Goal: Transaction & Acquisition: Purchase product/service

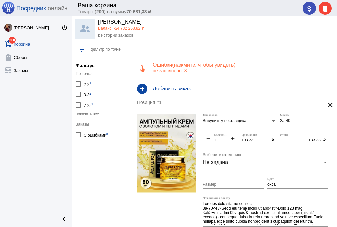
scroll to position [16, 0]
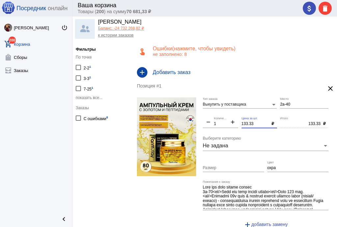
drag, startPoint x: 242, startPoint y: 124, endPoint x: 235, endPoint y: 124, distance: 6.2
click at [235, 124] on div "Выкупить у поставщика Тип заказа 2а-40 Место remove 1 Количество add 133.33 Цен…" at bounding box center [266, 165] width 129 height 136
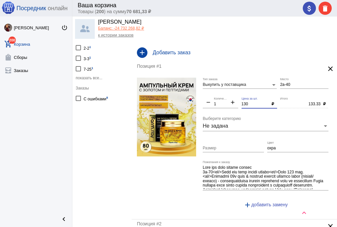
scroll to position [69, 0]
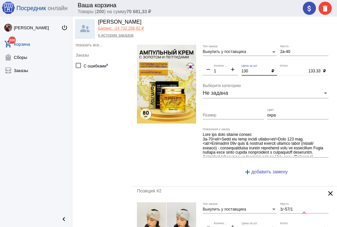
type input "130"
click at [274, 117] on div "охра Цвет" at bounding box center [297, 113] width 61 height 11
type input "130.00"
click at [258, 114] on div "Выкупить у поставщика Тип заказа 2а-40 Место remove 1 Количество add 130 Цена з…" at bounding box center [266, 113] width 129 height 136
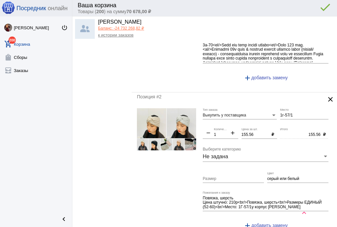
scroll to position [174, 0]
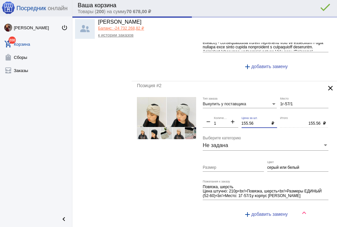
drag, startPoint x: 230, startPoint y: 120, endPoint x: 224, endPoint y: 119, distance: 5.7
click at [224, 120] on div "Выкупить у поставщика Тип заказа 1г-57/1 Место remove 1 Количество add 155.56 Ц…" at bounding box center [266, 160] width 129 height 127
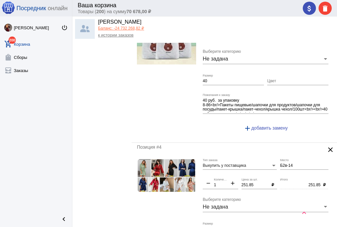
scroll to position [358, 0]
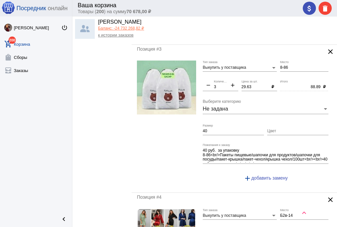
type input "150"
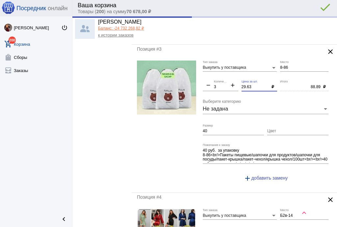
type input "150.00"
drag, startPoint x: 253, startPoint y: 85, endPoint x: 222, endPoint y: 83, distance: 30.9
click at [222, 83] on div "Выкупить у поставщика Тип заказа 8-86 Место remove 3 Количество add 29.63 Цена …" at bounding box center [266, 123] width 129 height 127
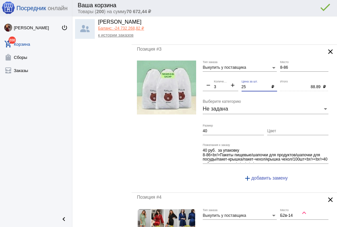
type input "25"
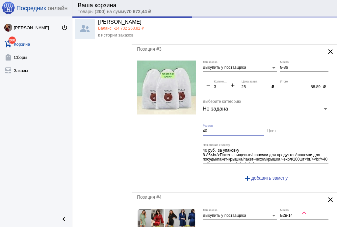
click at [219, 130] on input "40" at bounding box center [232, 131] width 61 height 5
type input "75.00"
click at [219, 130] on input "40" at bounding box center [232, 131] width 61 height 5
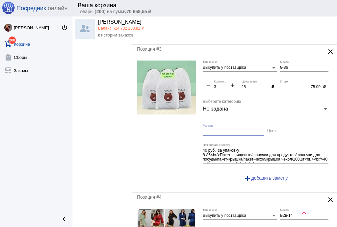
click at [231, 84] on mat-icon "add" at bounding box center [232, 86] width 11 height 8
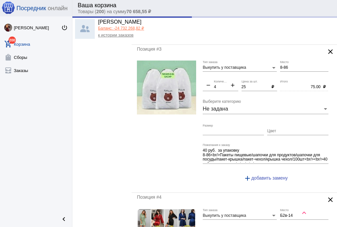
click at [231, 84] on mat-icon "add" at bounding box center [232, 86] width 11 height 8
type input "5"
type input "125.00"
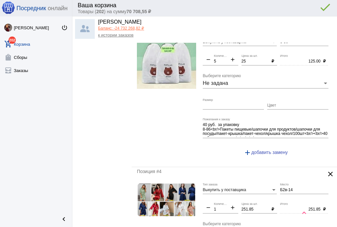
scroll to position [437, 0]
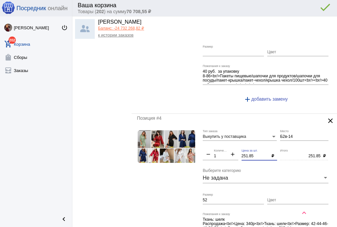
drag, startPoint x: 256, startPoint y: 154, endPoint x: 223, endPoint y: 149, distance: 33.2
click at [223, 149] on div "Выкупить у поставщика Тип заказа Б2в-14 Место remove 1 Количество add 251.85 Це…" at bounding box center [266, 193] width 129 height 127
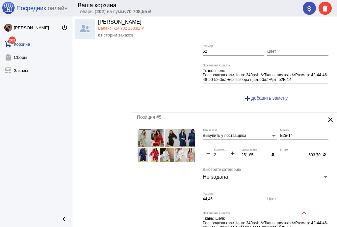
scroll to position [595, 0]
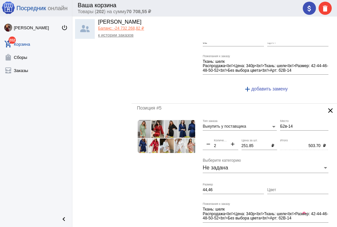
type input "250"
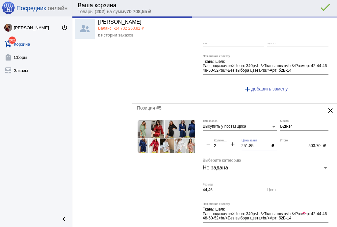
type input "250.00"
drag, startPoint x: 245, startPoint y: 141, endPoint x: 228, endPoint y: 138, distance: 17.7
click at [228, 138] on div "Выкупить у поставщика Тип заказа Б2в-14 Место remove 2 Количество add 251.85 Це…" at bounding box center [266, 182] width 129 height 127
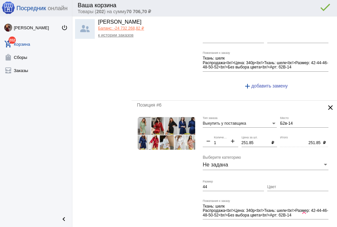
scroll to position [805, 0]
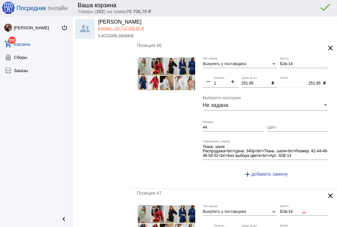
type input "250"
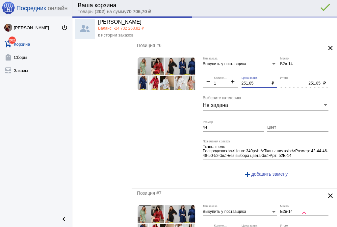
type input "500.00"
click at [229, 79] on div "Выкупить у поставщика Тип заказа Б2в-14 Место remove 1 Количество add 251.85 Це…" at bounding box center [266, 120] width 129 height 127
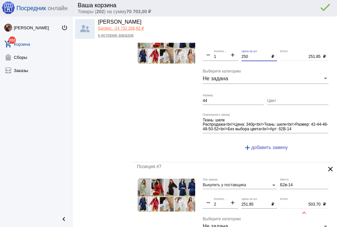
scroll to position [910, 0]
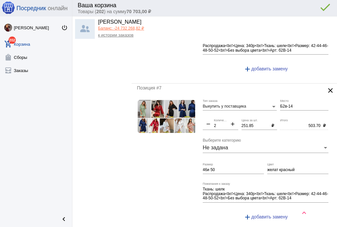
type input "250"
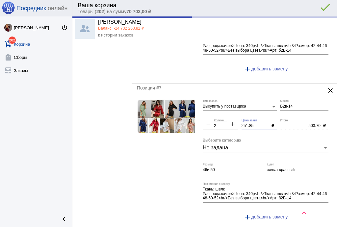
type input "250.00"
drag, startPoint x: 252, startPoint y: 122, endPoint x: 226, endPoint y: 119, distance: 26.1
click at [225, 119] on div "Выкупить у поставщика Тип заказа Б2в-14 Место remove 2 Количество add 251.85 Це…" at bounding box center [266, 162] width 129 height 127
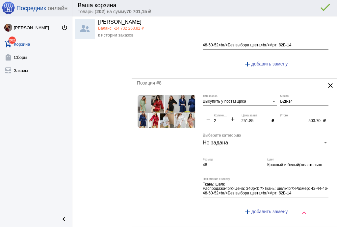
scroll to position [1068, 0]
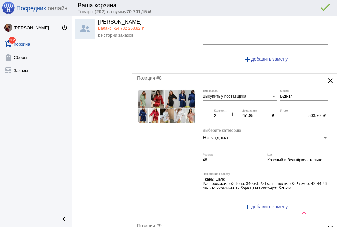
type input "250"
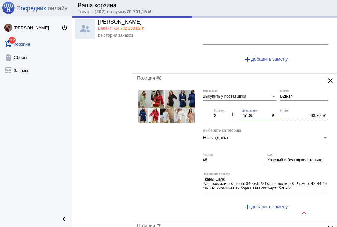
drag, startPoint x: 252, startPoint y: 110, endPoint x: 222, endPoint y: 108, distance: 30.0
click at [224, 109] on div "Выкупить у поставщика Тип заказа Б2в-14 Место remove 2 Количество add 251.85 Це…" at bounding box center [266, 152] width 129 height 127
type input "500.00"
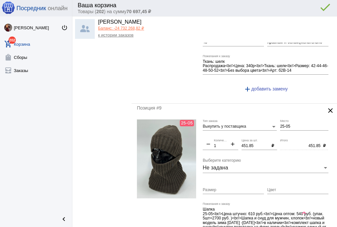
scroll to position [1200, 0]
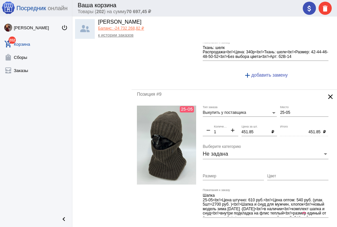
type input "250"
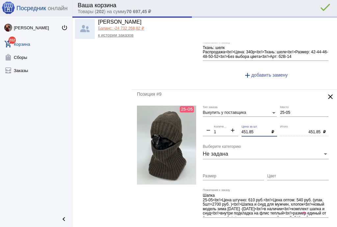
type input "500.00"
drag, startPoint x: 254, startPoint y: 125, endPoint x: 230, endPoint y: 123, distance: 24.4
click at [230, 123] on div "Выкупить у поставщика Тип заказа 25-05 Место remove 1 Количество add 451.85 Цен…" at bounding box center [266, 173] width 129 height 135
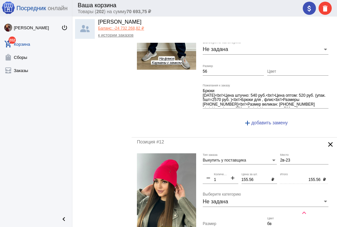
scroll to position [1673, 0]
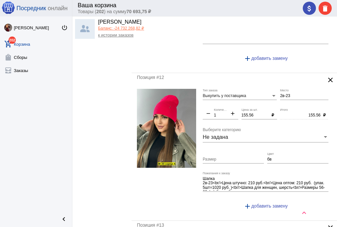
type input "450"
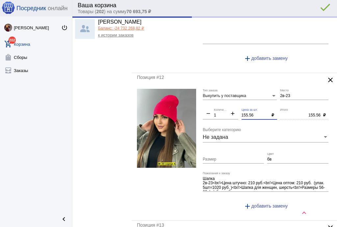
type input "450.00"
drag, startPoint x: 254, startPoint y: 107, endPoint x: 224, endPoint y: 107, distance: 30.2
click at [224, 107] on div "Выкупить у поставщика Тип заказа 2в-23 Место remove 1 Количество add 155.56 Цен…" at bounding box center [266, 152] width 129 height 127
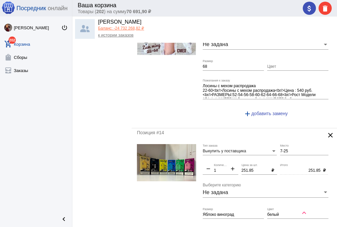
scroll to position [1936, 0]
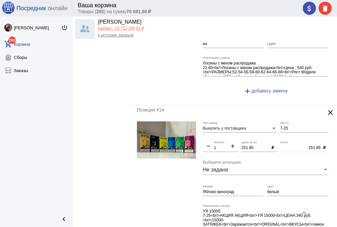
type input "150"
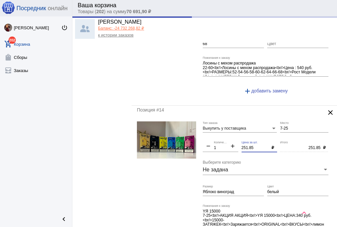
click at [210, 137] on div "Выкупить у поставщика Тип заказа 7-25 Место remove 1 Количество add 251.85 Цена…" at bounding box center [266, 189] width 129 height 136
type input "150.00"
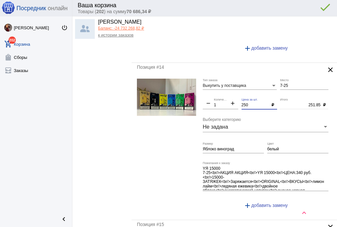
scroll to position [1989, 0]
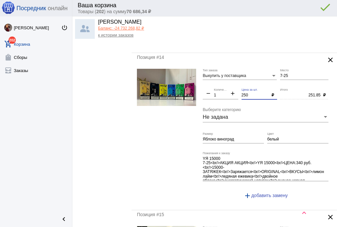
type input "250"
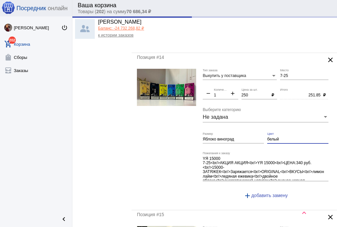
click at [273, 137] on input "белый" at bounding box center [297, 139] width 61 height 5
type input "250.00"
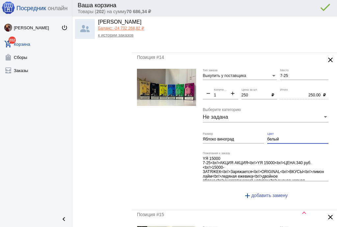
click at [273, 137] on input "белый" at bounding box center [297, 139] width 61 height 5
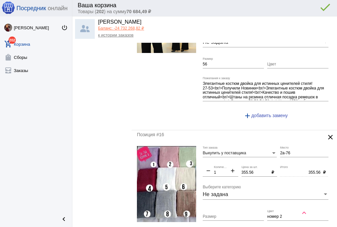
scroll to position [2252, 0]
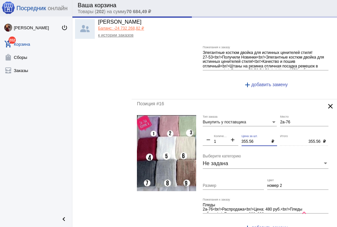
drag, startPoint x: 255, startPoint y: 130, endPoint x: 222, endPoint y: 129, distance: 32.9
click at [222, 129] on div "Выкупить у поставщика Тип заказа 2а-76 Место remove 1 Количество add 355.56 Цен…" at bounding box center [266, 176] width 129 height 122
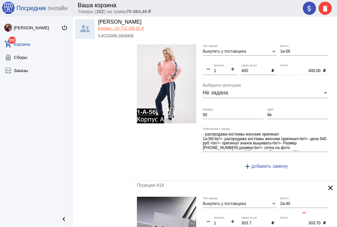
scroll to position [2567, 0]
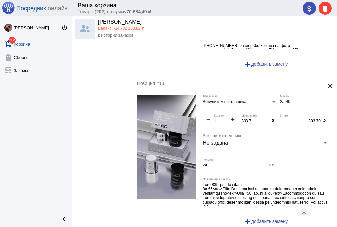
type input "350"
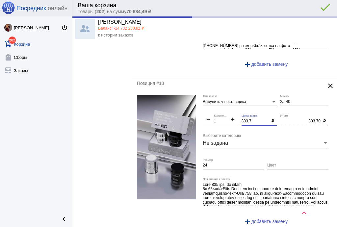
type input "350.00"
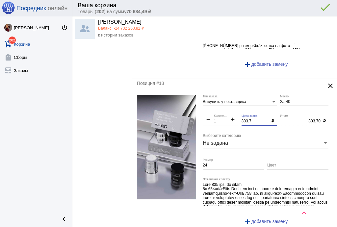
drag, startPoint x: 252, startPoint y: 108, endPoint x: 224, endPoint y: 108, distance: 28.9
click at [224, 108] on div "Выкупить у поставщика Тип заказа 2а-40 Место remove 1 Количество add 303.7 Цена…" at bounding box center [266, 163] width 129 height 136
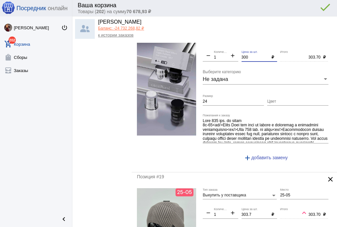
scroll to position [2646, 0]
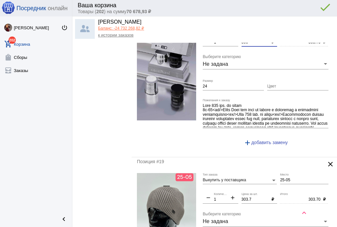
type input "300"
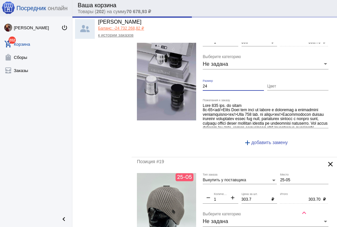
click at [188, 74] on form "Выкупить у поставщика Тип заказа 2а-40 Место remove 1 Количество add 300 Цена з…" at bounding box center [234, 84] width 195 height 136
type input "300.00"
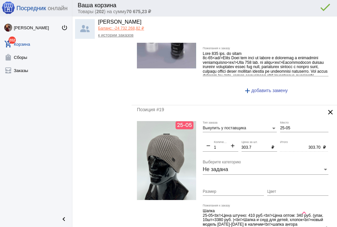
scroll to position [2699, 0]
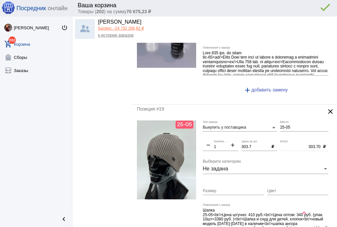
drag, startPoint x: 252, startPoint y: 133, endPoint x: 226, endPoint y: 132, distance: 26.0
click at [226, 132] on div "Выкупить у поставщика Тип заказа 25-05 Место remove 1 Количество add 303.7 Цена…" at bounding box center [266, 185] width 129 height 131
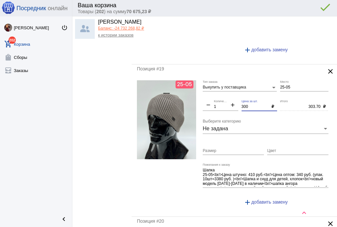
scroll to position [2830, 0]
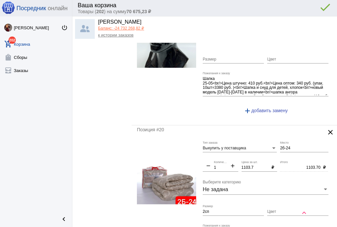
type input "300"
click at [252, 160] on div "1103.7 Цена за шт." at bounding box center [255, 165] width 28 height 11
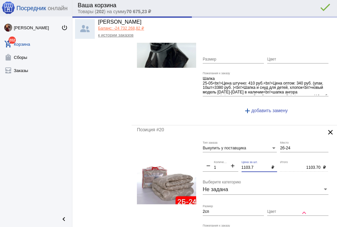
type input "300.00"
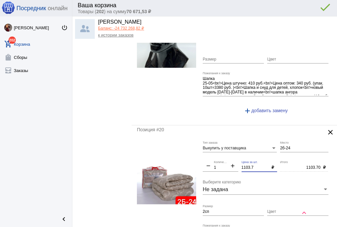
drag, startPoint x: 256, startPoint y: 155, endPoint x: 227, endPoint y: 154, distance: 29.0
click at [227, 154] on div "Выкупить у поставщика Тип заказа 2б-24 Место remove 1 Количество add 1103.7 Цен…" at bounding box center [266, 206] width 129 height 131
type input "1100"
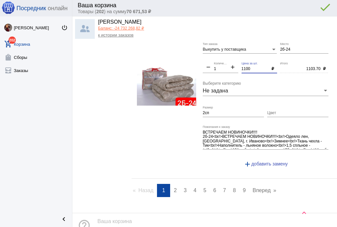
scroll to position [2950, 0]
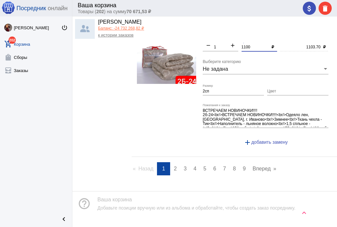
click at [174, 166] on span "2" at bounding box center [175, 169] width 3 height 6
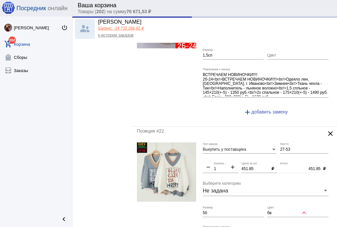
scroll to position [131, 0]
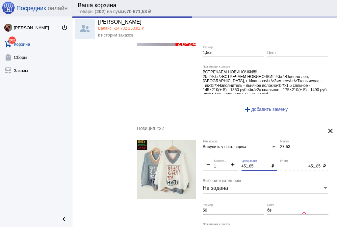
drag, startPoint x: 252, startPoint y: 164, endPoint x: 227, endPoint y: 163, distance: 25.3
click at [227, 163] on div "Выкупить у поставщика Тип заказа 27-53 Место remove 1 Количество add 451.85 Цен…" at bounding box center [266, 208] width 129 height 136
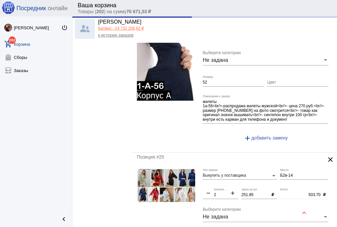
scroll to position [605, 0]
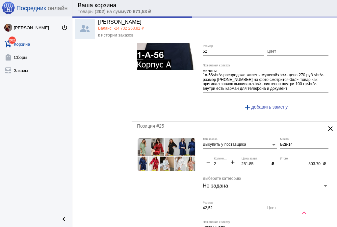
type input "450"
type input "450.00"
drag, startPoint x: 243, startPoint y: 160, endPoint x: 228, endPoint y: 160, distance: 15.5
click at [228, 160] on div "Выкупить у поставщика Тип заказа Б2в-14 Место remove 2 Количество add 251.85 Це…" at bounding box center [266, 200] width 129 height 127
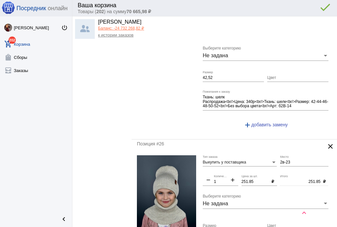
scroll to position [763, 0]
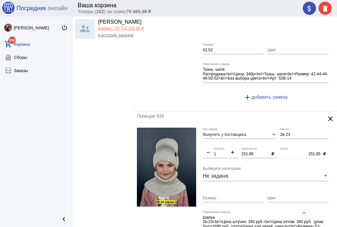
type input "250"
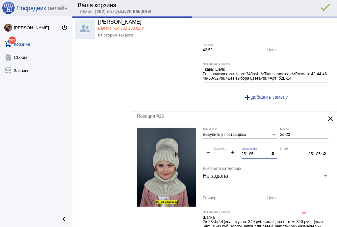
type input "500.00"
click at [229, 148] on div "Выкупить у поставщика Тип заказа 2в-23 Место remove 1 Количество add 251.85 Цен…" at bounding box center [266, 193] width 129 height 131
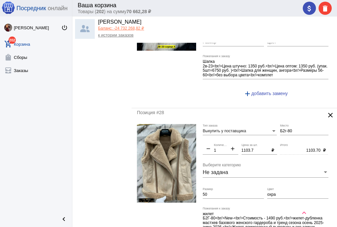
scroll to position [1078, 0]
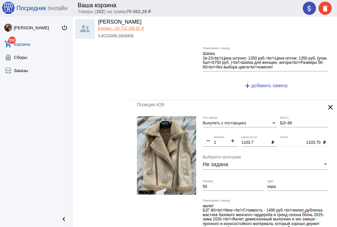
type input "250"
type input "250.00"
drag, startPoint x: 255, startPoint y: 137, endPoint x: 231, endPoint y: 136, distance: 23.7
click at [231, 136] on div "Выкупить у поставщика Тип заказа Б2г-80 Место remove 1 Количество add 1103.7 Це…" at bounding box center [266, 184] width 129 height 136
type input "1100"
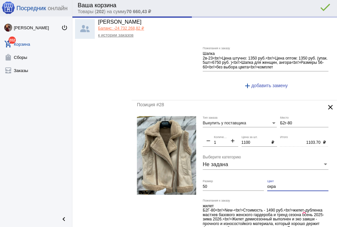
type input "1100.00"
drag, startPoint x: 277, startPoint y: 182, endPoint x: 242, endPoint y: 179, distance: 34.7
click at [242, 179] on div "Выкупить у поставщика Тип заказа Б2г-80 Место remove 1 Количество add 1100 Цена…" at bounding box center [266, 184] width 129 height 136
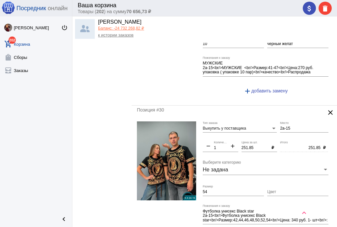
scroll to position [1394, 0]
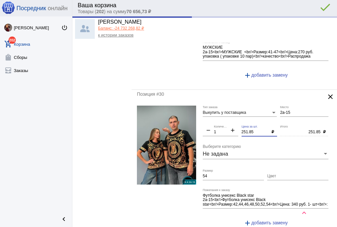
drag, startPoint x: 252, startPoint y: 125, endPoint x: 232, endPoint y: 117, distance: 21.2
click at [227, 122] on div "Выкупить у поставщика Тип заказа 2а-15 Место remove 1 Количество add 251.85 Цен…" at bounding box center [266, 169] width 129 height 127
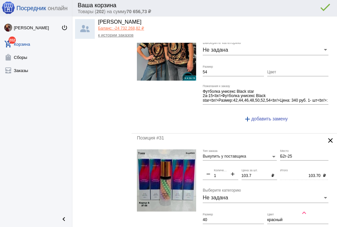
scroll to position [1499, 0]
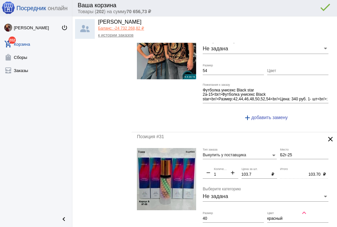
type input "250"
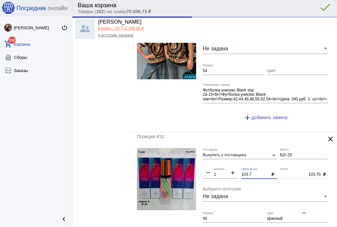
type input "250.00"
drag, startPoint x: 255, startPoint y: 167, endPoint x: 224, endPoint y: 165, distance: 30.7
click at [224, 165] on div "Выкупить у поставщика Тип заказа Б2г-25 Место remove 1 Количество add 103.7 Цен…" at bounding box center [266, 216] width 129 height 136
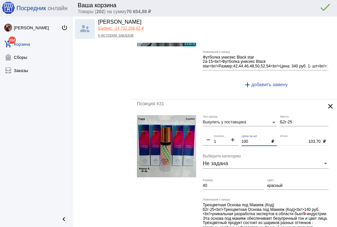
scroll to position [1551, 0]
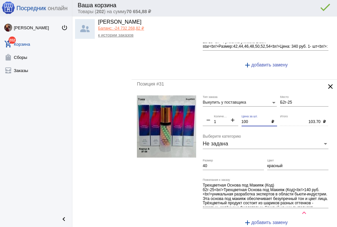
type input "100"
click at [218, 164] on input "40" at bounding box center [232, 166] width 61 height 5
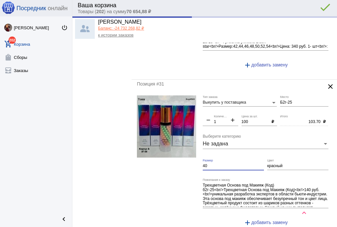
type input "100.00"
click at [218, 164] on input "40" at bounding box center [232, 166] width 61 height 5
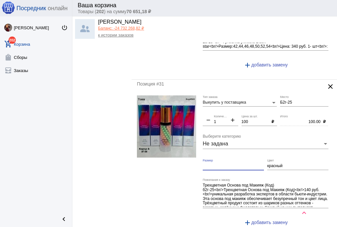
click at [274, 164] on input "красный" at bounding box center [297, 166] width 61 height 5
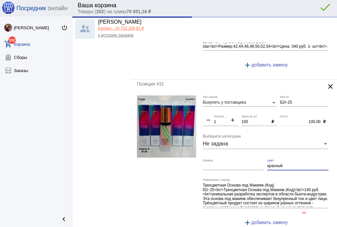
click at [274, 164] on input "красный" at bounding box center [297, 166] width 61 height 5
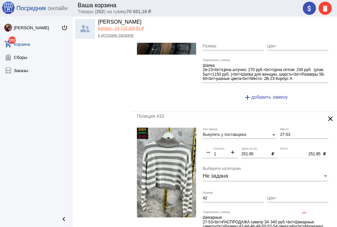
scroll to position [1841, 0]
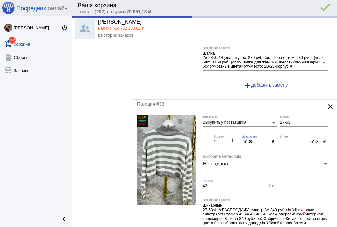
drag, startPoint x: 231, startPoint y: 132, endPoint x: 222, endPoint y: 130, distance: 9.0
click at [222, 130] on div "Выкупить у поставщика Тип заказа 27-53 Место remove 1 Количество add 251.85 Цен…" at bounding box center [266, 182] width 129 height 135
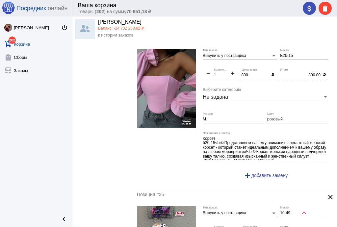
scroll to position [2156, 0]
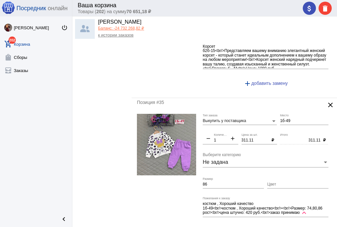
type input "250"
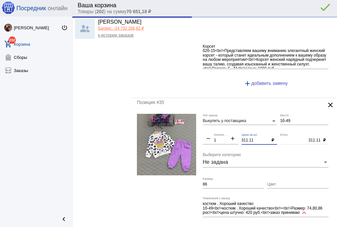
type input "250.00"
click at [220, 128] on div "Выкупить у поставщика Тип заказа 1б-49 Место remove 1 Количество add 311.11 Цен…" at bounding box center [266, 177] width 129 height 127
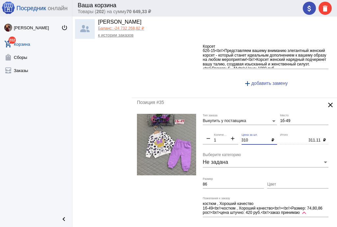
scroll to position [2261, 0]
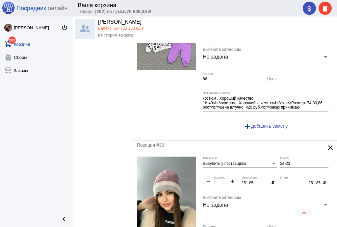
type input "310"
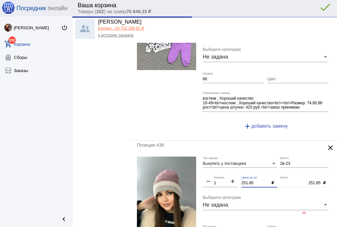
click at [218, 161] on div "Выкупить у поставщика Тип заказа 2в-23 Место remove 1 Количество add 251.85 Цен…" at bounding box center [266, 223] width 129 height 135
type input "310.00"
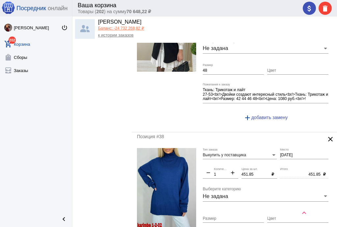
scroll to position [2603, 0]
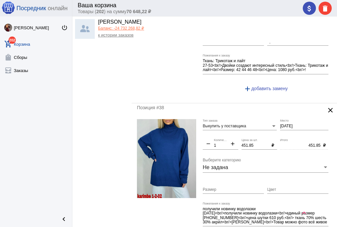
type input "250"
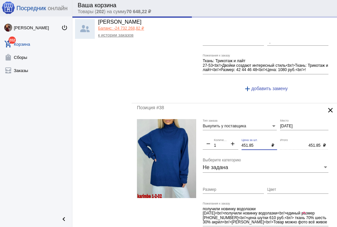
drag, startPoint x: 255, startPoint y: 134, endPoint x: 215, endPoint y: 134, distance: 40.1
click at [215, 134] on div "Выкупить у поставщика Тип заказа [DATE] Место remove 1 Количество add 451.85 Це…" at bounding box center [266, 184] width 129 height 131
type input "250.00"
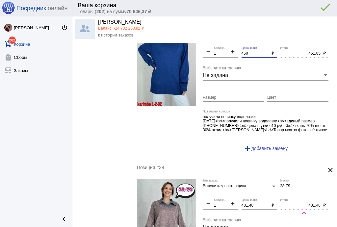
scroll to position [2656, 0]
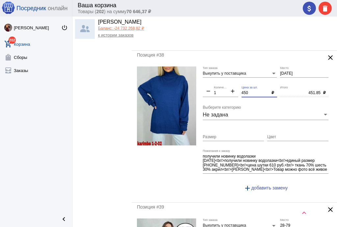
type input "450"
click at [229, 135] on input "Размер" at bounding box center [232, 137] width 61 height 5
type input "450.00"
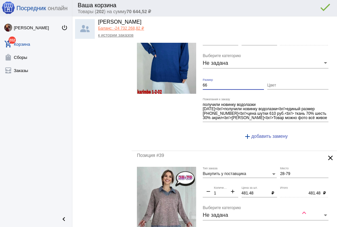
scroll to position [2761, 0]
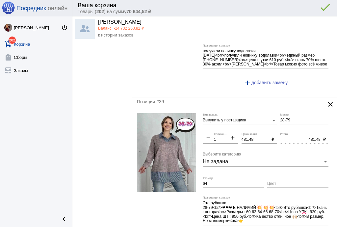
type input "66"
drag, startPoint x: 256, startPoint y: 127, endPoint x: 222, endPoint y: 122, distance: 34.5
click at [222, 122] on div "Выкупить у поставщика Тип заказа 28-79 Место remove 1 Количество add 481.48 Цен…" at bounding box center [266, 180] width 129 height 135
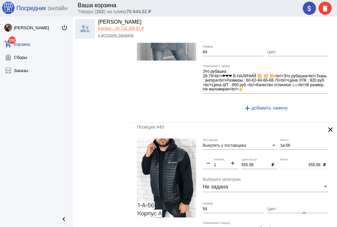
type input "480"
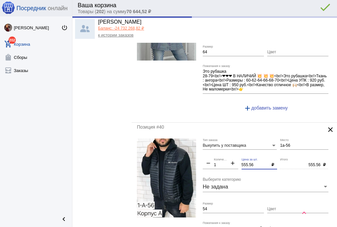
type input "480.00"
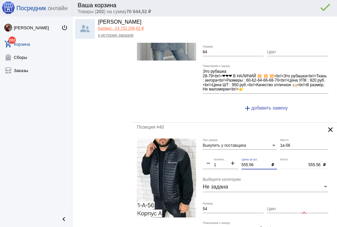
drag, startPoint x: 256, startPoint y: 152, endPoint x: 225, endPoint y: 148, distance: 31.6
click at [225, 148] on div "Выкупить у поставщика Тип заказа 1а-56 Место remove 1 Количество add 555.56 Цен…" at bounding box center [266, 203] width 129 height 131
type input "550"
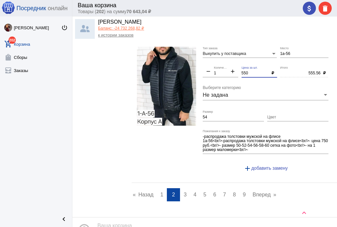
scroll to position [3010, 0]
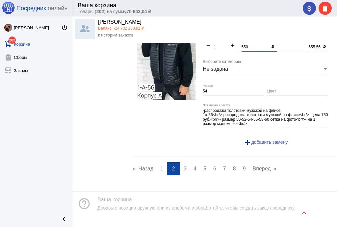
click at [185, 162] on link "page 3" at bounding box center [185, 168] width 10 height 13
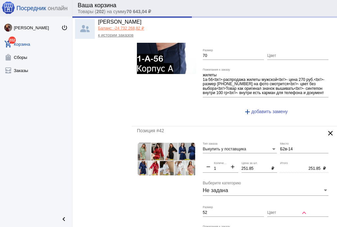
scroll to position [131, 0]
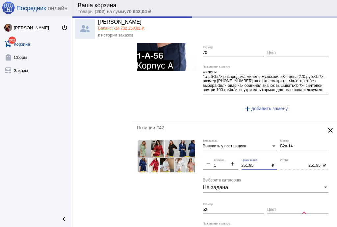
drag, startPoint x: 254, startPoint y: 165, endPoint x: 229, endPoint y: 161, distance: 25.3
click at [229, 161] on div "Выкупить у поставщика Тип заказа Б2в-14 Место remove 1 Количество add 251.85 Це…" at bounding box center [266, 202] width 129 height 127
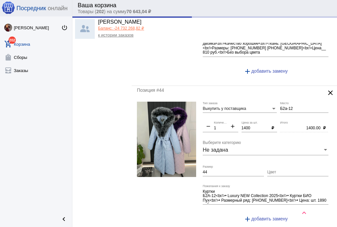
scroll to position [579, 0]
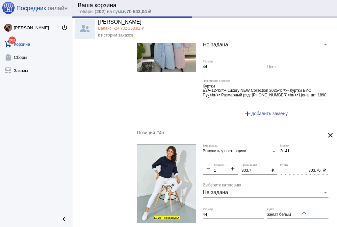
type input "250"
type input "250.00"
drag, startPoint x: 254, startPoint y: 170, endPoint x: 235, endPoint y: 166, distance: 18.7
click at [235, 166] on div "Выкупить у поставщика Тип заказа 2г-41 Место remove 1 Количество add 303.7 Цена…" at bounding box center [266, 211] width 129 height 135
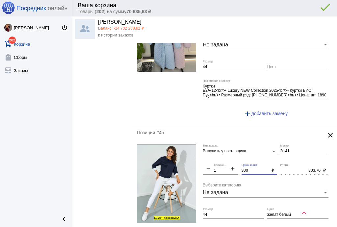
type input "300"
click at [278, 66] on input "Цвет" at bounding box center [297, 67] width 61 height 5
type input "300.00"
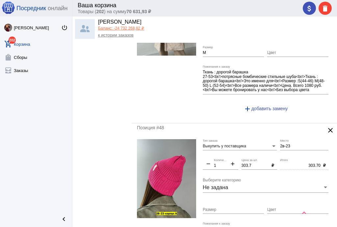
scroll to position [1078, 0]
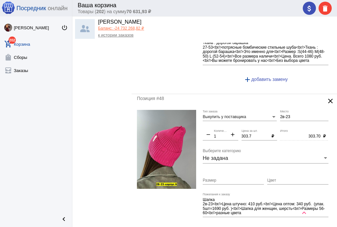
type input "[PERSON_NAME] или роз"
drag, startPoint x: 249, startPoint y: 131, endPoint x: 225, endPoint y: 126, distance: 24.7
click at [225, 126] on div "Выкупить у поставщика Тип заказа 2в-23 Место remove 1 Количество add 303.7 Цена…" at bounding box center [266, 175] width 129 height 131
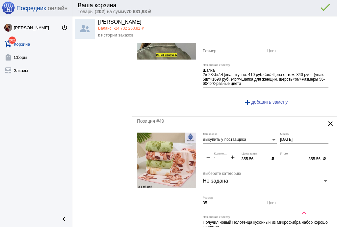
scroll to position [1210, 0]
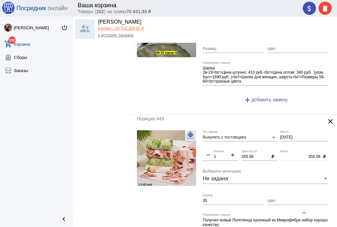
type input "300"
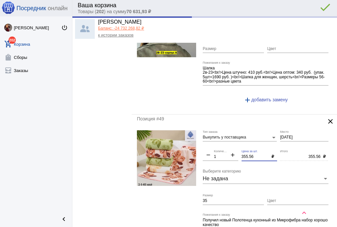
type input "300.00"
drag, startPoint x: 253, startPoint y: 151, endPoint x: 227, endPoint y: 146, distance: 26.5
click at [227, 146] on div "Выкупить у поставщика Тип заказа [DATE] Место remove 1 Количество add 355.56 Це…" at bounding box center [266, 198] width 129 height 136
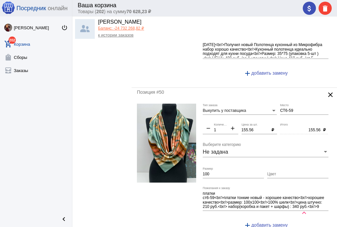
scroll to position [1288, 0]
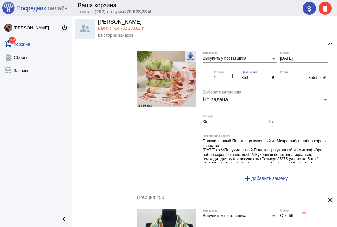
type input "350"
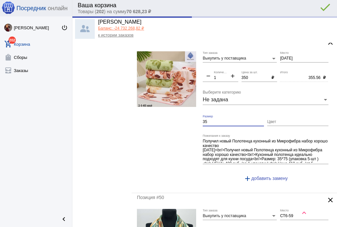
type input "350.00"
click at [188, 115] on form "Выкупить у поставщика Тип заказа [DATE] Место remove 1 Количество add 350 Цена …" at bounding box center [234, 119] width 195 height 136
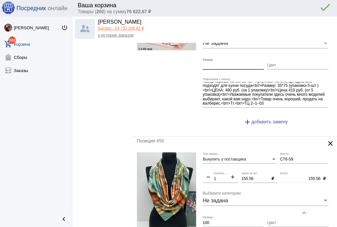
scroll to position [1420, 0]
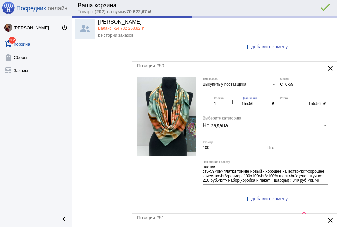
drag, startPoint x: 254, startPoint y: 98, endPoint x: 212, endPoint y: 92, distance: 42.6
click at [210, 92] on div "Выкупить у поставщика Тип заказа СТ6-59 Место remove 1 Количество add 155.56 Це…" at bounding box center [266, 142] width 129 height 131
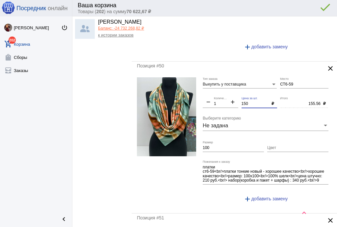
type input "150"
click at [216, 146] on input "100" at bounding box center [232, 148] width 61 height 5
type input "150.00"
click at [216, 146] on input "100" at bounding box center [232, 148] width 61 height 5
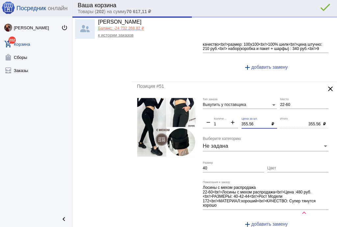
drag, startPoint x: 256, startPoint y: 117, endPoint x: 204, endPoint y: 117, distance: 51.3
click at [204, 117] on div "Выкупить у поставщика Тип заказа 22-60 Место remove 1 Количество add 355.56 Цен…" at bounding box center [266, 165] width 129 height 135
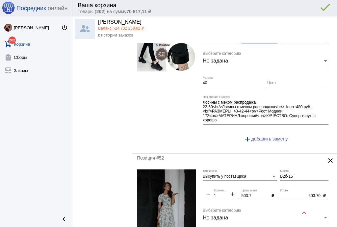
scroll to position [1657, 0]
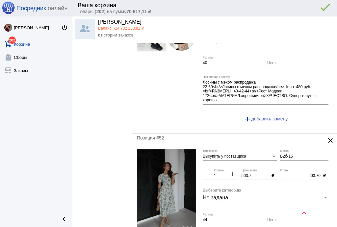
type input "350"
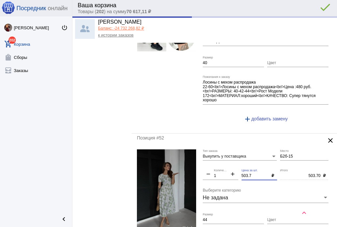
type input "350.00"
drag, startPoint x: 221, startPoint y: 165, endPoint x: 212, endPoint y: 164, distance: 8.6
click at [215, 165] on div "Выкупить у поставщика Тип заказа Б2б-15 Место remove 1 Количество add 503.7 Цен…" at bounding box center [266, 217] width 129 height 136
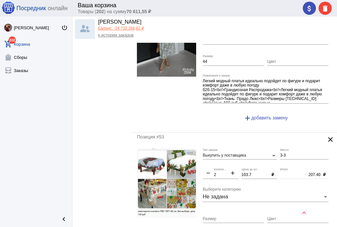
scroll to position [1867, 0]
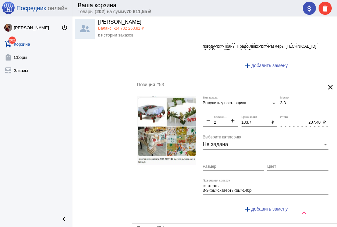
type input "500"
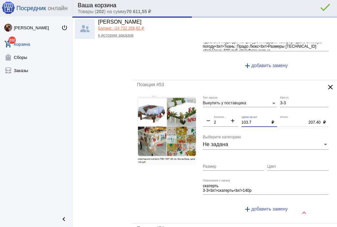
type input "500.00"
drag, startPoint x: 252, startPoint y: 114, endPoint x: 223, endPoint y: 110, distance: 29.6
click at [221, 113] on div "Выкупить у поставщика Тип заказа 3-3 Место remove 2 Количество add 103.7 Цена з…" at bounding box center [266, 157] width 129 height 122
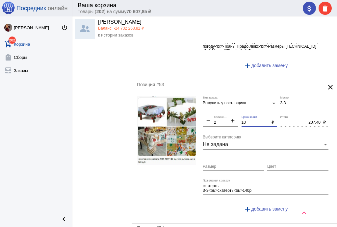
type input "10"
type input "20.00"
drag, startPoint x: 286, startPoint y: 94, endPoint x: 234, endPoint y: 94, distance: 51.6
click at [234, 96] on div "Выкупить у поставщика Тип заказа 3-3 Место remove 2 Количество add 10 Цена за ш…" at bounding box center [266, 157] width 129 height 122
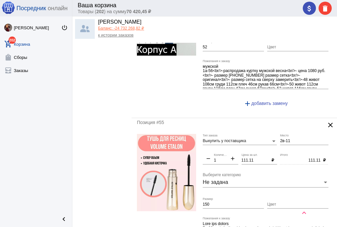
scroll to position [2130, 0]
type input "1-1"
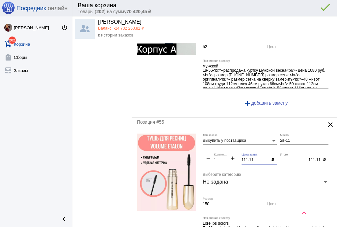
drag, startPoint x: 254, startPoint y: 149, endPoint x: 202, endPoint y: 141, distance: 53.1
click at [202, 141] on form "Выкупить у поставщика Тип заказа 2в-11 Место remove 1 Количество add 111.11 Цен…" at bounding box center [234, 201] width 195 height 136
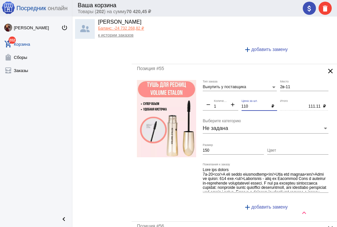
scroll to position [2235, 0]
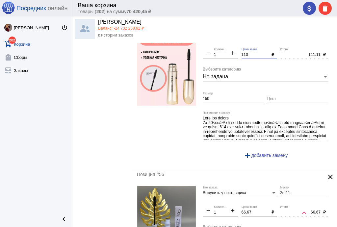
type input "110"
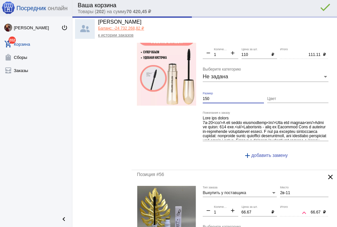
type input "110.00"
drag, startPoint x: 209, startPoint y: 90, endPoint x: 199, endPoint y: 88, distance: 10.8
click at [199, 88] on form "Выкупить у поставщика Тип заказа 2в-11 Место remove 1 Количество add 110 Цена з…" at bounding box center [234, 96] width 195 height 136
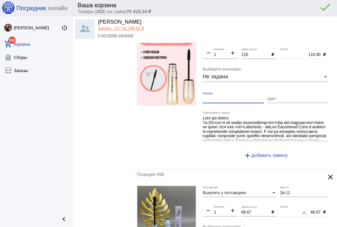
scroll to position [2288, 0]
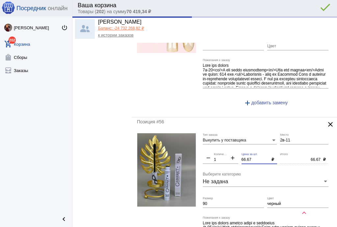
drag, startPoint x: 252, startPoint y: 149, endPoint x: 216, endPoint y: 148, distance: 35.8
click at [216, 148] on div "Выкупить у поставщика Тип заказа 2в-11 Место remove 1 Количество add 66.67 Цена…" at bounding box center [266, 201] width 129 height 136
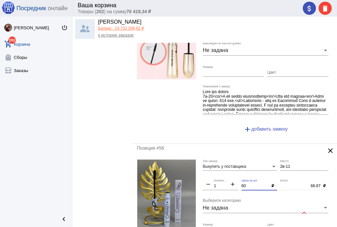
scroll to position [2235, 0]
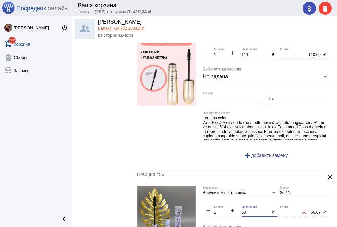
type input "60"
click at [164, 73] on img at bounding box center [166, 66] width 59 height 77
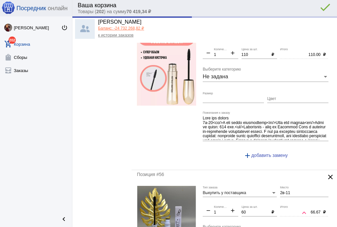
type input "60.00"
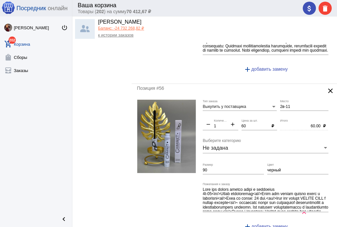
scroll to position [2340, 0]
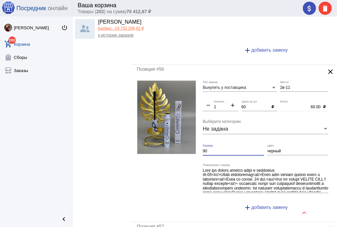
click at [252, 149] on input "90" at bounding box center [232, 151] width 61 height 5
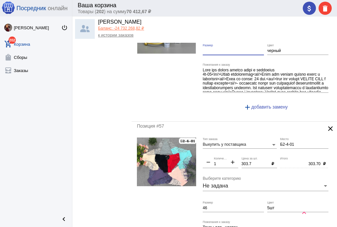
scroll to position [2446, 0]
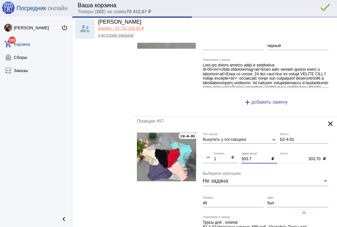
drag, startPoint x: 255, startPoint y: 149, endPoint x: 216, endPoint y: 147, distance: 39.2
click at [214, 147] on div "Выкупить у поставщика Тип заказа Б2-4-01 Место remove 1 Количество add 303.7 Це…" at bounding box center [266, 197] width 129 height 131
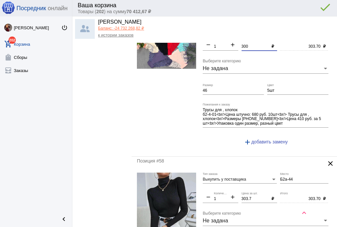
scroll to position [2603, 0]
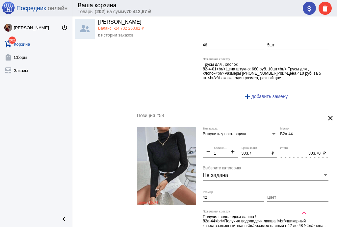
type input "300"
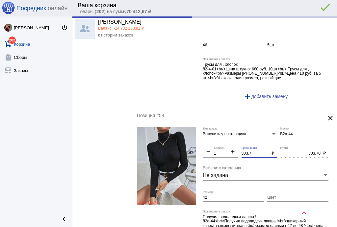
type input "300.00"
drag, startPoint x: 254, startPoint y: 141, endPoint x: 222, endPoint y: 141, distance: 31.6
click at [222, 141] on div "Выкупить у поставщика Тип заказа Б2а-44 Место remove 1 Количество add 303.7 Цен…" at bounding box center [266, 192] width 129 height 131
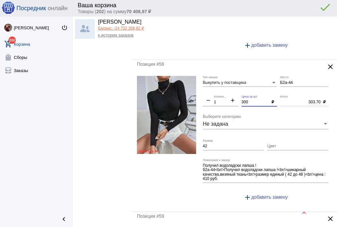
scroll to position [2656, 0]
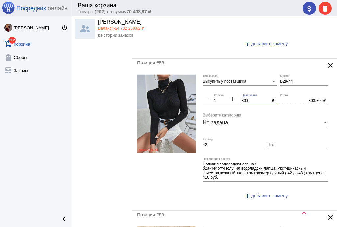
type input "300"
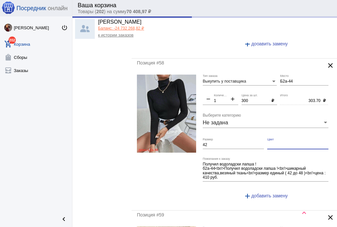
click at [280, 143] on input "Цвет" at bounding box center [297, 145] width 61 height 5
type input "300.00"
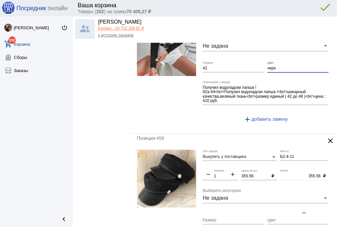
scroll to position [2761, 0]
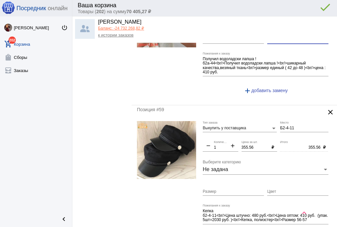
type input "черн"
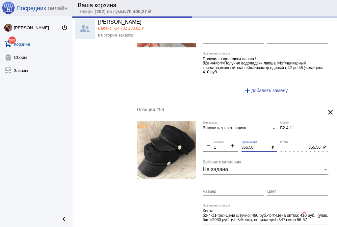
drag, startPoint x: 243, startPoint y: 135, endPoint x: 222, endPoint y: 133, distance: 20.5
click at [222, 133] on div "Выкупить у поставщика Тип заказа Б2-4-11 Место remove 1 Количество add 355.56 Ц…" at bounding box center [266, 184] width 129 height 127
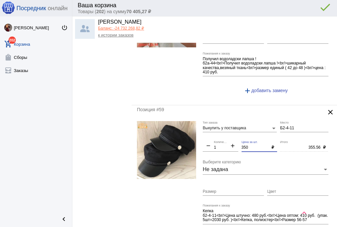
scroll to position [2866, 0]
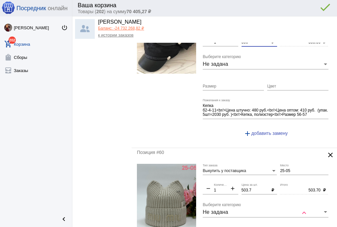
type input "350"
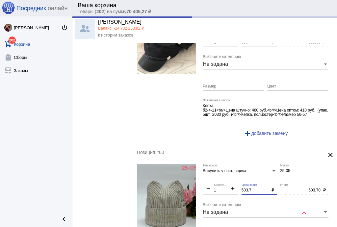
type input "350.00"
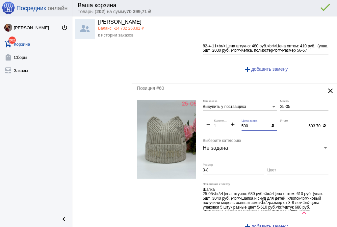
scroll to position [2945, 0]
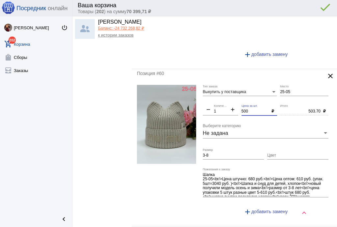
type input "500"
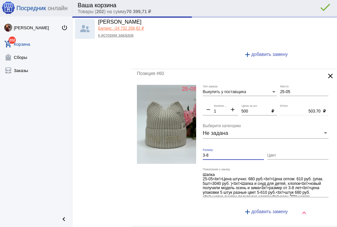
type input "500.00"
click at [186, 141] on form "Выкупить у поставщика Тип заказа 25-05 Место remove 1 Количество add 500 Цена з…" at bounding box center [234, 153] width 195 height 136
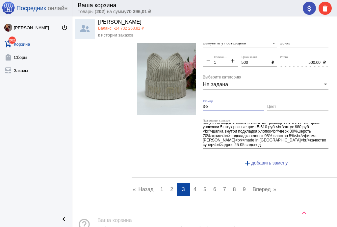
scroll to position [2998, 0]
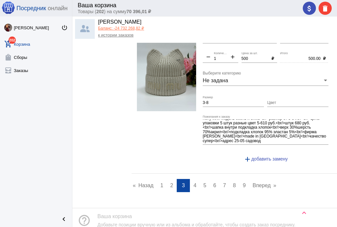
click at [191, 179] on link "page 4" at bounding box center [195, 185] width 10 height 13
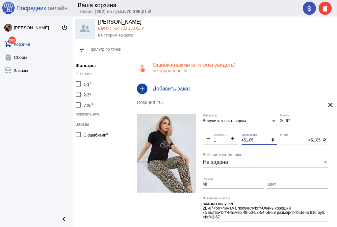
drag, startPoint x: 254, startPoint y: 139, endPoint x: 231, endPoint y: 136, distance: 22.9
click at [231, 136] on div "Выкупить у поставщика Тип заказа 2в-67 Место remove 1 Количество add 451.85 Цен…" at bounding box center [266, 179] width 129 height 131
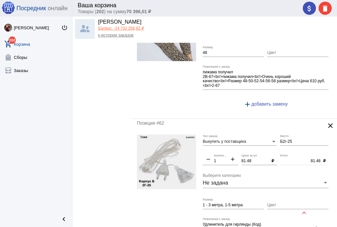
type input "450"
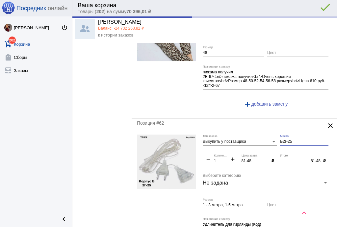
type input "450.00"
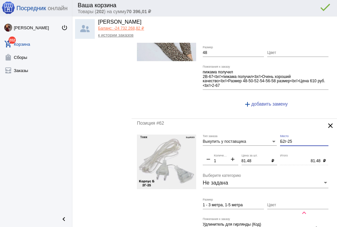
drag, startPoint x: 292, startPoint y: 142, endPoint x: 255, endPoint y: 140, distance: 36.8
click at [255, 141] on div "Выкупить у поставщика Тип заказа Б2г-25 Место remove 1 Количество add 81.48 Цен…" at bounding box center [266, 197] width 129 height 127
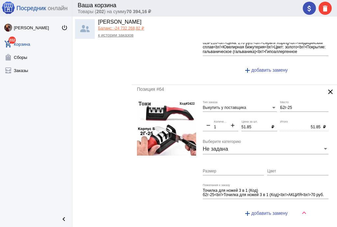
scroll to position [473, 0]
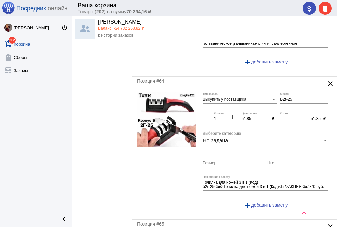
type input "1-1"
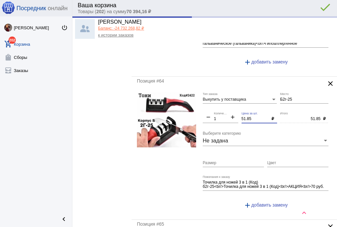
click at [215, 116] on div "Выкупить у поставщика Тип заказа Б2г-25 Место remove 1 Количество add 51.85 Цен…" at bounding box center [266, 153] width 129 height 122
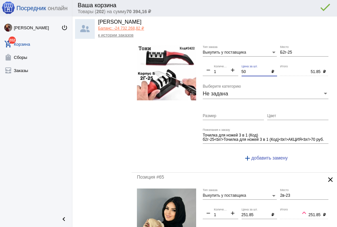
scroll to position [579, 0]
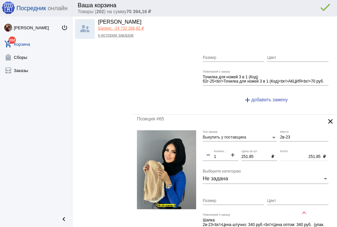
type input "50"
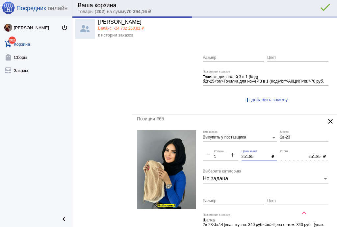
type input "50.00"
click at [215, 150] on div "Выкупить у поставщика Тип заказа 2в-23 Место remove 1 Количество add 251.85 Цен…" at bounding box center [266, 195] width 129 height 131
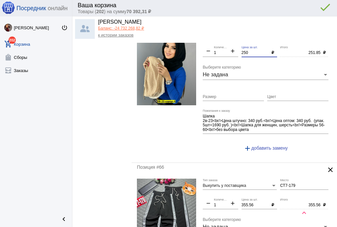
scroll to position [657, 0]
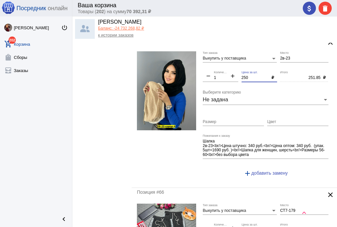
type input "250"
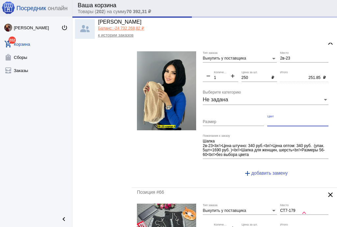
click at [275, 120] on input "Цвет" at bounding box center [297, 122] width 61 height 5
type input "250.00"
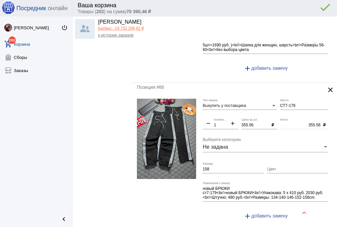
scroll to position [763, 0]
type input "бв"
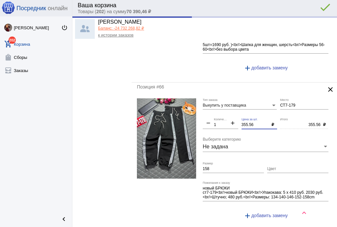
drag, startPoint x: 245, startPoint y: 121, endPoint x: 213, endPoint y: 121, distance: 31.9
click at [213, 121] on div "Выкупить у поставщика Тип заказа СТ7-179 Место remove 1 Количество add 355.56 Ц…" at bounding box center [266, 161] width 129 height 127
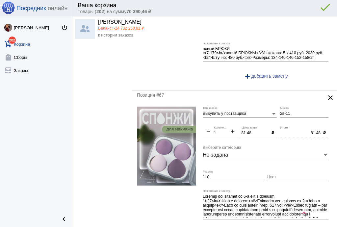
scroll to position [920, 0]
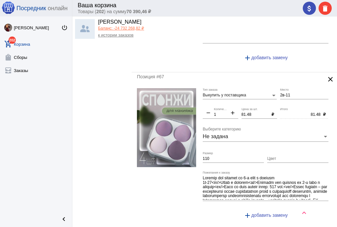
type input "350"
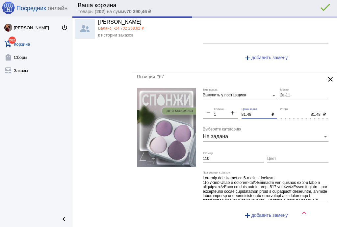
type input "350.00"
drag, startPoint x: 256, startPoint y: 110, endPoint x: 228, endPoint y: 112, distance: 28.0
click at [228, 110] on div "Выкупить у поставщика Тип заказа 2в-11 Место remove 1 Количество add 81.48 Цена…" at bounding box center [266, 156] width 129 height 136
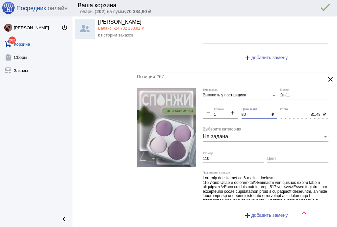
type input "80"
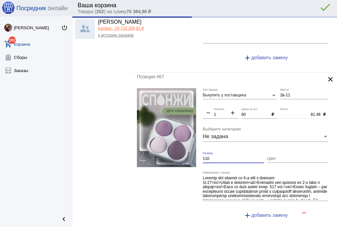
type input "80.00"
click at [225, 156] on input "110" at bounding box center [232, 158] width 61 height 5
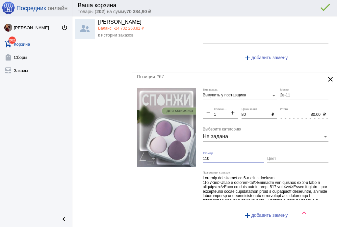
click at [225, 156] on input "110" at bounding box center [232, 158] width 61 height 5
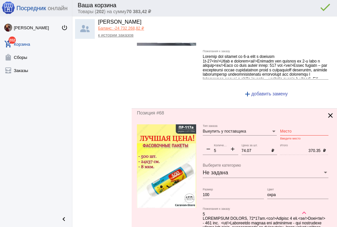
scroll to position [1052, 0]
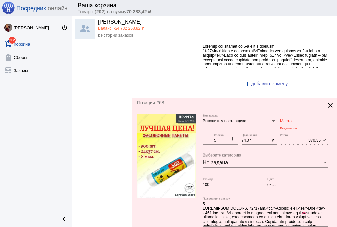
click at [283, 119] on input "Место" at bounding box center [304, 121] width 48 height 5
type input "1"
drag, startPoint x: 288, startPoint y: 116, endPoint x: 267, endPoint y: 116, distance: 21.0
click at [267, 116] on div "Выкупить у поставщика Тип заказа 1-1 Место Введите место remove 5 Количество ad…" at bounding box center [266, 182] width 129 height 136
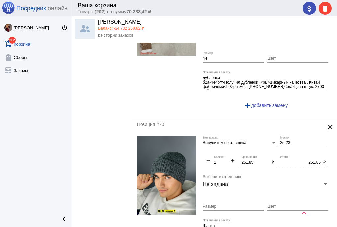
scroll to position [1367, 0]
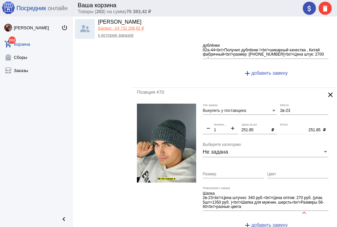
type input "1-1"
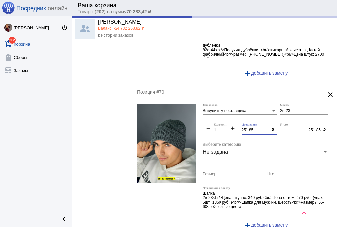
click at [217, 121] on div "Выкупить у поставщика Тип заказа 2в-23 Место remove 1 Количество add 251.85 Цен…" at bounding box center [266, 169] width 129 height 131
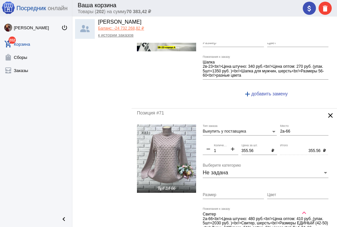
scroll to position [1525, 0]
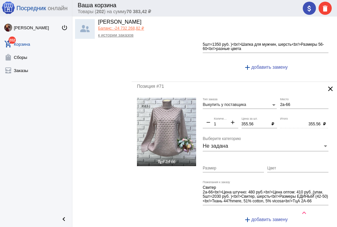
type input "250"
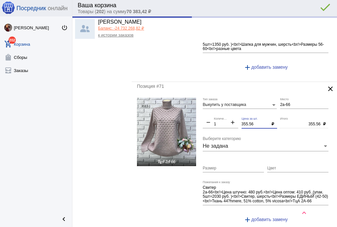
type input "250.00"
drag, startPoint x: 257, startPoint y: 117, endPoint x: 209, endPoint y: 115, distance: 48.7
click at [209, 115] on div "Выкупить у поставщика Тип заказа 2а-66 Место remove 1 Количество add 355.56 Цен…" at bounding box center [266, 163] width 129 height 131
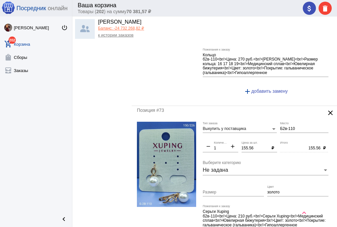
scroll to position [1841, 0]
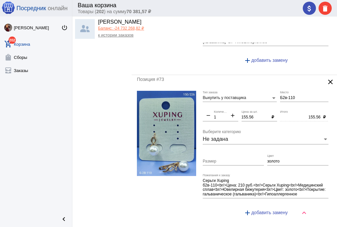
type input "350"
type input "350.00"
drag, startPoint x: 258, startPoint y: 108, endPoint x: 225, endPoint y: 106, distance: 32.6
click at [225, 106] on div "Выкупить у поставщика Тип заказа Б2в-110 Место remove 1 Количество add 155.56 Ц…" at bounding box center [266, 156] width 129 height 131
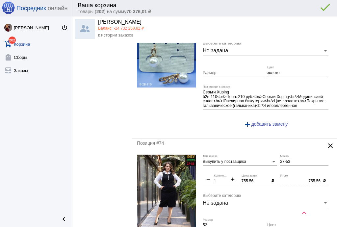
scroll to position [1972, 0]
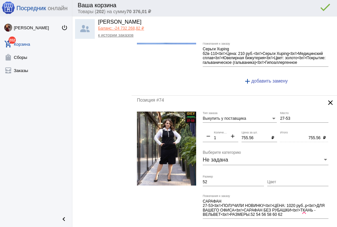
type input "150"
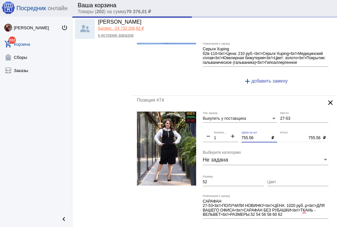
click at [232, 126] on div "Выкупить у поставщика Тип заказа 27-53 Место remove 1 Количество add 755.56 Цен…" at bounding box center [266, 176] width 129 height 131
type input "150.00"
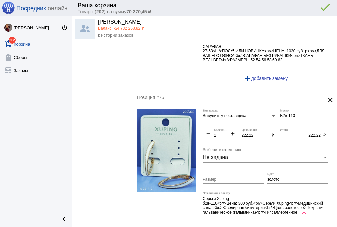
scroll to position [2130, 0]
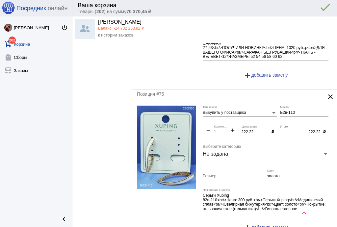
type input "750"
type input "750.00"
drag, startPoint x: 252, startPoint y: 123, endPoint x: 216, endPoint y: 120, distance: 36.6
click at [216, 120] on div "Выкупить у поставщика Тип заказа Б2в-110 Место remove 1 Количество add 222.22 Ц…" at bounding box center [266, 171] width 129 height 131
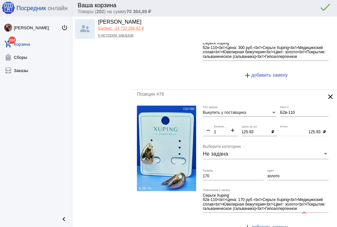
scroll to position [2288, 0]
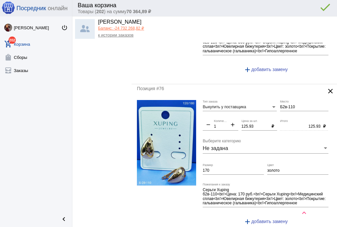
type input "220"
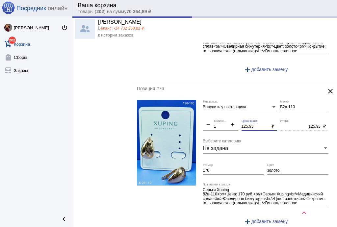
click at [221, 113] on div "Выкупить у поставщика Тип заказа Б2в-110 Место remove 1 Количество add 125.93 Ц…" at bounding box center [266, 165] width 129 height 131
type input "220.00"
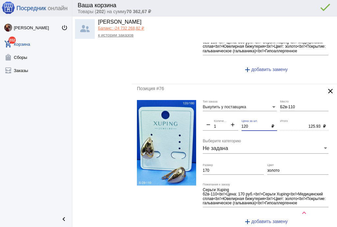
type input "120"
click at [220, 168] on input "170" at bounding box center [232, 170] width 61 height 5
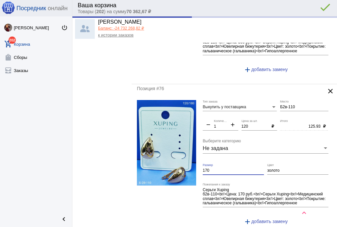
type input "120.00"
click at [220, 168] on input "170" at bounding box center [232, 170] width 61 height 5
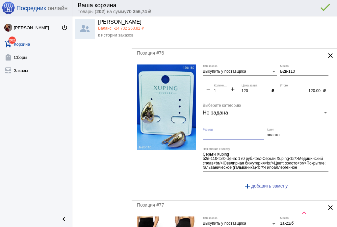
scroll to position [2393, 0]
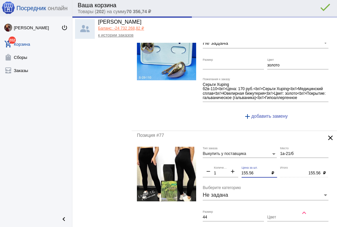
drag, startPoint x: 244, startPoint y: 161, endPoint x: 214, endPoint y: 156, distance: 29.6
click at [228, 158] on div "Выкупить у поставщика Тип заказа 1а-21/б Место remove 1 Количество add 155.56 Ц…" at bounding box center [266, 212] width 129 height 131
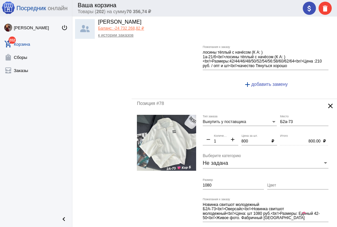
scroll to position [2630, 0]
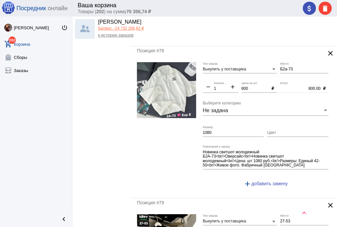
type input "150"
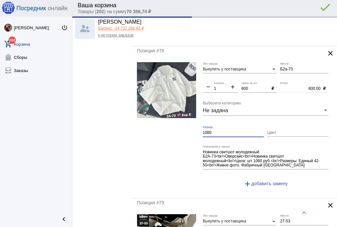
type input "150.00"
drag, startPoint x: 222, startPoint y: 121, endPoint x: 181, endPoint y: 121, distance: 40.8
click at [181, 121] on form "Выкупить у поставщика Тип заказа Б2а-73 Место remove 1 Количество add 800 Цена …" at bounding box center [234, 127] width 195 height 131
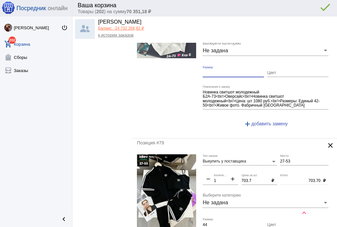
scroll to position [2708, 0]
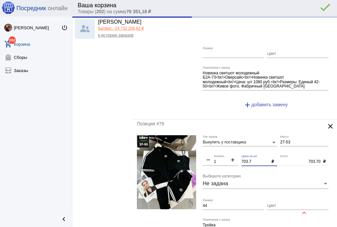
click at [219, 148] on div "Выкупить у поставщика Тип заказа 27-53 Место remove 1 Количество add 703.7 Цена…" at bounding box center [266, 203] width 129 height 136
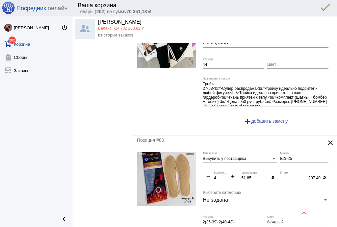
scroll to position [2866, 0]
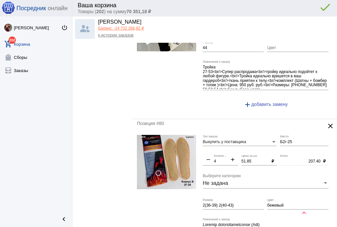
type input "700"
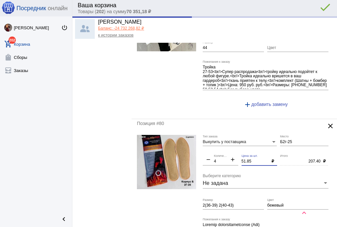
click at [220, 145] on div "Выкупить у поставщика Тип заказа Б2г-25 Место remove 4 Количество add 51.85 Цен…" at bounding box center [266, 203] width 129 height 136
type input "700.00"
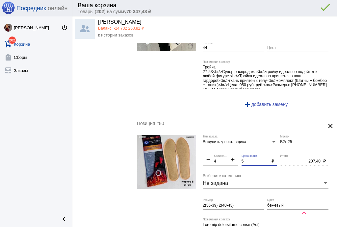
type input "50"
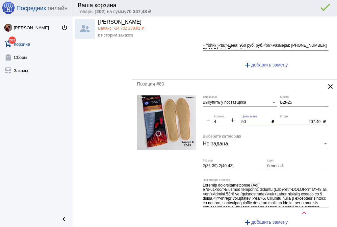
scroll to position [2971, 0]
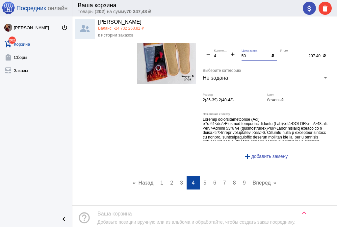
click at [204, 180] on span "5" at bounding box center [204, 183] width 3 height 6
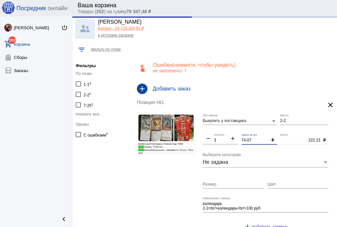
click at [230, 136] on div "Выкупить у поставщика Тип заказа 2-2 Место remove 3 Количество add 74.07 Цена з…" at bounding box center [266, 175] width 129 height 122
drag, startPoint x: 286, startPoint y: 122, endPoint x: 247, endPoint y: 116, distance: 39.2
click at [247, 116] on div "Выкупить у поставщика Тип заказа 2-2 Место remove 3 Количество add 74.07 Цена з…" at bounding box center [266, 175] width 129 height 122
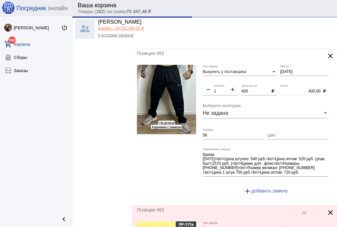
scroll to position [263, 0]
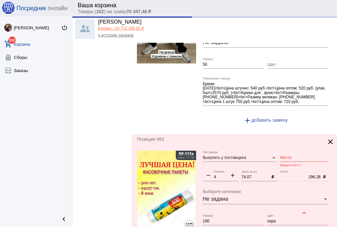
type input "1-1"
click at [287, 155] on input "Место" at bounding box center [304, 157] width 48 height 5
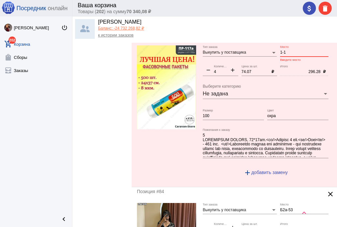
scroll to position [473, 0]
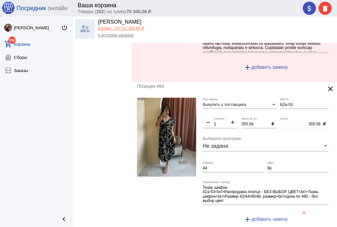
type input "1-1"
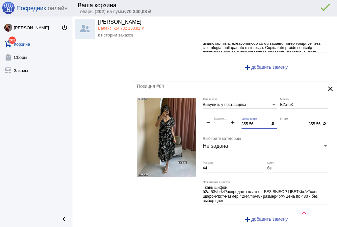
click at [228, 121] on div "Выкупить у поставщика Тип заказа Б2а-53 Место remove 1 Количество add 355.56 Це…" at bounding box center [266, 163] width 129 height 131
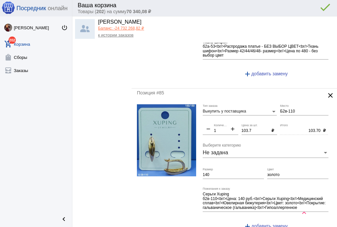
scroll to position [631, 0]
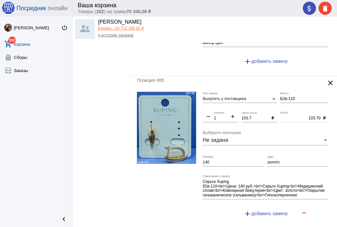
type input "350"
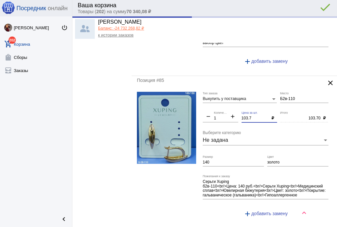
type input "350.00"
drag, startPoint x: 245, startPoint y: 115, endPoint x: 229, endPoint y: 115, distance: 16.4
click at [229, 115] on div "Выкупить у поставщика Тип заказа Б2в-110 Место remove 1 Количество add 103.7 Це…" at bounding box center [266, 157] width 129 height 131
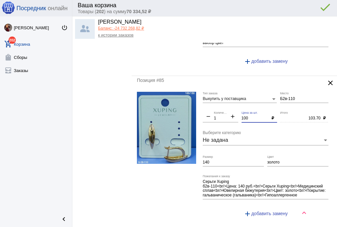
type input "100"
click at [221, 160] on input "140" at bounding box center [232, 162] width 61 height 5
type input "100.00"
click at [221, 160] on input "140" at bounding box center [232, 162] width 61 height 5
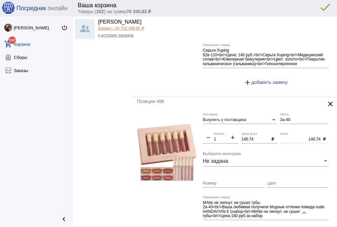
scroll to position [763, 0]
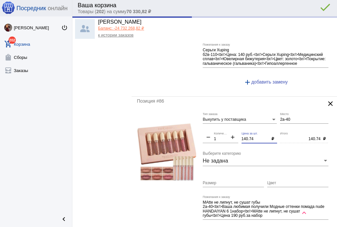
drag, startPoint x: 253, startPoint y: 135, endPoint x: 215, endPoint y: 134, distance: 38.5
click at [215, 134] on div "Выкупить у поставщика Тип заказа 2а-40 Место remove 1 Количество add 140.74 Цен…" at bounding box center [266, 177] width 129 height 131
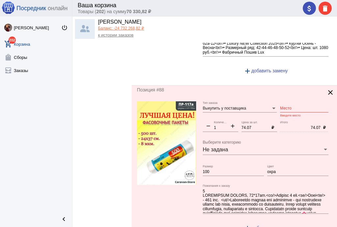
scroll to position [1078, 0]
type input "140"
drag, startPoint x: 285, startPoint y: 105, endPoint x: 287, endPoint y: 101, distance: 4.1
click at [286, 106] on input "Место" at bounding box center [304, 108] width 48 height 5
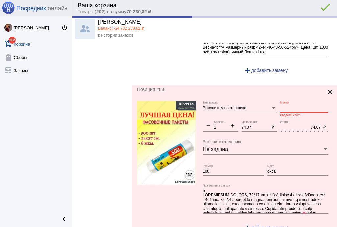
type input "140.00"
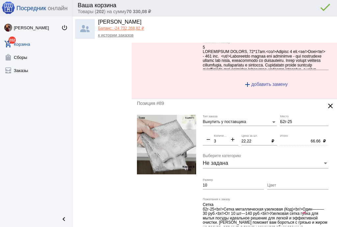
scroll to position [1236, 0]
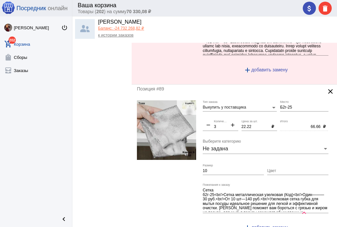
type input "1-1"
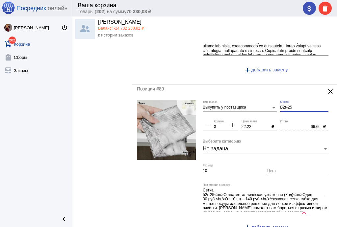
drag, startPoint x: 297, startPoint y: 101, endPoint x: 259, endPoint y: 96, distance: 38.2
click at [259, 100] on div "Выкупить у поставщика Тип заказа Б2г-25 Место remove 3 Количество add 22.22 Цен…" at bounding box center [266, 168] width 129 height 136
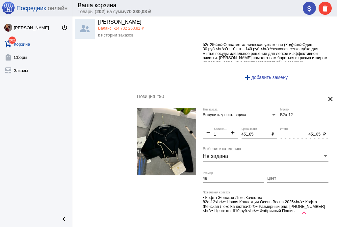
scroll to position [1394, 0]
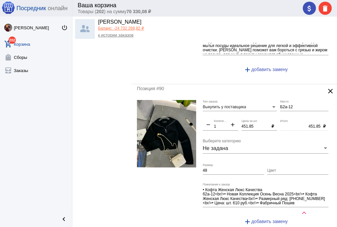
type input "1-1"
drag, startPoint x: 257, startPoint y: 118, endPoint x: 231, endPoint y: 115, distance: 26.1
click at [231, 115] on div "Выкупить у поставщика Тип заказа Б2а-12 Место remove 1 Количество add 451.85 Це…" at bounding box center [266, 165] width 129 height 131
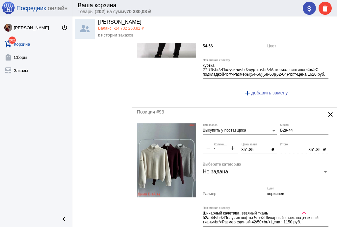
scroll to position [1841, 0]
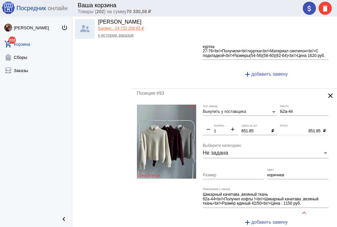
type input "450"
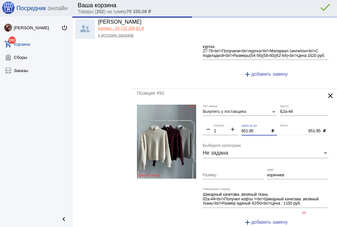
type input "450.00"
drag, startPoint x: 252, startPoint y: 122, endPoint x: 212, endPoint y: 121, distance: 40.1
click at [212, 121] on div "Выкупить у поставщика Тип заказа Б2а-44 Место remove 1 Количество add 851.85 Це…" at bounding box center [266, 168] width 129 height 127
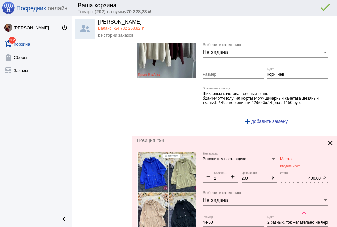
scroll to position [1946, 0]
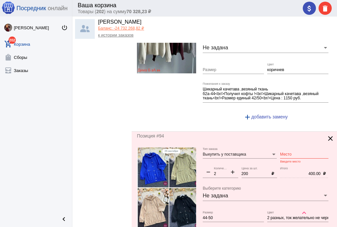
type input "850"
click at [284, 152] on input "Место" at bounding box center [304, 154] width 48 height 5
type input "850.00"
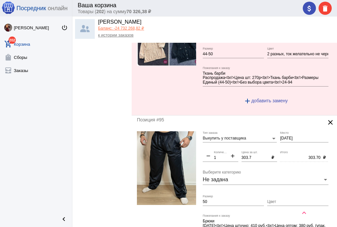
scroll to position [2130, 0]
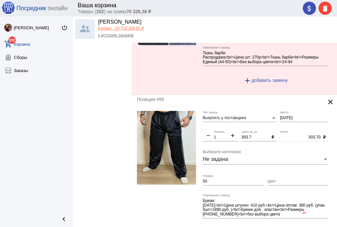
type input "24-94"
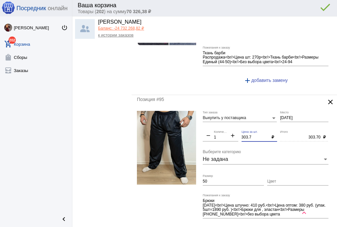
drag, startPoint x: 251, startPoint y: 128, endPoint x: 216, endPoint y: 125, distance: 35.0
click at [216, 125] on div "Выкупить у поставщика Тип заказа [DATE] Место remove 1 Количество add 303.7 Цен…" at bounding box center [266, 176] width 129 height 131
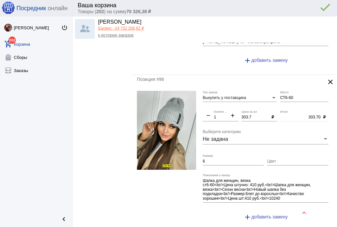
scroll to position [2314, 0]
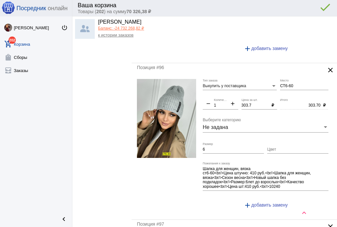
type input "300"
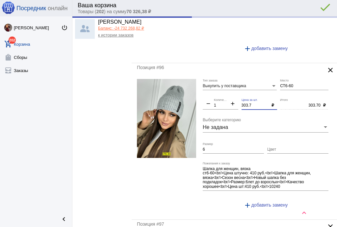
type input "300.00"
drag, startPoint x: 250, startPoint y: 93, endPoint x: 234, endPoint y: 89, distance: 16.2
click at [234, 89] on div "Выкупить у поставщика Тип заказа СТ6-60 Место remove 1 Количество add 303.7 Цен…" at bounding box center [266, 146] width 129 height 135
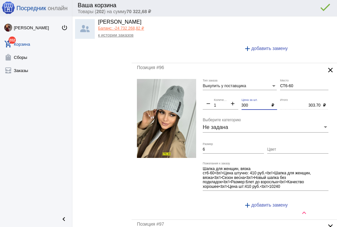
type input "300"
click at [210, 147] on input "6" at bounding box center [232, 149] width 61 height 5
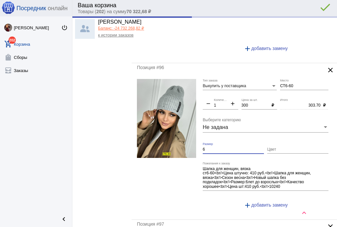
type input "300.00"
click at [210, 147] on input "6" at bounding box center [232, 149] width 61 height 5
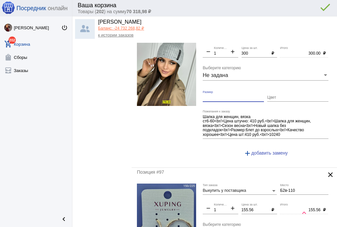
scroll to position [2446, 0]
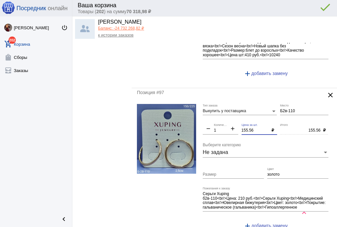
drag, startPoint x: 252, startPoint y: 120, endPoint x: 224, endPoint y: 119, distance: 28.3
click at [224, 119] on div "Выкупить у поставщика Тип заказа Б2в-110 Место remove 1 Количество add 155.56 Ц…" at bounding box center [266, 169] width 129 height 131
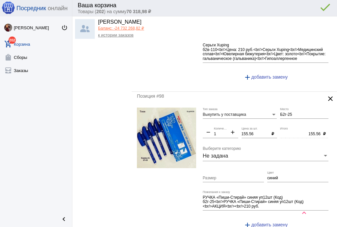
scroll to position [2603, 0]
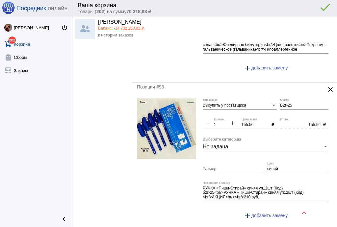
type input "150"
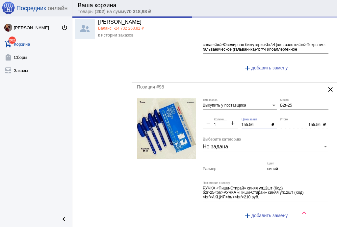
drag, startPoint x: 258, startPoint y: 113, endPoint x: 226, endPoint y: 108, distance: 31.6
click at [227, 108] on div "Выкупить у поставщика Тип заказа Б2г-25 Место remove 1 Количество add 155.56 Це…" at bounding box center [266, 161] width 129 height 127
type input "150.00"
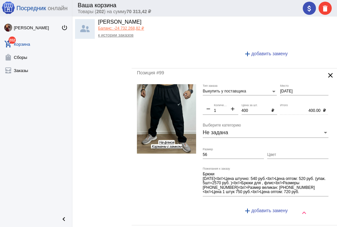
scroll to position [2866, 0]
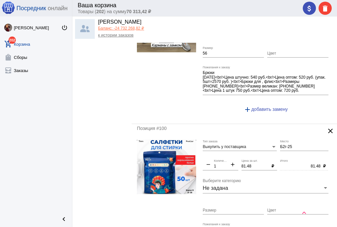
type input "150"
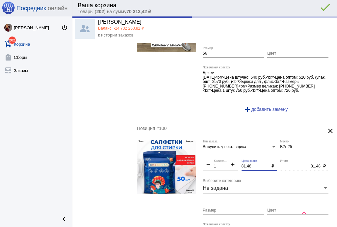
type input "150.00"
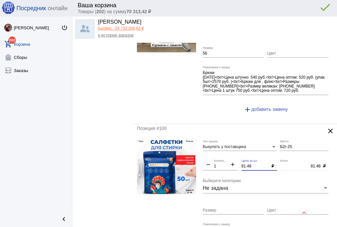
drag, startPoint x: 256, startPoint y: 152, endPoint x: 224, endPoint y: 152, distance: 32.2
click at [224, 152] on div "Выкупить у поставщика Тип заказа Б2г-25 Место remove 1 Количество add 81.48 Цен…" at bounding box center [266, 208] width 129 height 136
type input "80"
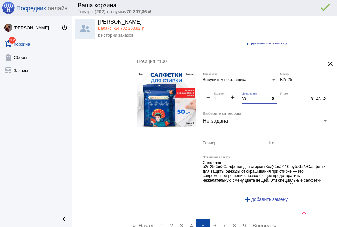
scroll to position [2990, 0]
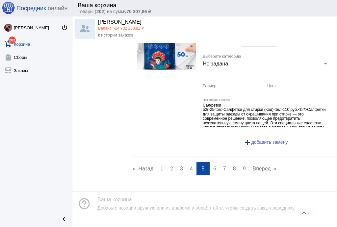
click at [213, 166] on span "6" at bounding box center [214, 169] width 3 height 6
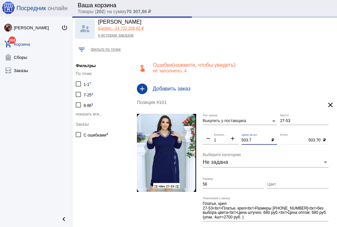
drag, startPoint x: 258, startPoint y: 139, endPoint x: 211, endPoint y: 139, distance: 47.0
click at [211, 139] on div "Выкупить у поставщика Тип заказа 27-53 Место remove 1 Количество add 503.7 Цена…" at bounding box center [266, 179] width 129 height 131
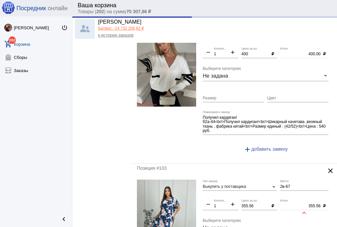
scroll to position [263, 0]
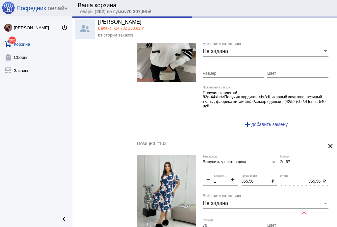
type input "500"
type input "500.00"
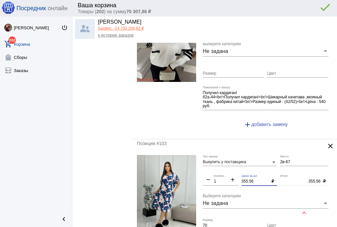
drag, startPoint x: 254, startPoint y: 181, endPoint x: 221, endPoint y: 176, distance: 33.0
click at [222, 177] on div "Выкупить у поставщика Тип заказа 2в-67 Место remove 1 Количество add 355.56 Цен…" at bounding box center [266, 220] width 129 height 131
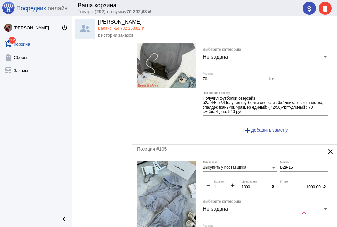
scroll to position [552, 0]
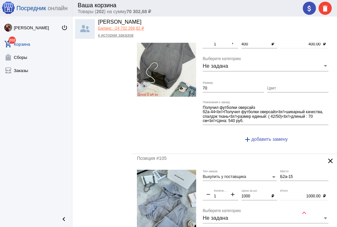
type input "350"
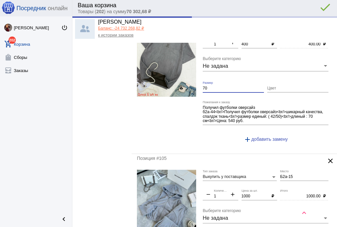
type input "350.00"
click at [177, 83] on form "Выкупить у поставщика Тип заказа Б2а-44 Место remove 1 Количество add 400 Цена …" at bounding box center [234, 83] width 195 height 131
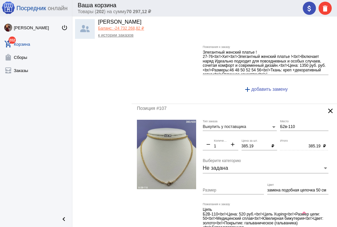
scroll to position [920, 0]
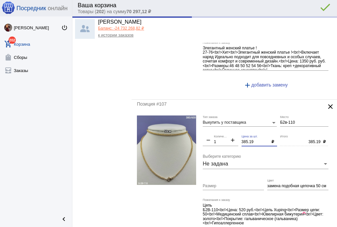
drag, startPoint x: 256, startPoint y: 138, endPoint x: 223, endPoint y: 137, distance: 32.9
click at [223, 137] on div "Выкупить у поставщика Тип заказа Б2в-110 Место remove 1 Количество add 385.19 Ц…" at bounding box center [266, 182] width 129 height 135
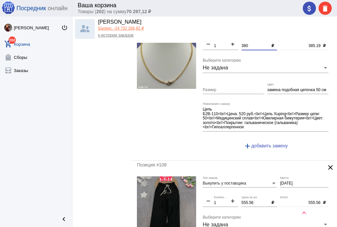
scroll to position [1052, 0]
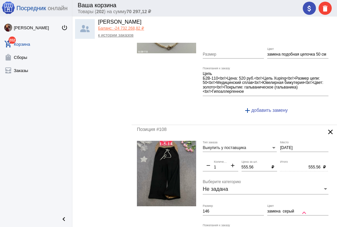
type input "380"
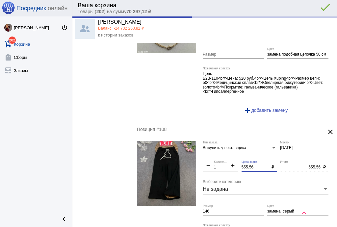
type input "380.00"
drag, startPoint x: 252, startPoint y: 162, endPoint x: 225, endPoint y: 157, distance: 27.7
click at [225, 157] on div "Выкупить у поставщика Тип заказа [DATE] Место remove 1 Количество add 555.56 Це…" at bounding box center [266, 208] width 129 height 135
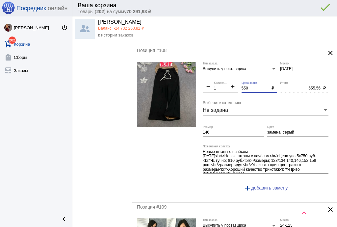
scroll to position [1236, 0]
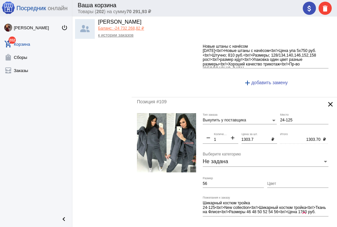
type input "550"
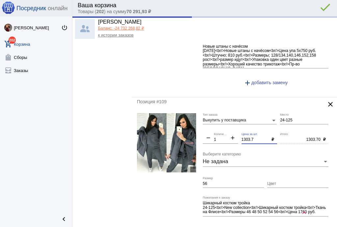
type input "550.00"
drag, startPoint x: 255, startPoint y: 135, endPoint x: 216, endPoint y: 133, distance: 39.5
click at [216, 133] on div "Выкупить у поставщика Тип заказа 24-125 Место remove 1 Количество add 1303.7 Це…" at bounding box center [266, 176] width 129 height 127
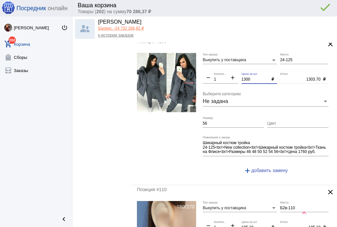
scroll to position [1367, 0]
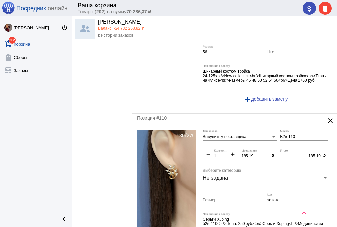
type input "1300"
type input "1300.00"
drag, startPoint x: 255, startPoint y: 150, endPoint x: 213, endPoint y: 147, distance: 42.2
click at [213, 147] on div "Выкупить у поставщика Тип заказа Б2в-110 Место remove 1 Количество add 185.19 Ц…" at bounding box center [266, 195] width 129 height 131
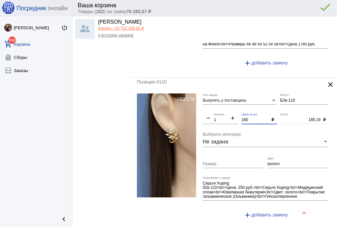
scroll to position [1499, 0]
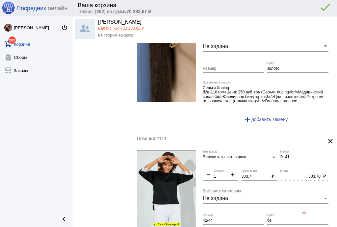
type input "180"
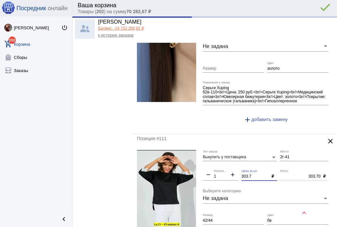
type input "180.00"
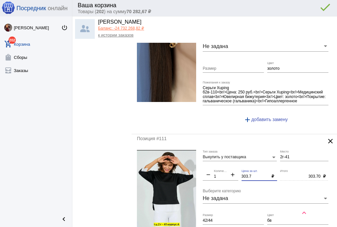
drag, startPoint x: 229, startPoint y: 167, endPoint x: 222, endPoint y: 167, distance: 7.2
click at [222, 167] on div "Выкупить у поставщика Тип заказа 2г-41 Место remove 1 Количество add 303.7 Цена…" at bounding box center [266, 217] width 129 height 135
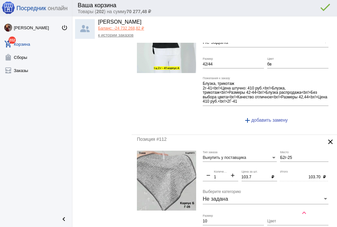
scroll to position [1709, 0]
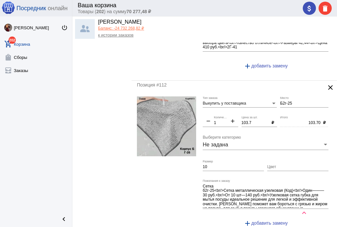
type input "300"
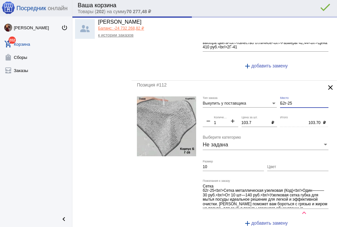
type input "300.00"
drag, startPoint x: 304, startPoint y: 97, endPoint x: 251, endPoint y: 97, distance: 52.6
click at [251, 97] on div "Выкупить у поставщика Тип заказа Б2г-25 Место remove 1 Количество add 103.7 Цен…" at bounding box center [266, 164] width 129 height 136
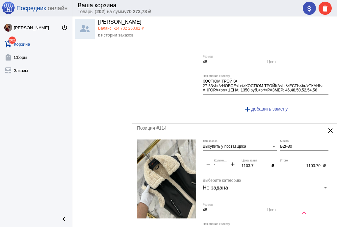
scroll to position [1972, 0]
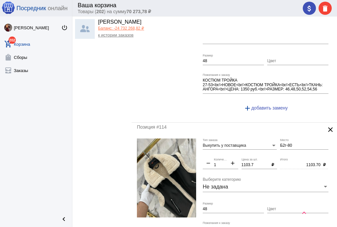
type input "1-1"
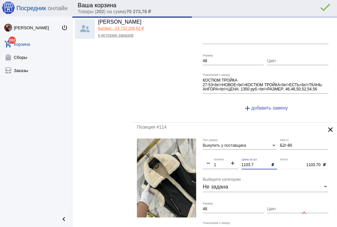
drag, startPoint x: 258, startPoint y: 155, endPoint x: 205, endPoint y: 151, distance: 52.8
click at [205, 151] on div "Выкупить у поставщика Тип заказа Б2г-80 Место remove 1 Количество add 1103.7 Це…" at bounding box center [266, 206] width 129 height 136
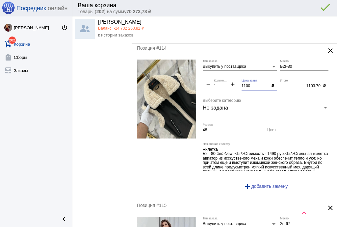
scroll to position [2104, 0]
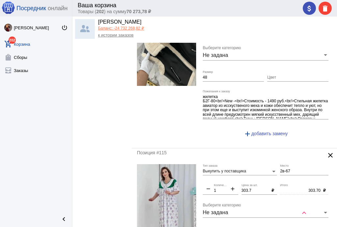
type input "1100"
type input "1100.00"
drag, startPoint x: 250, startPoint y: 181, endPoint x: 217, endPoint y: 178, distance: 33.3
click at [217, 178] on div "Выкупить у поставщика Тип заказа 2в-67 Место remove 1 Количество add 303.7 Цена…" at bounding box center [266, 229] width 129 height 131
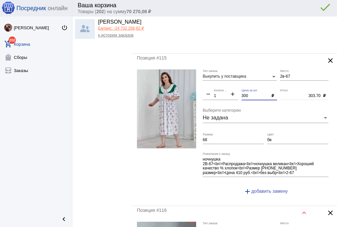
scroll to position [2288, 0]
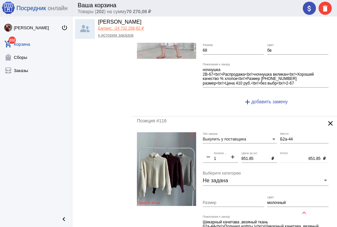
type input "300"
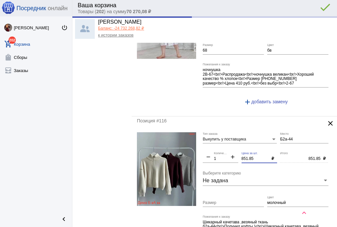
drag, startPoint x: 253, startPoint y: 149, endPoint x: 218, endPoint y: 145, distance: 35.7
click at [218, 145] on div "Выкупить у поставщика Тип заказа Б2а-44 Место remove 1 Количество add 851.85 Це…" at bounding box center [266, 195] width 129 height 127
type input "300.00"
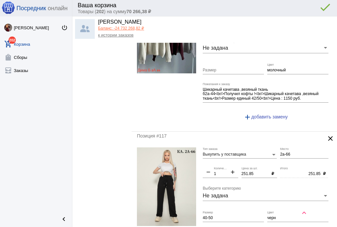
scroll to position [2446, 0]
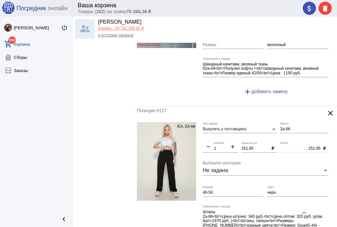
type input "850"
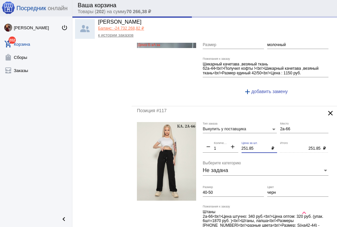
drag, startPoint x: 258, startPoint y: 137, endPoint x: 216, endPoint y: 134, distance: 42.5
click at [216, 134] on div "Выкупить у поставщика Тип заказа 2а-66 Место remove 1 Количество add 251.85 Цен…" at bounding box center [266, 189] width 129 height 135
type input "850.00"
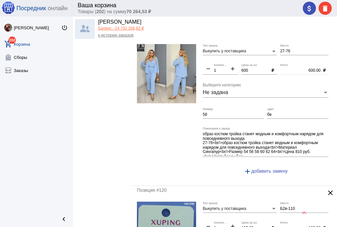
scroll to position [2919, 0]
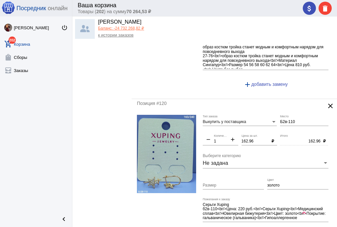
type input "250"
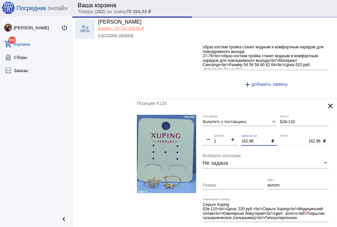
drag, startPoint x: 256, startPoint y: 129, endPoint x: 214, endPoint y: 127, distance: 41.5
click at [214, 127] on div "Выкупить у поставщика Тип заказа Б2в-110 Место remove 1 Количество add 162.96 Ц…" at bounding box center [266, 180] width 129 height 131
type input "250.00"
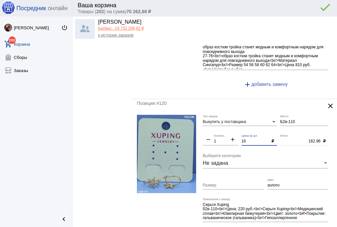
type input "160"
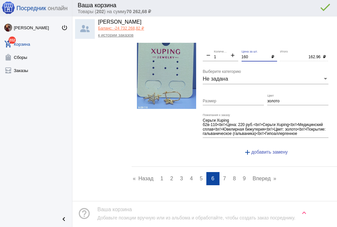
scroll to position [3013, 0]
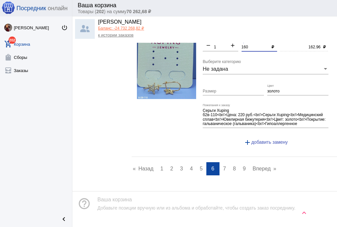
drag, startPoint x: 224, startPoint y: 155, endPoint x: 219, endPoint y: 154, distance: 5.2
click at [223, 162] on link "page 7" at bounding box center [225, 168] width 10 height 13
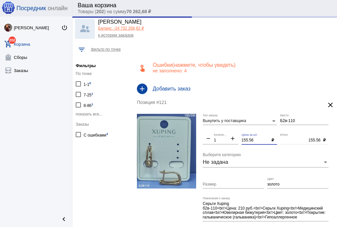
drag, startPoint x: 258, startPoint y: 140, endPoint x: 228, endPoint y: 140, distance: 29.9
click at [228, 140] on div "Выкупить у поставщика Тип заказа Б2в-110 Место remove 1 Количество add 155.56 Ц…" at bounding box center [266, 179] width 129 height 131
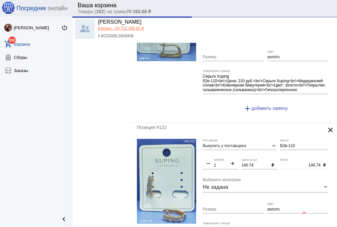
scroll to position [158, 0]
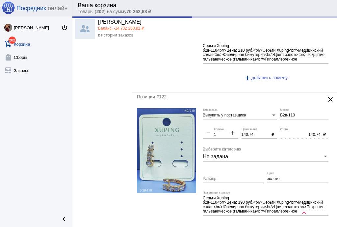
type input "150"
type input "150.00"
drag, startPoint x: 232, startPoint y: 133, endPoint x: 220, endPoint y: 133, distance: 12.2
click at [220, 133] on div "Выкупить у поставщика Тип заказа Б2в-110 Место remove 1 Количество add 140.74 Ц…" at bounding box center [266, 173] width 129 height 131
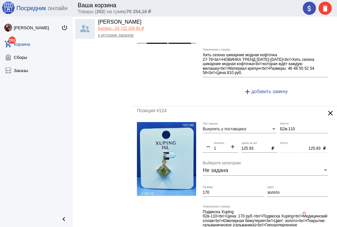
scroll to position [473, 0]
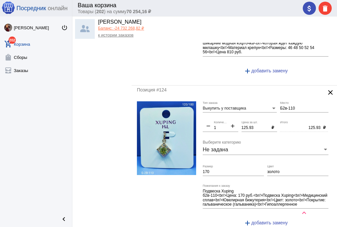
type input "140"
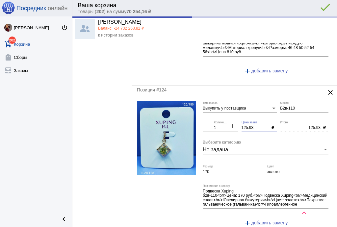
type input "140.00"
drag, startPoint x: 254, startPoint y: 125, endPoint x: 224, endPoint y: 124, distance: 29.9
click at [224, 124] on div "Выкупить у поставщика Тип заказа Б2в-110 Место remove 1 Количество add 125.93 Ц…" at bounding box center [266, 166] width 129 height 131
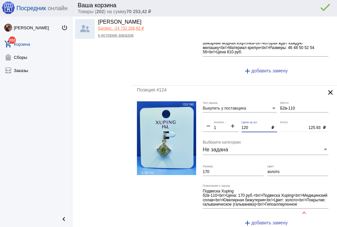
type input "120"
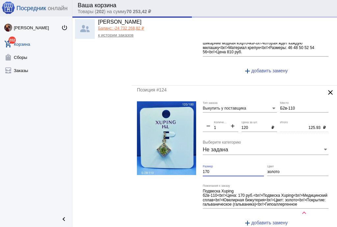
click at [221, 170] on input "170" at bounding box center [232, 172] width 61 height 5
type input "120.00"
click at [221, 170] on input "170" at bounding box center [232, 172] width 61 height 5
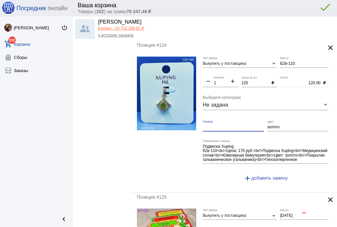
scroll to position [605, 0]
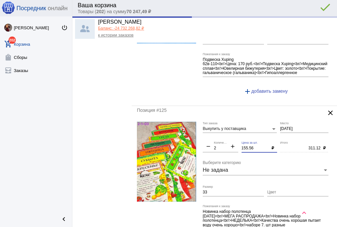
drag, startPoint x: 260, startPoint y: 145, endPoint x: 216, endPoint y: 143, distance: 44.1
click at [216, 143] on div "Выкупить у поставщика Тип заказа [DATE] Место remove 2 Количество add 155.56 Це…" at bounding box center [266, 190] width 129 height 136
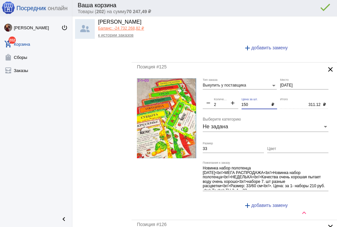
scroll to position [684, 0]
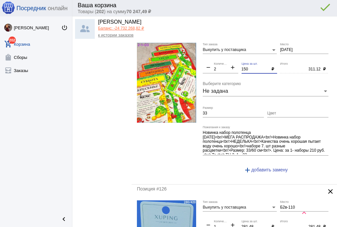
type input "150"
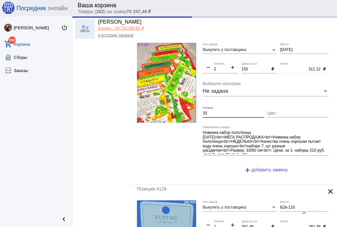
click at [209, 111] on input "33" at bounding box center [232, 113] width 61 height 5
type input "300.00"
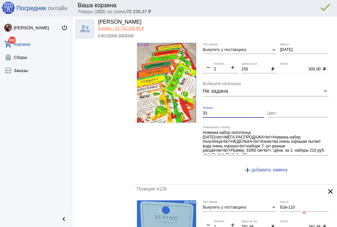
drag, startPoint x: 209, startPoint y: 110, endPoint x: 195, endPoint y: 108, distance: 15.0
click at [195, 108] on form "Выкупить у поставщика Тип заказа [DATE] Место remove 2 Количество add 150 Цена …" at bounding box center [234, 111] width 195 height 136
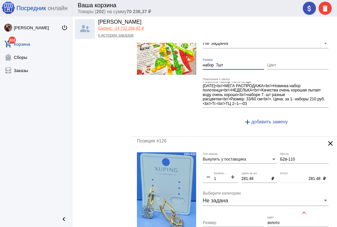
scroll to position [789, 0]
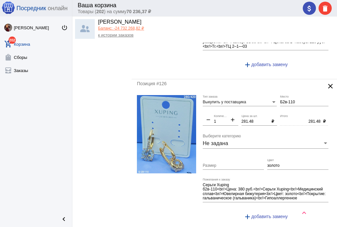
type input "набор 7шт"
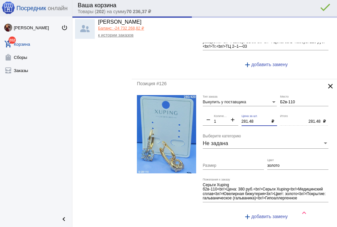
drag, startPoint x: 255, startPoint y: 117, endPoint x: 211, endPoint y: 109, distance: 45.0
click at [211, 109] on div "Выкупить у поставщика Тип заказа Б2в-110 Место remove 1 Количество add 281.48 Ц…" at bounding box center [266, 160] width 129 height 131
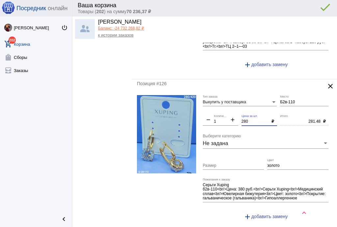
scroll to position [894, 0]
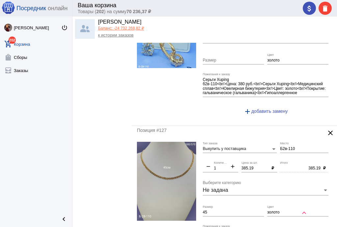
type input "280"
type input "280.00"
drag, startPoint x: 254, startPoint y: 165, endPoint x: 225, endPoint y: 164, distance: 28.3
click at [225, 164] on div "Выкупить у поставщика Тип заказа Б2в-110 Место remove 1 Количество add 385.19 Ц…" at bounding box center [266, 209] width 129 height 135
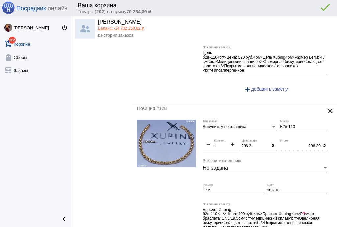
scroll to position [1078, 0]
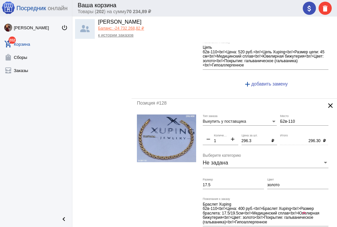
type input "380"
type input "380.00"
drag, startPoint x: 252, startPoint y: 136, endPoint x: 228, endPoint y: 135, distance: 23.7
click at [228, 135] on div "Выкупить у поставщика Тип заказа Б2в-110 Место remove 1 Количество add 296.3 Це…" at bounding box center [266, 181] width 129 height 135
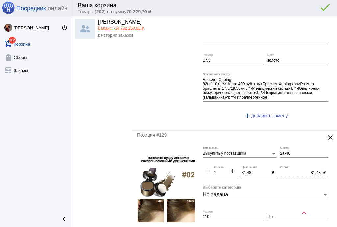
scroll to position [1210, 0]
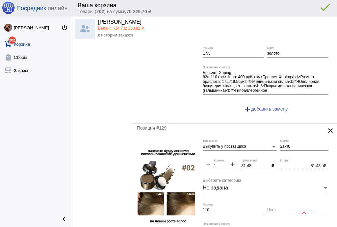
type input "290"
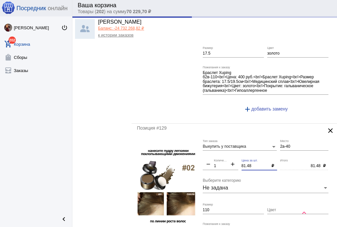
drag, startPoint x: 253, startPoint y: 159, endPoint x: 230, endPoint y: 160, distance: 23.0
click at [230, 160] on div "Выкупить у поставщика Тип заказа 2а-40 Место remove 1 Количество add 81.48 Цена…" at bounding box center [266, 207] width 129 height 136
type input "290.00"
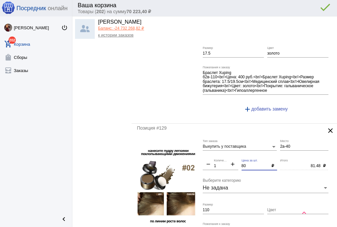
scroll to position [1262, 0]
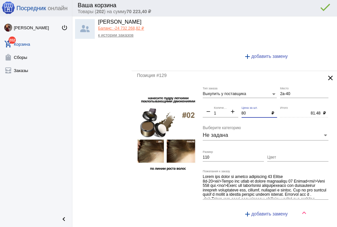
type input "80"
click at [214, 155] on input "110" at bounding box center [232, 157] width 61 height 5
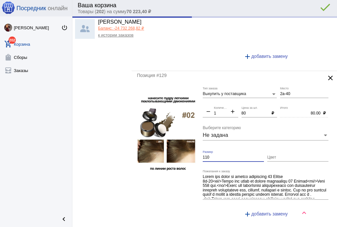
click at [214, 155] on input "110" at bounding box center [232, 157] width 61 height 5
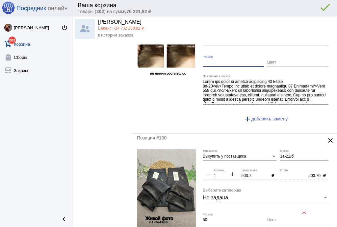
scroll to position [1420, 0]
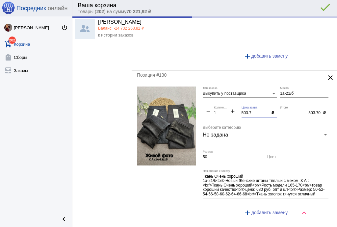
drag, startPoint x: 249, startPoint y: 106, endPoint x: 220, endPoint y: 106, distance: 29.6
click at [220, 106] on div "Выкупить у поставщика Тип заказа 1а-21/б Место remove 1 Количество add 503.7 Це…" at bounding box center [266, 153] width 129 height 135
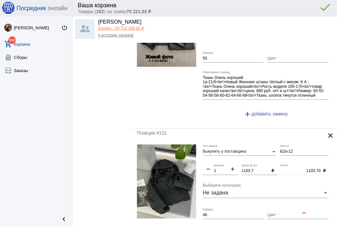
scroll to position [1551, 0]
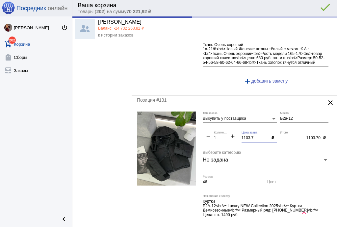
drag, startPoint x: 227, startPoint y: 131, endPoint x: 215, endPoint y: 131, distance: 12.5
click at [215, 131] on div "Выкупить у поставщика Тип заказа Б2а-12 Место remove 1 Количество add 1103.7 Це…" at bounding box center [266, 176] width 129 height 131
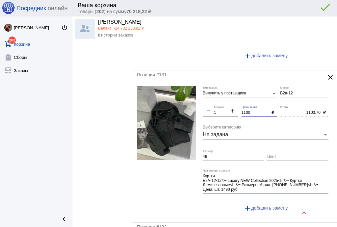
scroll to position [1683, 0]
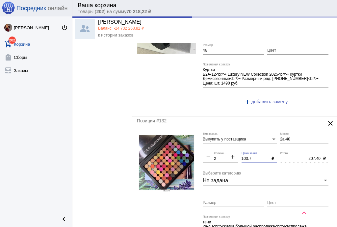
click at [218, 149] on div "Выкупить у поставщика Тип заказа 2а-40 Место remove 2 Количество add 103.7 Цена…" at bounding box center [266, 200] width 129 height 136
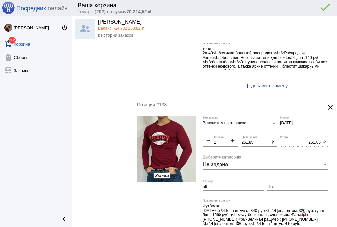
scroll to position [1867, 0]
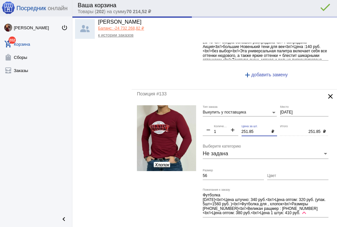
drag, startPoint x: 255, startPoint y: 124, endPoint x: 208, endPoint y: 124, distance: 47.0
click at [208, 124] on div "Выкупить у поставщика Тип заказа [DATE] Место remove 1 Количество add 251.85 Це…" at bounding box center [266, 172] width 129 height 135
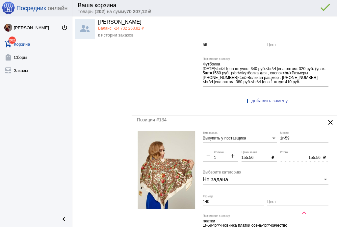
scroll to position [1998, 0]
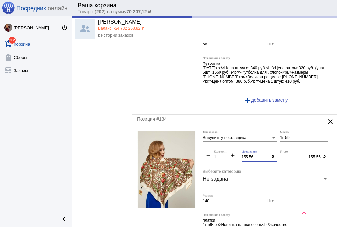
drag, startPoint x: 235, startPoint y: 147, endPoint x: 228, endPoint y: 147, distance: 6.6
click at [228, 147] on div "Выкупить у поставщика Тип заказа 1г-59 Место remove 1 Количество add 155.56 Цен…" at bounding box center [266, 197] width 129 height 135
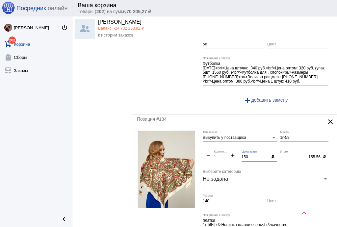
drag, startPoint x: 214, startPoint y: 192, endPoint x: 176, endPoint y: 190, distance: 37.9
click at [176, 190] on form "Выкупить у поставщика Тип заказа 1г-59 Место remove 1 Количество add 150 Цена з…" at bounding box center [234, 197] width 195 height 135
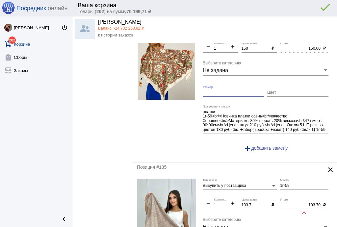
scroll to position [2130, 0]
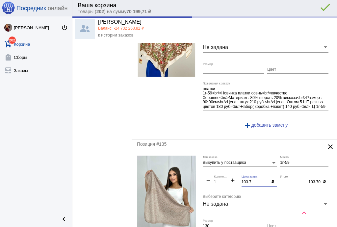
drag, startPoint x: 252, startPoint y: 172, endPoint x: 222, endPoint y: 167, distance: 30.3
click at [222, 167] on div "Выкупить у поставщика Тип заказа 1г-59 Место remove 1 Количество add 103.7 Цена…" at bounding box center [266, 222] width 129 height 135
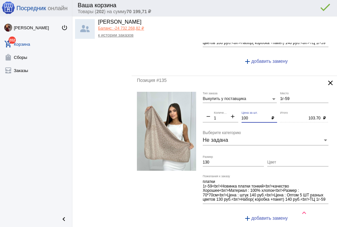
scroll to position [2235, 0]
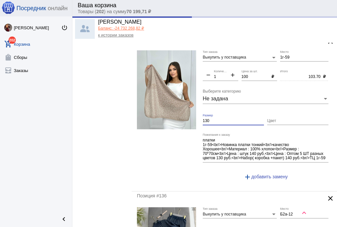
click at [175, 110] on form "Выкупить у поставщика Тип заказа 1г-59 Место remove 1 Количество add 100 Цена з…" at bounding box center [234, 117] width 195 height 135
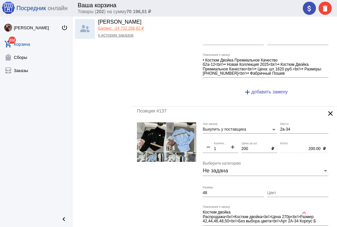
scroll to position [2498, 0]
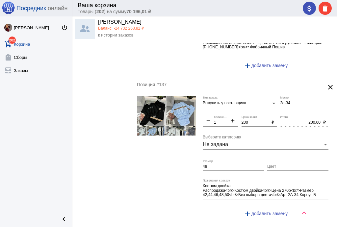
click at [280, 101] on input "2а-34" at bounding box center [304, 103] width 48 height 5
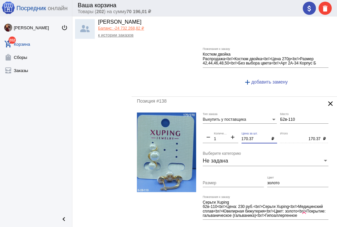
drag, startPoint x: 258, startPoint y: 128, endPoint x: 222, endPoint y: 125, distance: 35.6
click at [223, 125] on div "Выкупить у поставщика Тип заказа Б2в-110 Место remove 1 Количество add 170.37 Ц…" at bounding box center [266, 177] width 129 height 131
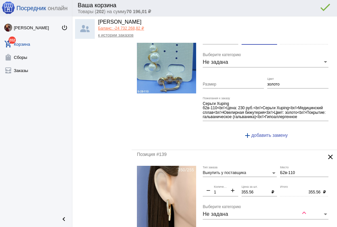
scroll to position [2761, 0]
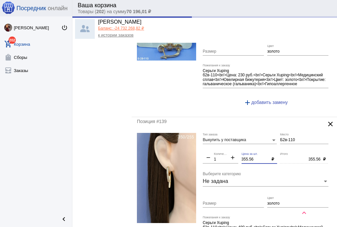
click at [217, 147] on div "Выкупить у поставщика Тип заказа Б2в-110 Место remove 1 Количество add 355.56 Ц…" at bounding box center [266, 198] width 129 height 131
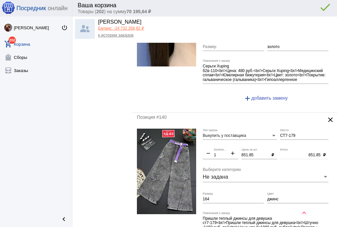
scroll to position [2919, 0]
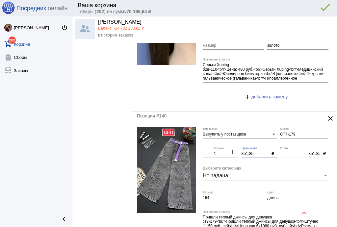
drag, startPoint x: 252, startPoint y: 140, endPoint x: 222, endPoint y: 139, distance: 30.3
click at [222, 139] on div "Выкупить у поставщика Тип заказа СТ7-179 Место remove 1 Количество add 851.85 Ц…" at bounding box center [266, 194] width 129 height 135
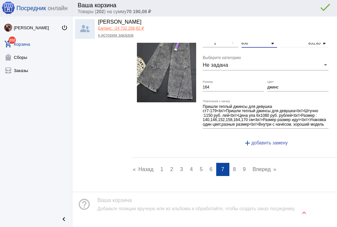
scroll to position [3030, 0]
click at [233, 166] on span "8" at bounding box center [234, 169] width 3 height 6
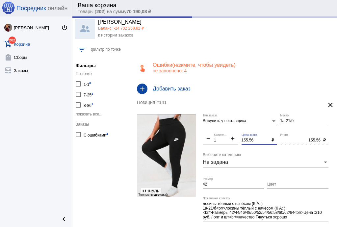
drag, startPoint x: 225, startPoint y: 137, endPoint x: 220, endPoint y: 136, distance: 5.4
click at [220, 136] on div "Выкупить у поставщика Тип заказа 1а-21/б Место remove 1 Количество add 155.56 Ц…" at bounding box center [266, 179] width 129 height 131
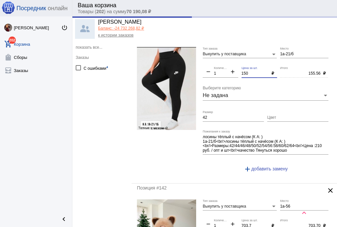
scroll to position [131, 0]
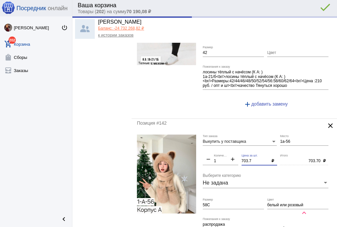
drag, startPoint x: 250, startPoint y: 159, endPoint x: 221, endPoint y: 157, distance: 30.0
click at [221, 157] on div "Выкупить у поставщика Тип заказа 1а-56 Место remove 1 Количество add 703.7 Цена…" at bounding box center [266, 199] width 129 height 131
click at [274, 203] on input "белый или розовый" at bounding box center [297, 205] width 61 height 5
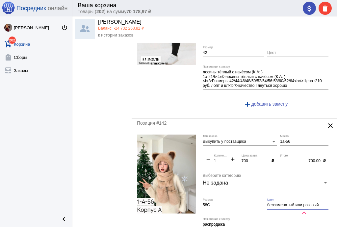
drag, startPoint x: 272, startPoint y: 204, endPoint x: 236, endPoint y: 200, distance: 35.5
click at [236, 200] on div "Выкупить у поставщика Тип заказа 1а-56 Место remove 1 Количество add 700 Цена з…" at bounding box center [266, 199] width 129 height 131
click at [281, 204] on input "замена ый или розовый" at bounding box center [297, 205] width 61 height 5
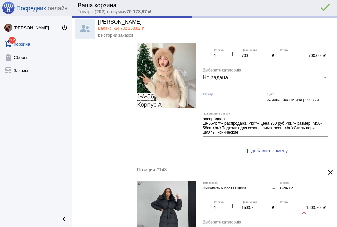
drag, startPoint x: 211, startPoint y: 100, endPoint x: 189, endPoint y: 96, distance: 22.0
click at [189, 96] on form "Выкупить у поставщика Тип заказа 1а-56 Место remove 1 Количество add 700 Цена з…" at bounding box center [234, 94] width 195 height 131
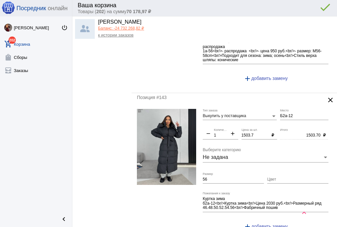
scroll to position [316, 0]
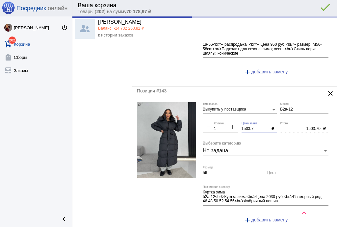
drag, startPoint x: 254, startPoint y: 127, endPoint x: 218, endPoint y: 125, distance: 35.6
click at [218, 125] on div "Выкупить у поставщика Тип заказа Б2а-12 Место remove 1 Количество add 1503.7 Це…" at bounding box center [266, 165] width 129 height 127
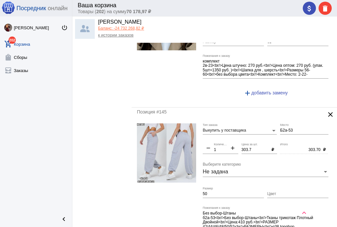
scroll to position [605, 0]
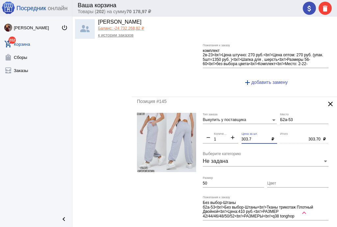
drag, startPoint x: 252, startPoint y: 137, endPoint x: 210, endPoint y: 137, distance: 42.1
click at [210, 137] on div "Выкупить у поставщика Тип заказа Б2а-53 Место remove 1 Количество add 303.7 Цен…" at bounding box center [266, 178] width 129 height 131
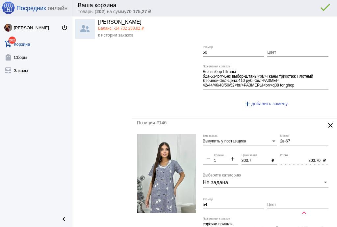
scroll to position [736, 0]
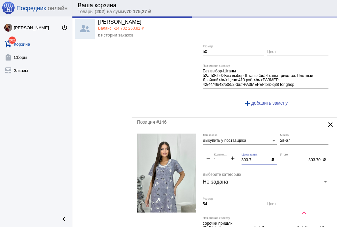
drag, startPoint x: 223, startPoint y: 154, endPoint x: 215, endPoint y: 153, distance: 8.6
click at [215, 153] on div "Выкупить у поставщика Тип заказа 2в-67 Место remove 1 Количество add 303.7 Цена…" at bounding box center [266, 196] width 129 height 127
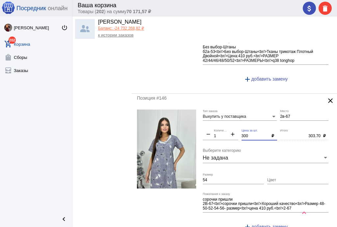
scroll to position [894, 0]
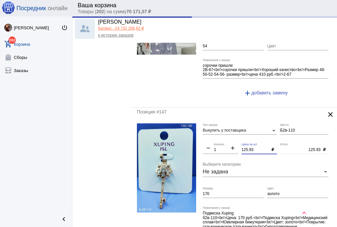
drag, startPoint x: 258, startPoint y: 145, endPoint x: 215, endPoint y: 142, distance: 43.9
click at [215, 142] on div "Выкупить у поставщика Тип заказа Б2в-110 Место remove 1 Количество add 125.93 Ц…" at bounding box center [266, 188] width 129 height 131
click at [221, 192] on input "170" at bounding box center [232, 194] width 61 height 5
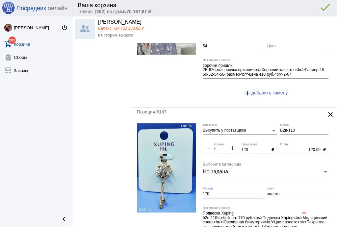
click at [221, 192] on input "170" at bounding box center [232, 194] width 61 height 5
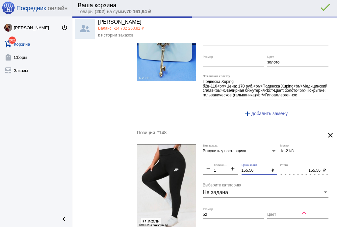
drag, startPoint x: 257, startPoint y: 165, endPoint x: 210, endPoint y: 158, distance: 47.6
click at [210, 158] on div "Выкупить у поставщика Тип заказа 1а-21/б Место remove 1 Количество add 155.56 Ц…" at bounding box center [266, 209] width 129 height 131
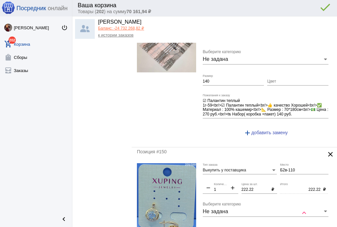
scroll to position [1315, 0]
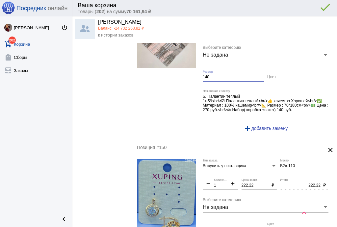
drag, startPoint x: 211, startPoint y: 71, endPoint x: 179, endPoint y: 68, distance: 32.0
click at [179, 68] on form "Выкупить у поставщика Тип заказа 1г-59 Место remove 1 Количество add 200 Цена з…" at bounding box center [234, 72] width 195 height 131
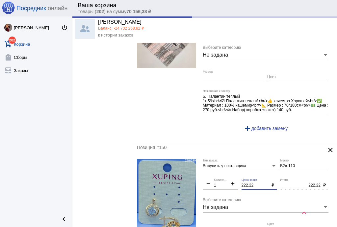
drag, startPoint x: 257, startPoint y: 179, endPoint x: 209, endPoint y: 175, distance: 47.5
click at [209, 175] on div "Выкупить у поставщика Тип заказа Б2в-110 Место remove 1 Количество add 222.22 Ц…" at bounding box center [266, 224] width 129 height 131
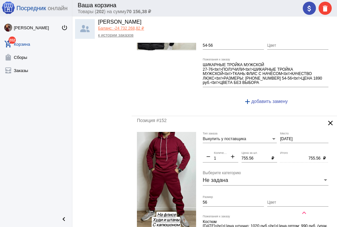
scroll to position [1657, 0]
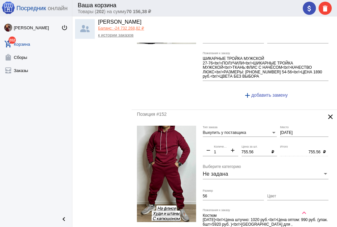
drag, startPoint x: 256, startPoint y: 143, endPoint x: 208, endPoint y: 138, distance: 48.2
click at [208, 138] on div "Выкупить у поставщика Тип заказа [DATE] Место remove 1 Количество add 755.56 Це…" at bounding box center [266, 193] width 129 height 135
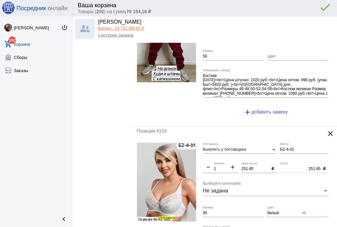
scroll to position [1814, 0]
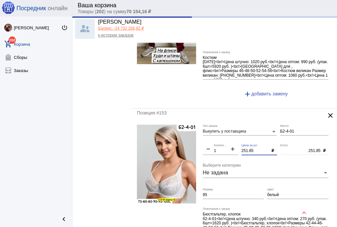
drag, startPoint x: 202, startPoint y: 139, endPoint x: 195, endPoint y: 137, distance: 8.2
click at [195, 137] on form "Выкупить у поставщика Тип заказа Б2-4-01 Место remove 1 Количество add 251.85 Ц…" at bounding box center [234, 191] width 195 height 135
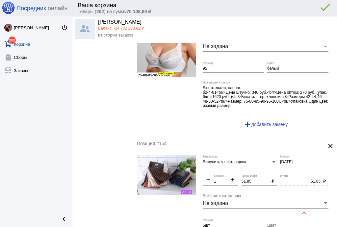
scroll to position [1946, 0]
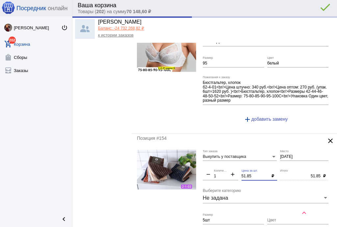
drag, startPoint x: 228, startPoint y: 165, endPoint x: 218, endPoint y: 163, distance: 10.2
click at [219, 164] on div "Выкупить у поставщика Тип заказа [DATE] Место remove 1 Количество add 51.85 Цен…" at bounding box center [266, 218] width 129 height 136
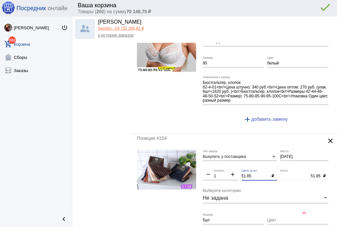
drag, startPoint x: 249, startPoint y: 166, endPoint x: 224, endPoint y: 163, distance: 25.2
click at [224, 163] on div "Выкупить у поставщика Тип заказа [DATE] Место remove 1 Количество add 51.85 Цен…" at bounding box center [266, 218] width 129 height 136
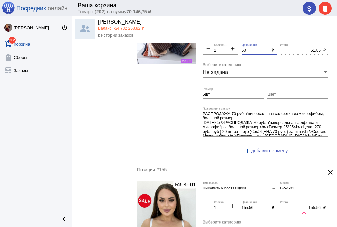
scroll to position [2077, 0]
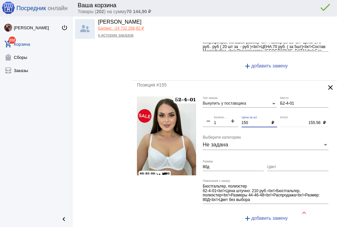
scroll to position [2261, 0]
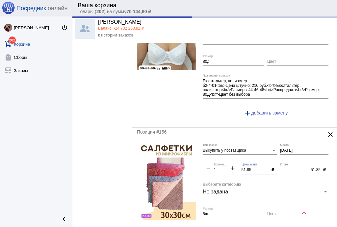
drag, startPoint x: 202, startPoint y: 156, endPoint x: 189, endPoint y: 154, distance: 13.3
click at [189, 154] on form "Выкупить у поставщика Тип заказа [DATE] Место remove 1 Количество add 51.85 Цен…" at bounding box center [234, 211] width 195 height 136
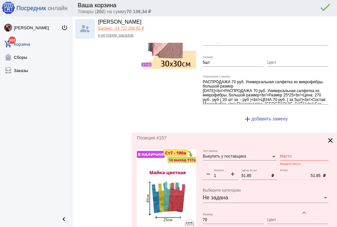
scroll to position [2419, 0]
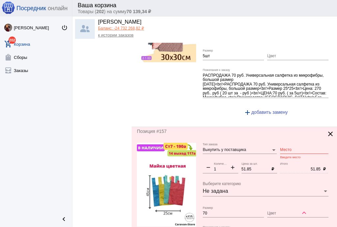
click at [288, 148] on input "Место" at bounding box center [304, 150] width 48 height 5
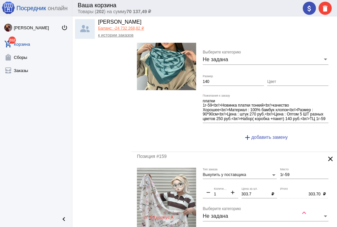
scroll to position [2708, 0]
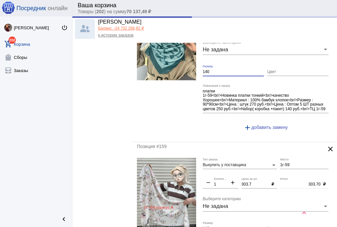
drag, startPoint x: 212, startPoint y: 59, endPoint x: 181, endPoint y: 59, distance: 30.2
click at [181, 59] on form "Выкупить у поставщика Тип заказа 1г-59 Место remove 1 Количество add 200 Цена з…" at bounding box center [234, 68] width 195 height 135
drag, startPoint x: 209, startPoint y: 216, endPoint x: 184, endPoint y: 211, distance: 25.4
click at [184, 211] on form "Выкупить у поставщика Тип заказа 1г-59 Место remove 1 Количество add 303.7 Цена…" at bounding box center [234, 225] width 195 height 135
drag, startPoint x: 251, startPoint y: 173, endPoint x: 207, endPoint y: 171, distance: 44.7
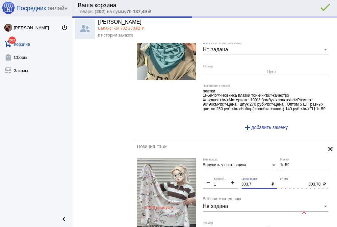
click at [207, 171] on div "Выкупить у поставщика Тип заказа 1г-59 Место remove 1 Количество add 303.7 Цена…" at bounding box center [266, 225] width 129 height 135
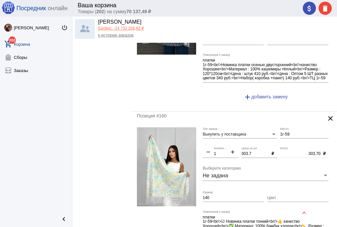
scroll to position [2919, 0]
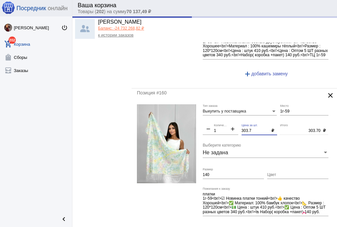
drag, startPoint x: 252, startPoint y: 118, endPoint x: 211, endPoint y: 117, distance: 41.7
click at [211, 117] on div "Выкупить у поставщика Тип заказа 1г-59 Место remove 1 Количество add 303.7 Цена…" at bounding box center [266, 171] width 129 height 135
drag, startPoint x: 210, startPoint y: 163, endPoint x: 182, endPoint y: 157, distance: 29.2
click at [182, 157] on form "Выкупить у поставщика Тип заказа 1г-59 Место remove 1 Количество add 300 Цена з…" at bounding box center [234, 171] width 195 height 135
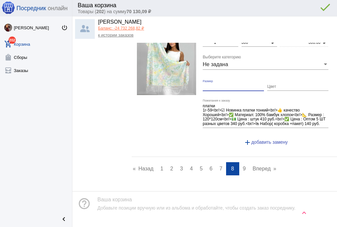
scroll to position [4, 0]
click at [244, 162] on link "page 9" at bounding box center [244, 168] width 10 height 13
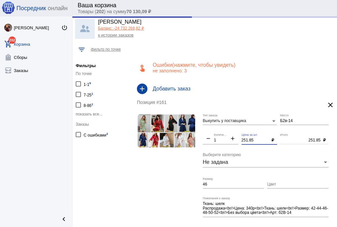
drag, startPoint x: 256, startPoint y: 139, endPoint x: 212, endPoint y: 138, distance: 43.4
click at [212, 138] on div "Выкупить у поставщика Тип заказа Б2в-14 Место remove 1 Количество add 251.85 Це…" at bounding box center [266, 177] width 129 height 127
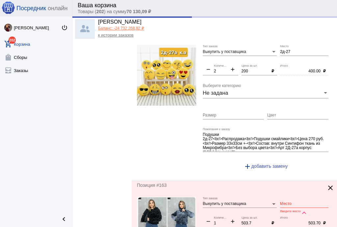
scroll to position [210, 0]
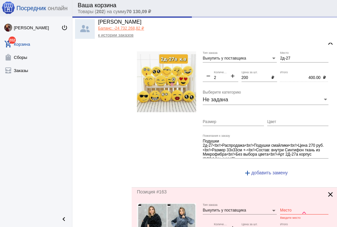
click at [272, 120] on input "Цвет" at bounding box center [297, 122] width 61 height 5
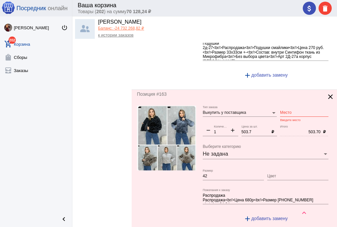
scroll to position [342, 0]
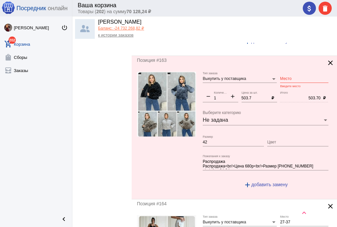
click at [289, 80] on div "Место" at bounding box center [304, 77] width 48 height 11
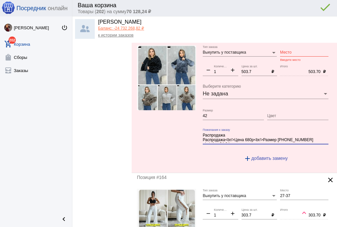
scroll to position [4, 0]
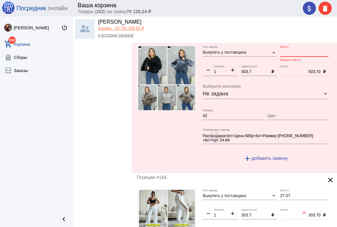
click at [292, 51] on input "Место" at bounding box center [304, 52] width 48 height 5
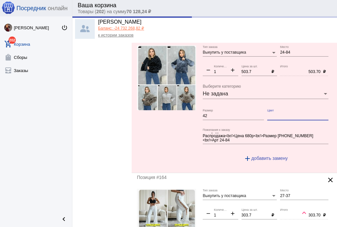
click at [273, 114] on input "Цвет" at bounding box center [297, 116] width 61 height 5
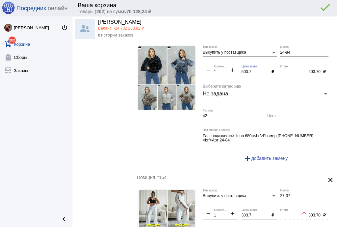
drag, startPoint x: 253, startPoint y: 70, endPoint x: 182, endPoint y: 70, distance: 70.7
click at [182, 70] on form "Выкупить у поставщика Тип заказа 24-84 Место remove 1 Количество add 503.7 Цена…" at bounding box center [234, 106] width 195 height 122
click at [273, 114] on input "Цвет" at bounding box center [297, 116] width 61 height 5
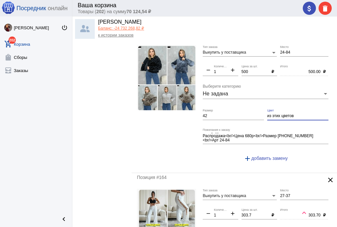
drag, startPoint x: 298, startPoint y: 113, endPoint x: 250, endPoint y: 112, distance: 47.7
click at [250, 112] on div "Выкупить у поставщика Тип заказа 24-84 Место remove 1 Количество add 500 Цена з…" at bounding box center [266, 106] width 129 height 122
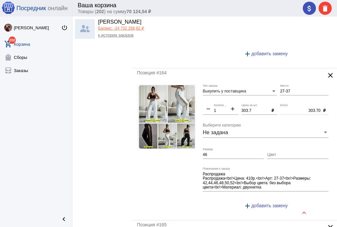
scroll to position [473, 0]
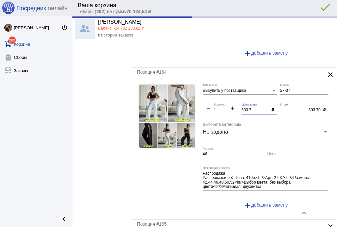
drag, startPoint x: 224, startPoint y: 106, endPoint x: 208, endPoint y: 106, distance: 16.4
click at [208, 106] on div "Выкупить у поставщика Тип заказа 27-37 Место remove 1 Количество add 303.7 Цена…" at bounding box center [266, 148] width 129 height 131
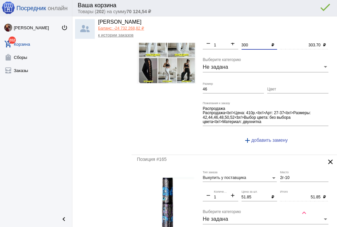
scroll to position [500, 0]
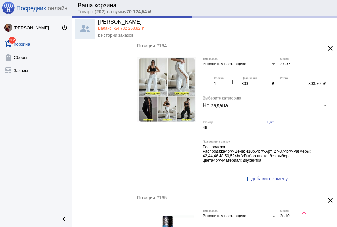
click at [275, 126] on input "Цвет" at bounding box center [297, 128] width 61 height 5
paste input "из этих цветов"
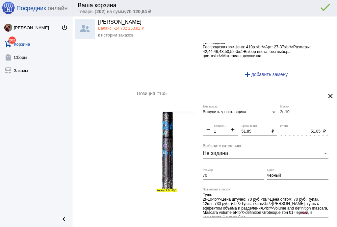
scroll to position [605, 0]
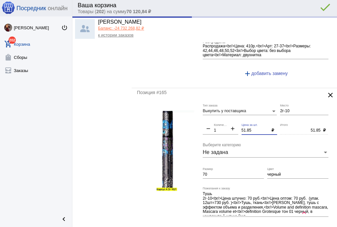
drag, startPoint x: 230, startPoint y: 129, endPoint x: 220, endPoint y: 129, distance: 10.5
click at [220, 129] on div "Выкупить у поставщика Тип заказа 2г-10 Место remove 1 Количество add 51.85 Цена…" at bounding box center [266, 172] width 129 height 136
click at [232, 172] on input "70" at bounding box center [232, 174] width 61 height 5
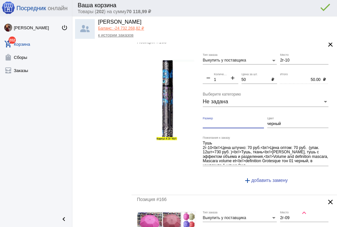
scroll to position [736, 0]
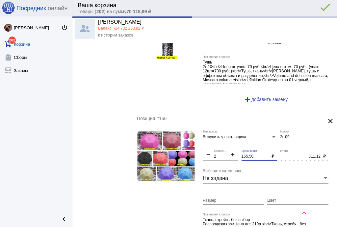
drag, startPoint x: 253, startPoint y: 152, endPoint x: 227, endPoint y: 151, distance: 26.0
click at [227, 151] on div "Выкупить у поставщика Тип заказа 2г-09 Место remove 2 Количество add 155.56 Цен…" at bounding box center [266, 195] width 129 height 131
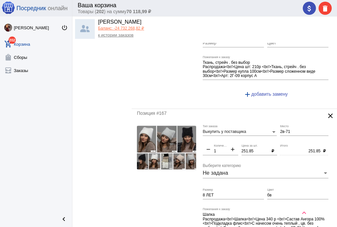
scroll to position [894, 0]
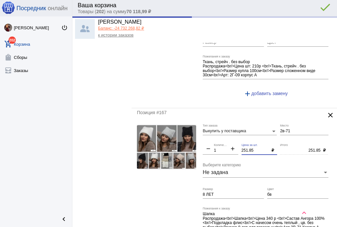
drag, startPoint x: 254, startPoint y: 146, endPoint x: 207, endPoint y: 139, distance: 47.8
click at [207, 139] on div "Выкупить у поставщика Тип заказа 2в-71 Место remove 1 Количество add 251.85 Цен…" at bounding box center [266, 189] width 129 height 131
drag, startPoint x: 281, startPoint y: 191, endPoint x: 235, endPoint y: 185, distance: 46.8
click at [235, 185] on div "Выкупить у поставщика Тип заказа 2в-71 Место remove 1 Количество add 250 Цена з…" at bounding box center [266, 189] width 129 height 131
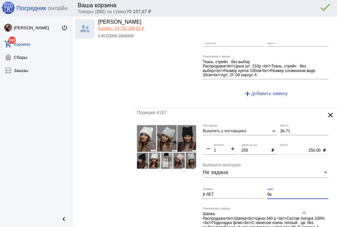
paste input "з этих цвето"
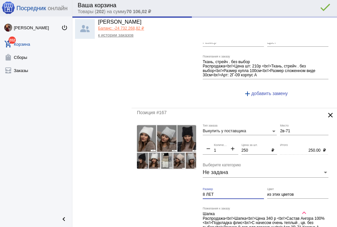
click at [191, 185] on form "Выкупить у поставщика Тип заказа 2в-71 Место remove 1 Количество add 250 Цена з…" at bounding box center [234, 189] width 195 height 131
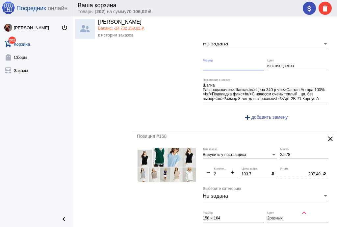
scroll to position [1026, 0]
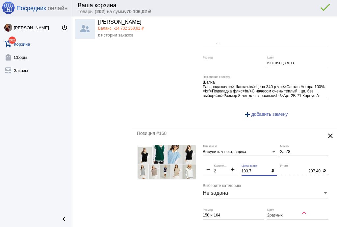
drag, startPoint x: 253, startPoint y: 167, endPoint x: 221, endPoint y: 167, distance: 32.5
click at [221, 167] on div "Выкупить у поставщика Тип заказа 2а-78 Место remove 2 Количество add 103.7 Цена…" at bounding box center [266, 210] width 129 height 131
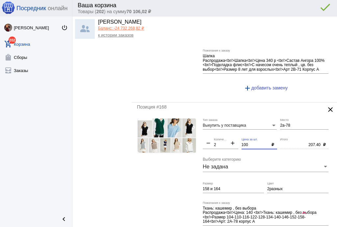
scroll to position [1078, 0]
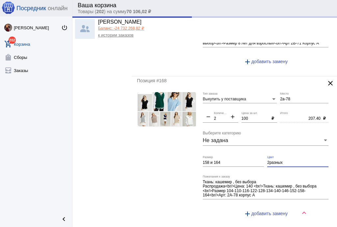
click at [285, 160] on input "2разных" at bounding box center [297, 162] width 61 height 5
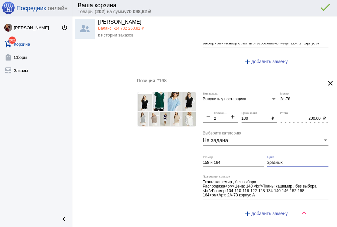
paste input "из этих цветов"
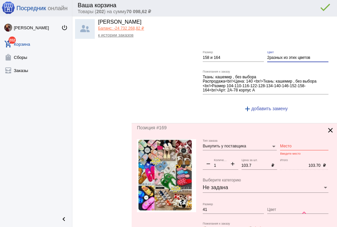
scroll to position [1183, 0]
click at [284, 144] on input "Место" at bounding box center [304, 146] width 48 height 5
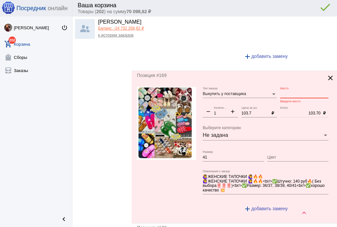
scroll to position [1236, 0]
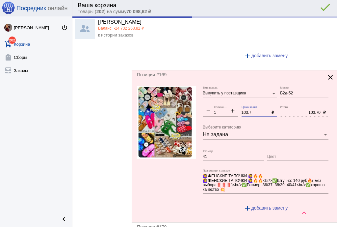
drag, startPoint x: 252, startPoint y: 108, endPoint x: 218, endPoint y: 102, distance: 35.3
click at [218, 102] on div "Выкупить у поставщика Тип заказа Б2д-52 Место remove 1 Количество add 103.7 Цен…" at bounding box center [266, 151] width 129 height 131
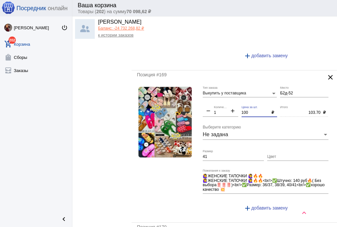
click at [273, 154] on input "Цвет" at bounding box center [297, 156] width 61 height 5
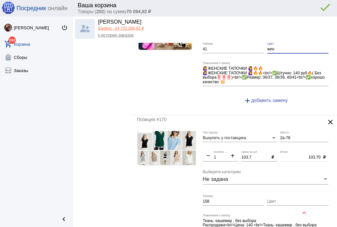
scroll to position [1367, 0]
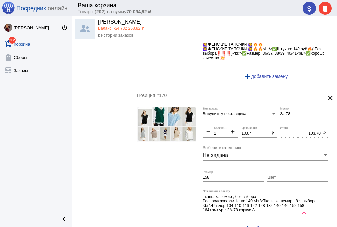
drag, startPoint x: 253, startPoint y: 126, endPoint x: 219, endPoint y: 124, distance: 34.3
click at [218, 125] on div "Выкупить у поставщика Тип заказа 2а-78 Место remove 1 Количество add 103.7 Цена…" at bounding box center [266, 172] width 129 height 131
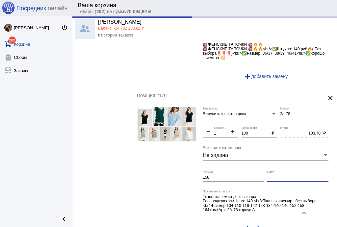
click at [296, 175] on input "Цвет" at bounding box center [297, 177] width 61 height 5
paste input "из этих цветов"
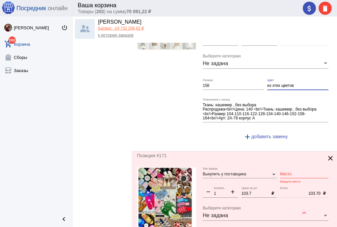
scroll to position [1473, 0]
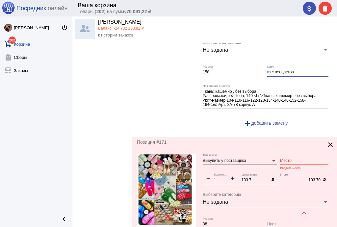
click at [290, 158] on input "Место" at bounding box center [304, 160] width 48 height 5
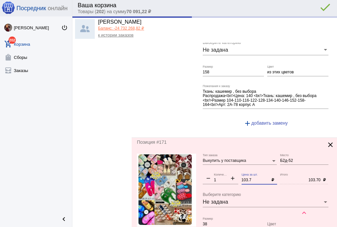
drag, startPoint x: 254, startPoint y: 174, endPoint x: 224, endPoint y: 171, distance: 30.4
click at [224, 171] on div "Выкупить у поставщика Тип заказа Б2д-52 Место remove 1 Количество add 103.7 Цен…" at bounding box center [266, 219] width 129 height 131
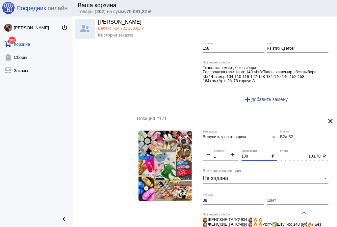
click at [281, 198] on input "Цвет" at bounding box center [297, 200] width 61 height 5
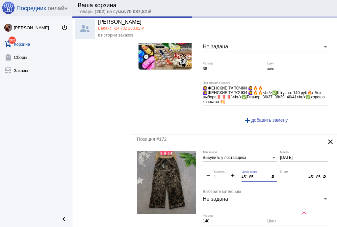
click at [222, 166] on div "Выкупить у поставщика Тип заказа [DATE] Место remove 1 Количество add 451.85 Це…" at bounding box center [266, 218] width 129 height 135
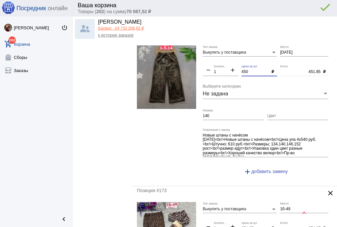
scroll to position [1788, 0]
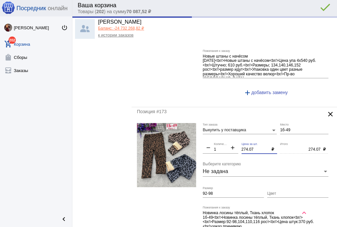
drag, startPoint x: 255, startPoint y: 141, endPoint x: 224, endPoint y: 137, distance: 31.2
click at [224, 137] on div "Выкупить у поставщика Тип заказа 1б-49 Место remove 1 Количество add 274.07 Цен…" at bounding box center [266, 188] width 129 height 131
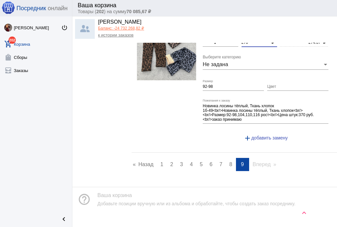
drag, startPoint x: 302, startPoint y: 214, endPoint x: 310, endPoint y: 214, distance: 7.9
click at [302, 214] on mat-icon "keyboard_arrow_up" at bounding box center [304, 213] width 8 height 8
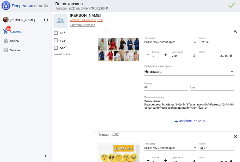
scroll to position [0, 0]
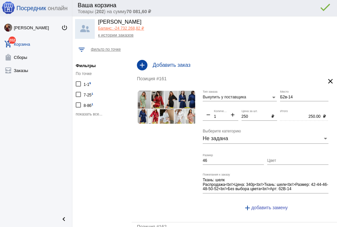
click at [309, 9] on div "attach_money delete done error_outline" at bounding box center [316, 8] width 32 height 13
click at [310, 10] on div "attach_money delete done error_outline" at bounding box center [316, 8] width 32 height 13
click at [310, 9] on mat-icon "attach_money" at bounding box center [309, 9] width 8 height 8
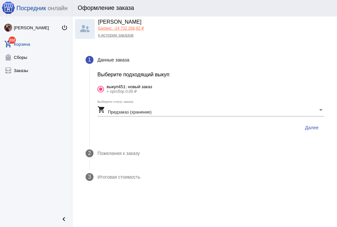
click at [313, 128] on span "Далее" at bounding box center [311, 127] width 13 height 5
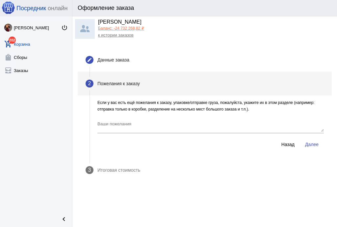
click at [310, 144] on span "Далее" at bounding box center [311, 144] width 13 height 5
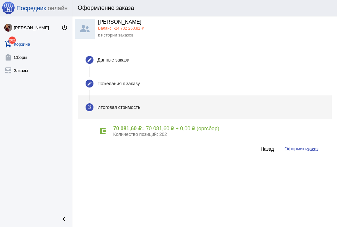
click at [307, 150] on span "заказ" at bounding box center [313, 148] width 12 height 5
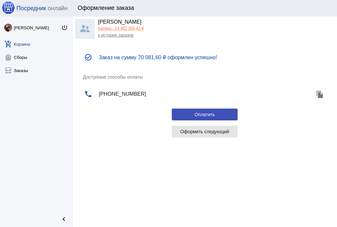
click at [214, 132] on span "Оформить следующий" at bounding box center [204, 131] width 49 height 5
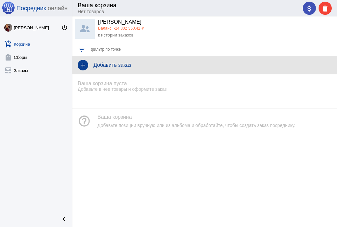
click at [105, 62] on h4 "Добавить заказ" at bounding box center [212, 65] width 238 height 6
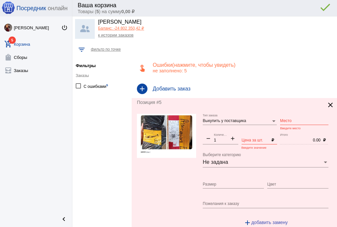
click at [287, 122] on input "Место" at bounding box center [304, 121] width 48 height 5
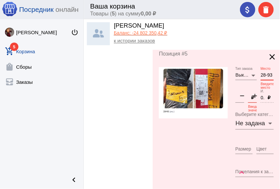
scroll to position [56, 0]
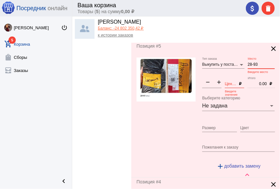
click at [231, 85] on input "Цена за шт." at bounding box center [231, 84] width 12 height 5
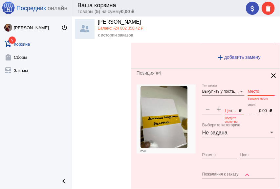
scroll to position [166, 0]
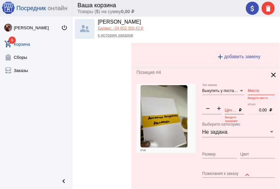
click at [252, 90] on input "Место" at bounding box center [261, 91] width 27 height 5
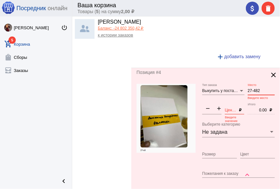
click at [229, 110] on input "Цена за шт." at bounding box center [231, 110] width 12 height 5
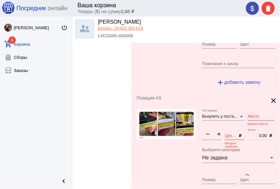
scroll to position [144, 0]
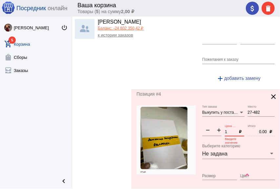
click at [261, 113] on input "27-482" at bounding box center [261, 112] width 27 height 5
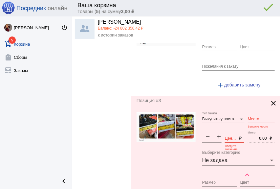
scroll to position [275, 0]
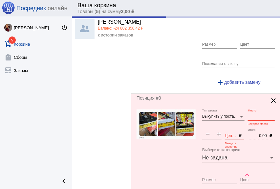
click at [253, 117] on input "Место" at bounding box center [261, 116] width 27 height 5
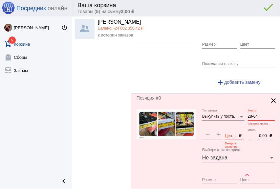
click at [230, 136] on input "Цена за шт." at bounding box center [231, 136] width 12 height 5
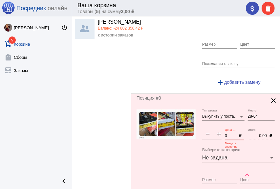
drag, startPoint x: 226, startPoint y: 135, endPoint x: 223, endPoint y: 134, distance: 3.4
click at [223, 134] on div "Выкупить у поставщика Тип заказа 28-64 Место remove 1 Количество add 3 Цена за …" at bounding box center [240, 168] width 76 height 118
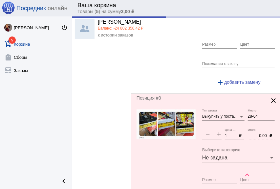
click at [219, 135] on mat-icon "add" at bounding box center [219, 135] width 11 height 8
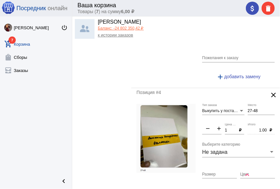
scroll to position [56, 0]
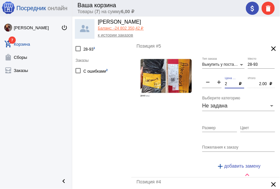
drag, startPoint x: 227, startPoint y: 85, endPoint x: 209, endPoint y: 84, distance: 18.4
click at [209, 84] on div "Выкупить у поставщика Тип заказа 28-93 Место remove 1 Количество add 2 Цена за …" at bounding box center [240, 117] width 76 height 118
click at [220, 83] on mat-icon "add" at bounding box center [219, 83] width 11 height 8
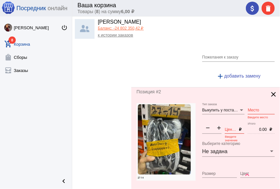
scroll to position [451, 0]
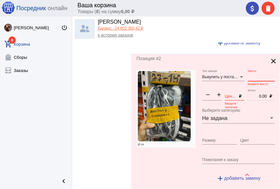
click at [250, 78] on input "Место" at bounding box center [261, 77] width 27 height 5
click at [230, 97] on input "Цена за шт." at bounding box center [231, 96] width 12 height 5
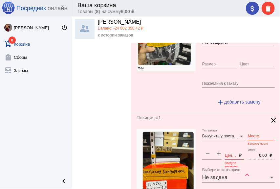
scroll to position [538, 0]
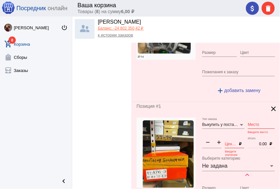
click at [252, 124] on input "Место" at bounding box center [261, 125] width 27 height 5
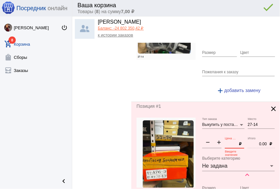
drag, startPoint x: 229, startPoint y: 142, endPoint x: 239, endPoint y: 143, distance: 9.3
click at [230, 143] on input "Цена за шт." at bounding box center [231, 144] width 12 height 5
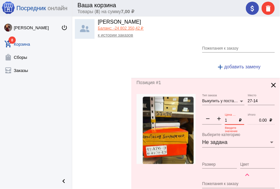
scroll to position [560, 0]
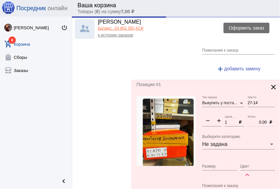
click at [254, 12] on div "attach_money delete done error_outline" at bounding box center [260, 8] width 32 height 13
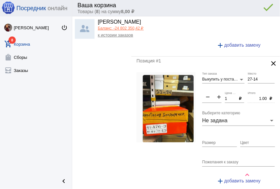
click at [250, 8] on div "attach_money delete done error_outline" at bounding box center [260, 8] width 32 height 13
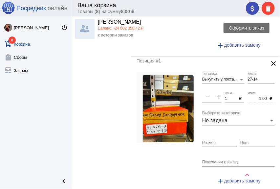
click at [252, 9] on mat-icon "attach_money" at bounding box center [253, 9] width 8 height 8
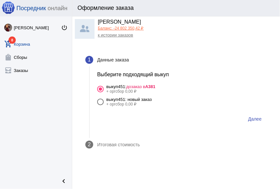
click at [260, 121] on span "Далее" at bounding box center [254, 118] width 13 height 5
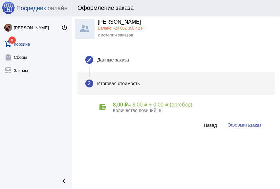
click at [258, 125] on span "заказ" at bounding box center [256, 125] width 12 height 5
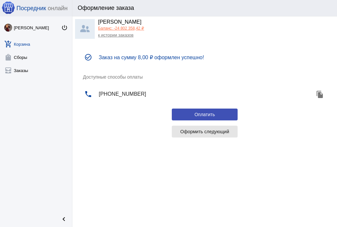
click at [201, 133] on span "Оформить следующий" at bounding box center [204, 131] width 49 height 5
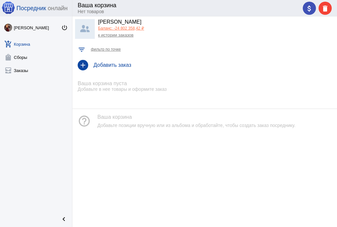
click at [105, 65] on h4 "Добавить заказ" at bounding box center [212, 65] width 238 height 6
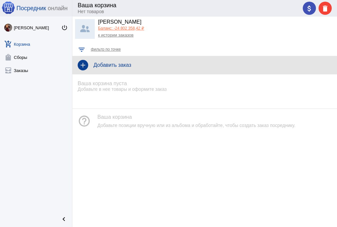
click at [113, 63] on h4 "Добавить заказ" at bounding box center [212, 65] width 238 height 6
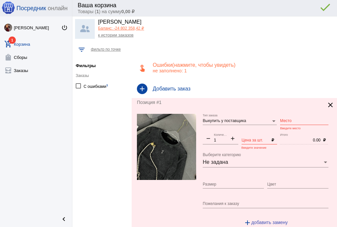
click at [283, 120] on input "Место" at bounding box center [304, 121] width 48 height 5
drag, startPoint x: 258, startPoint y: 137, endPoint x: 264, endPoint y: 135, distance: 6.5
click at [260, 138] on div "Цена за шт." at bounding box center [255, 138] width 28 height 11
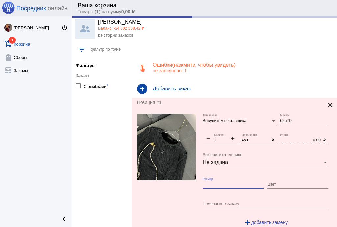
click at [248, 182] on input "Размер" at bounding box center [232, 184] width 61 height 5
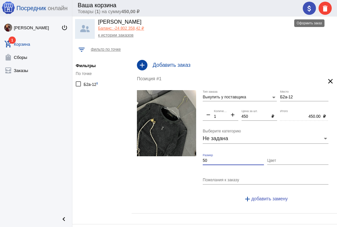
click at [308, 11] on div "attach_money delete" at bounding box center [316, 8] width 29 height 13
click at [306, 8] on mat-icon "attach_money" at bounding box center [309, 9] width 8 height 8
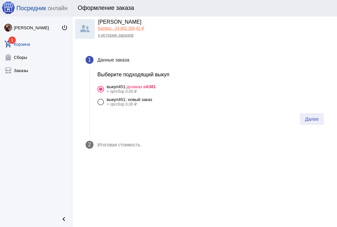
click at [310, 120] on span "Далее" at bounding box center [311, 118] width 13 height 5
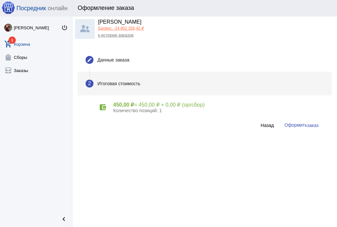
click at [311, 128] on button "Оформить заказ" at bounding box center [301, 125] width 45 height 12
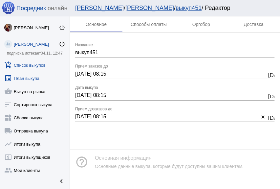
click at [41, 76] on link "list_alt План выкупа" at bounding box center [35, 76] width 70 height 13
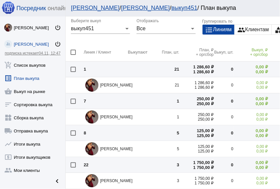
click at [131, 67] on td at bounding box center [144, 69] width 32 height 16
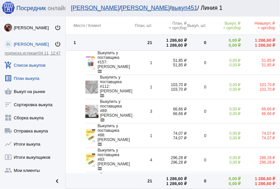
click at [37, 66] on link "add_shopping_cart Список выкупов" at bounding box center [32, 63] width 65 height 13
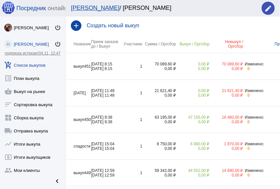
click at [128, 64] on td "1" at bounding box center [133, 66] width 20 height 27
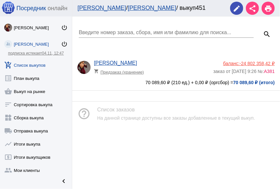
click at [128, 64] on link "[PERSON_NAME]" at bounding box center [115, 63] width 43 height 6
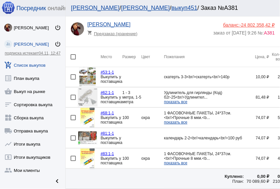
click at [47, 64] on link "add_shopping_cart Список выкупов" at bounding box center [32, 63] width 65 height 13
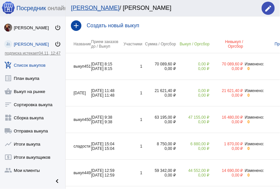
click at [130, 67] on td "1" at bounding box center [133, 66] width 20 height 27
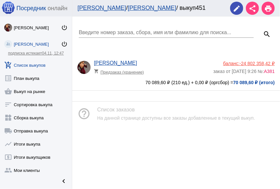
click at [170, 64] on div "Анастасия Бондаренко shopping_cart Предзаказ (хранение)" at bounding box center [154, 69] width 120 height 18
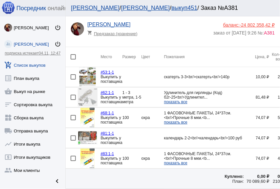
click at [77, 78] on mat-checkbox at bounding box center [74, 76] width 7 height 5
click at [74, 98] on div at bounding box center [73, 97] width 5 height 5
click at [73, 100] on input "checkbox" at bounding box center [73, 100] width 0 height 0
checkbox input "true"
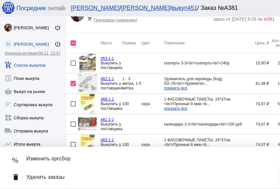
scroll to position [22, 0]
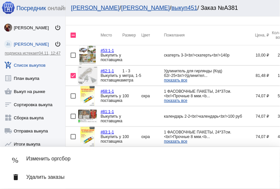
click at [72, 115] on div at bounding box center [73, 116] width 5 height 5
click at [73, 119] on input "checkbox" at bounding box center [73, 119] width 0 height 0
checkbox input "true"
click at [79, 175] on span "Удалить заказы" at bounding box center [148, 177] width 244 height 7
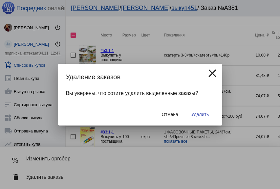
click at [204, 113] on span "Удалить" at bounding box center [200, 114] width 17 height 5
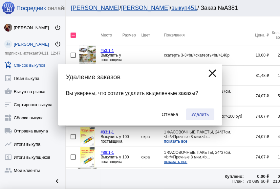
checkbox input "false"
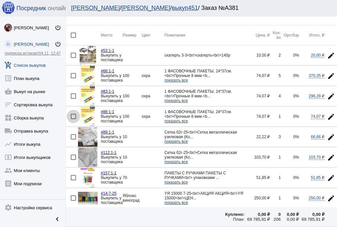
click at [74, 115] on div at bounding box center [73, 116] width 5 height 5
click at [73, 119] on input "checkbox" at bounding box center [73, 119] width 0 height 0
checkbox input "true"
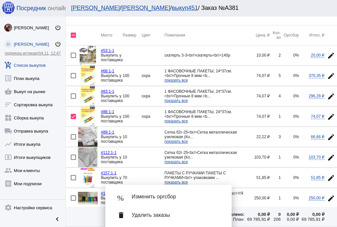
drag, startPoint x: 73, startPoint y: 93, endPoint x: 87, endPoint y: 92, distance: 14.2
click at [73, 93] on div at bounding box center [73, 95] width 5 height 5
click at [73, 99] on input "checkbox" at bounding box center [73, 99] width 0 height 0
checkbox input "true"
click at [330, 76] on mat-icon "edit" at bounding box center [331, 76] width 8 height 8
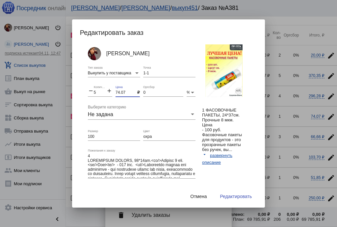
drag, startPoint x: 106, startPoint y: 89, endPoint x: 99, endPoint y: 89, distance: 6.6
click at [99, 89] on div "Анастасия Бондаренко Выкупить у поставщика Тип заказа 1-1 Точка remove 5 Количе…" at bounding box center [146, 119] width 117 height 151
type input "60"
drag, startPoint x: 97, startPoint y: 94, endPoint x: 80, endPoint y: 91, distance: 16.6
click at [80, 91] on div "Анастасия Бондаренко Выкупить у поставщика Тип заказа 1-1 Точка remove 5 Количе…" at bounding box center [172, 118] width 184 height 148
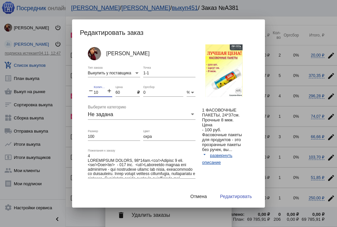
type input "10"
drag, startPoint x: 154, startPoint y: 70, endPoint x: 142, endPoint y: 73, distance: 13.1
click at [128, 68] on div "Анастасия Бондаренко Выкупить у поставщика Тип заказа 1-1 Точка remove 10 Колич…" at bounding box center [146, 119] width 117 height 151
drag, startPoint x: 154, startPoint y: 73, endPoint x: 126, endPoint y: 69, distance: 28.6
click at [126, 69] on div "Анастасия Бондаренко Выкупить у поставщика Тип заказа 1-1 Точка remove 10 Колич…" at bounding box center [146, 119] width 117 height 151
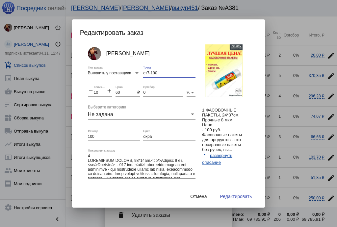
type input "ст7-190"
drag, startPoint x: 147, startPoint y: 137, endPoint x: 111, endPoint y: 136, distance: 36.5
click at [128, 136] on div "Анастасия Бондаренко Выкупить у поставщика Тип заказа ст7-190 Точка remove 10 К…" at bounding box center [146, 119] width 117 height 151
drag, startPoint x: 108, startPoint y: 136, endPoint x: 70, endPoint y: 136, distance: 38.5
click at [70, 136] on div "% Изменить оргсбор delete Удалить заказы Редактировать заказ Анастасия Бондарен…" at bounding box center [168, 113] width 337 height 227
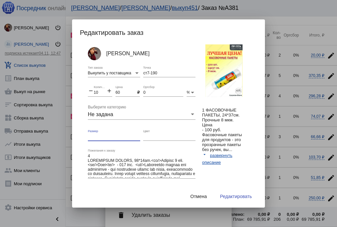
click at [229, 197] on span "Редактировать" at bounding box center [236, 196] width 32 height 5
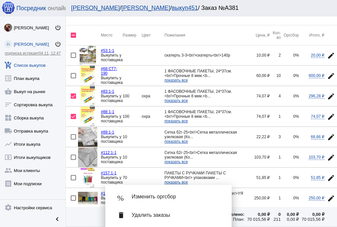
click at [162, 217] on span "Удалить заказы" at bounding box center [175, 215] width 89 height 7
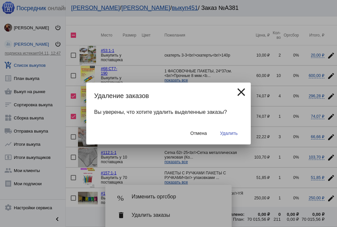
click at [237, 134] on button "Удалить" at bounding box center [229, 133] width 28 height 12
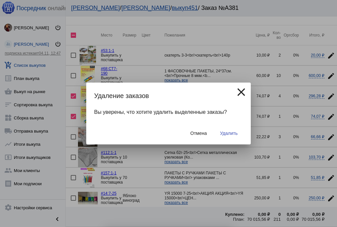
checkbox input "false"
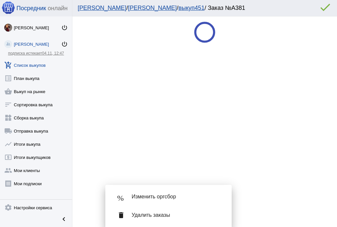
scroll to position [0, 0]
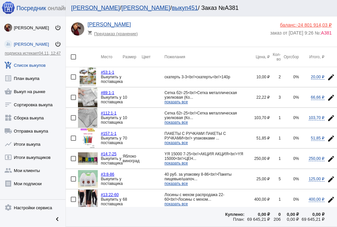
click at [73, 118] on div at bounding box center [73, 117] width 5 height 5
click at [73, 120] on input "checkbox" at bounding box center [73, 120] width 0 height 0
checkbox input "true"
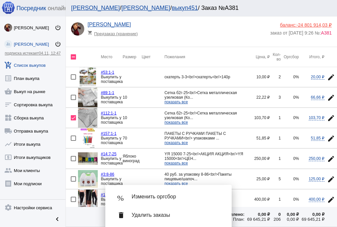
click at [329, 98] on mat-icon "edit" at bounding box center [331, 98] width 8 height 8
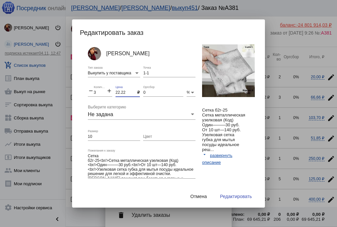
drag, startPoint x: 127, startPoint y: 92, endPoint x: 106, endPoint y: 90, distance: 20.2
click at [106, 90] on div "Анастасия Бондаренко Выкупить у поставщика Тип заказа 1-1 Точка remove 3 Количе…" at bounding box center [146, 119] width 117 height 151
drag, startPoint x: 99, startPoint y: 92, endPoint x: 90, endPoint y: 92, distance: 8.9
click at [90, 92] on div "remove 3 Количество add" at bounding box center [100, 90] width 24 height 11
drag, startPoint x: 130, startPoint y: 92, endPoint x: 105, endPoint y: 90, distance: 25.4
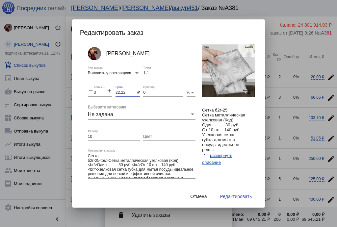
click at [105, 90] on div "Анастасия Бондаренко Выкупить у поставщика Тип заказа 1-1 Точка remove 3 Количе…" at bounding box center [146, 119] width 117 height 151
type input "35"
drag, startPoint x: 145, startPoint y: 72, endPoint x: 125, endPoint y: 74, distance: 20.1
click at [125, 74] on div "Анастасия Бондаренко Выкупить у поставщика Тип заказа 1-1 Точка remove 3 Количе…" at bounding box center [146, 119] width 117 height 151
type input "8-86"
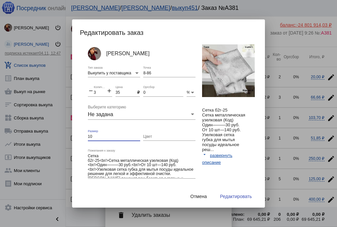
drag, startPoint x: 86, startPoint y: 135, endPoint x: 69, endPoint y: 135, distance: 16.4
click at [69, 135] on div "% Изменить оргсбор delete Удалить заказы Редактировать заказ Анастасия Бондарен…" at bounding box center [168, 113] width 337 height 227
type input "3 набора по 5 шт"
click at [229, 195] on span "Редактировать" at bounding box center [236, 196] width 32 height 5
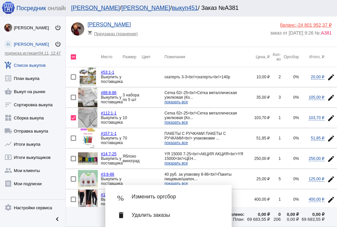
click at [166, 214] on span "Удалить заказы" at bounding box center [175, 215] width 89 height 7
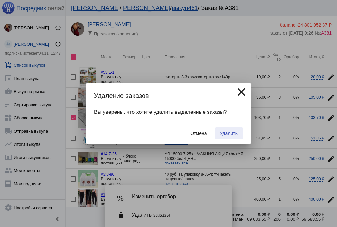
click at [233, 131] on span "Удалить" at bounding box center [228, 132] width 17 height 5
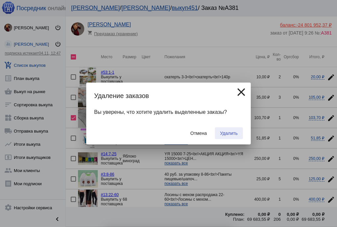
checkbox input "false"
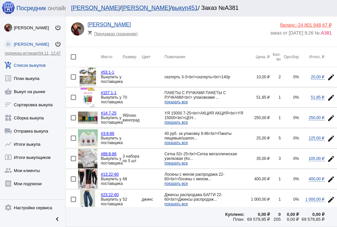
click at [329, 98] on mat-icon "edit" at bounding box center [331, 98] width 8 height 8
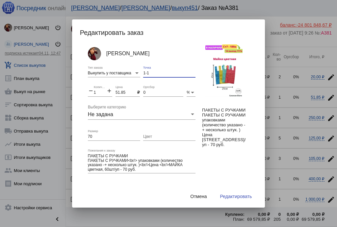
drag, startPoint x: 154, startPoint y: 72, endPoint x: 130, endPoint y: 69, distance: 24.2
click at [130, 69] on div "Анастасия Бондаренко Выкупить у поставщика Тип заказа 1-1 Точка remove 1 Количе…" at bounding box center [146, 119] width 117 height 151
type input "ст7-190"
drag, startPoint x: 129, startPoint y: 91, endPoint x: 92, endPoint y: 88, distance: 36.9
click at [92, 88] on div "Анастасия Бондаренко Выкупить у поставщика Тип заказа ст7-190 Точка remove 1 Ко…" at bounding box center [146, 119] width 117 height 151
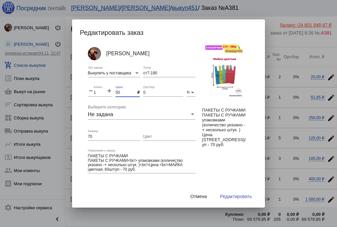
type input "50"
drag, startPoint x: 97, startPoint y: 91, endPoint x: 81, endPoint y: 89, distance: 15.9
click at [81, 89] on div "Анастасия Бондаренко Выкупить у поставщика Тип заказа ст7-190 Точка remove 1 Ко…" at bounding box center [172, 118] width 184 height 148
type input "3"
drag, startPoint x: 97, startPoint y: 136, endPoint x: 54, endPoint y: 135, distance: 43.4
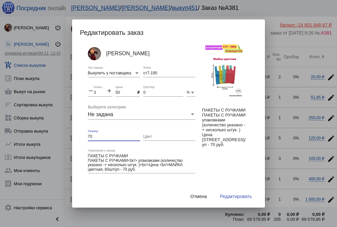
click at [54, 135] on div "Редактировать заказ Анастасия Бондаренко Выкупить у поставщика Тип заказа ст7-1…" at bounding box center [168, 113] width 337 height 227
click at [107, 90] on mat-icon "add" at bounding box center [109, 91] width 6 height 8
type input "4"
click at [242, 199] on button "Редактировать" at bounding box center [236, 196] width 42 height 12
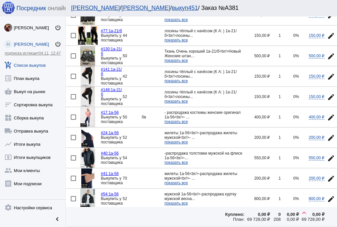
scroll to position [894, 0]
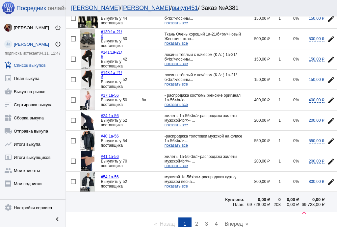
click at [195, 221] on span "2" at bounding box center [196, 224] width 3 height 6
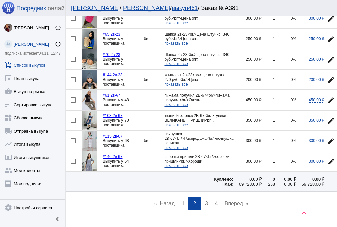
scroll to position [920, 0]
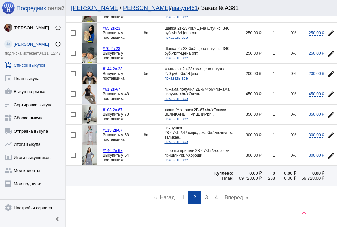
click at [205, 195] on span "3" at bounding box center [206, 198] width 3 height 6
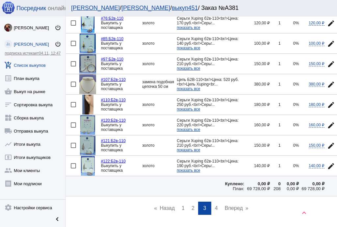
scroll to position [926, 0]
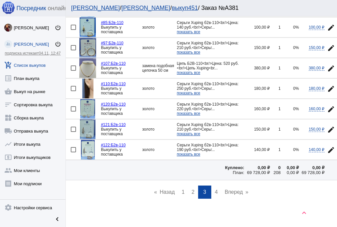
click at [217, 185] on link "page 4" at bounding box center [216, 191] width 10 height 13
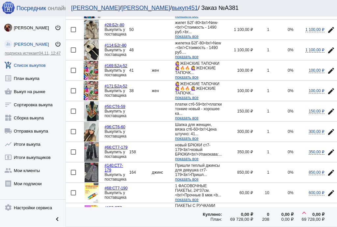
scroll to position [385, 0]
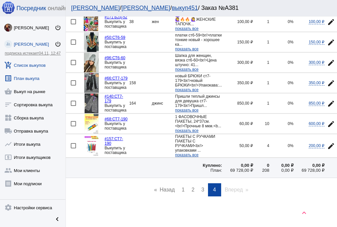
click at [32, 77] on link "list_alt План выкупа" at bounding box center [32, 76] width 65 height 13
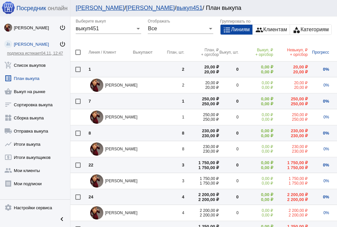
click at [76, 50] on div at bounding box center [77, 52] width 5 height 5
click at [78, 55] on input "checkbox" at bounding box center [78, 55] width 0 height 0
checkbox input "true"
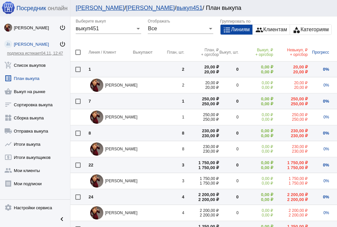
checkbox input "true"
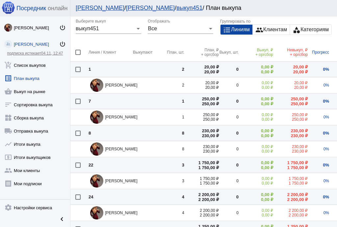
checkbox input "true"
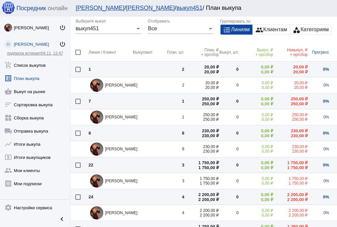
checkbox input "true"
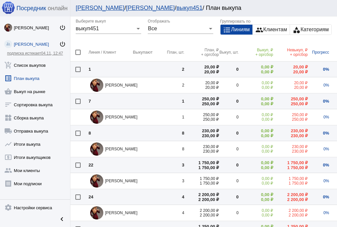
checkbox input "true"
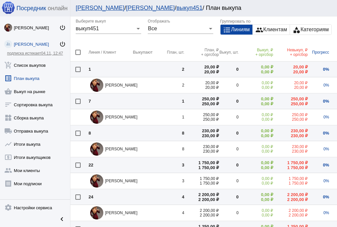
checkbox input "true"
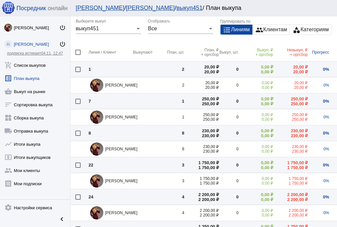
checkbox input "true"
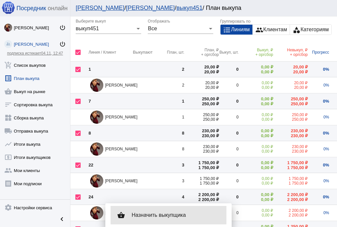
click at [162, 213] on span "Назначить выкупщика" at bounding box center [175, 215] width 89 height 7
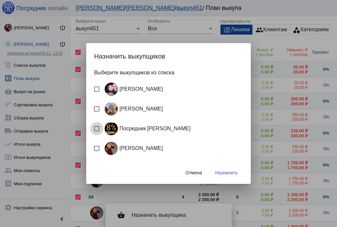
click at [148, 129] on div "Посредник Расулов" at bounding box center [146, 128] width 88 height 13
click at [97, 131] on input "Посредник Расулов" at bounding box center [96, 131] width 0 height 0
checkbox input "true"
click at [230, 173] on span "Назначить" at bounding box center [226, 172] width 22 height 5
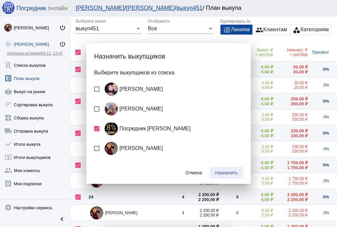
checkbox input "false"
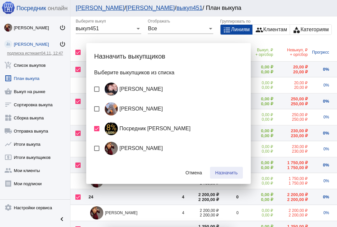
checkbox input "false"
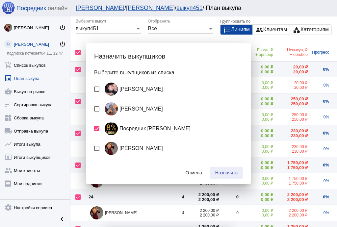
checkbox input "false"
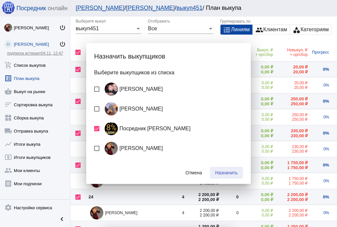
checkbox input "false"
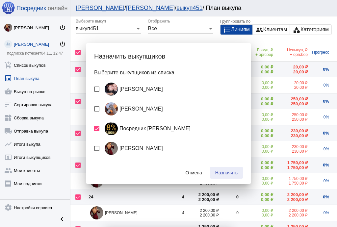
checkbox input "false"
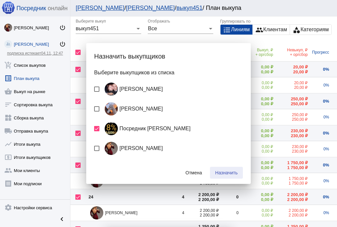
checkbox input "false"
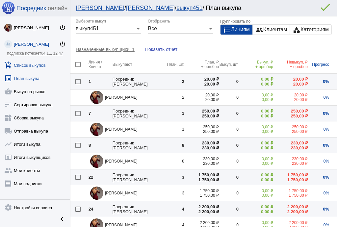
click at [31, 65] on link "add_shopping_cart Список выкупов" at bounding box center [35, 63] width 70 height 13
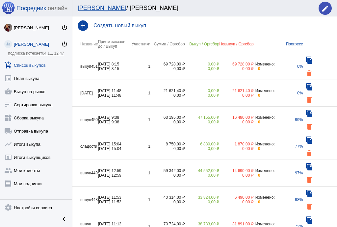
click at [137, 57] on td "1" at bounding box center [140, 66] width 20 height 27
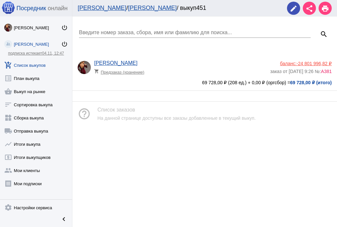
click at [171, 71] on app-delivery-type "shopping_cart Предзаказ (хранение)" at bounding box center [180, 70] width 173 height 9
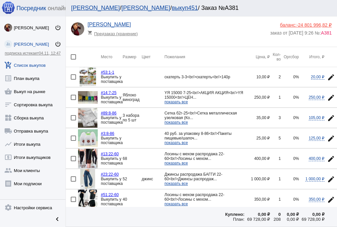
click at [70, 77] on td at bounding box center [72, 77] width 12 height 20
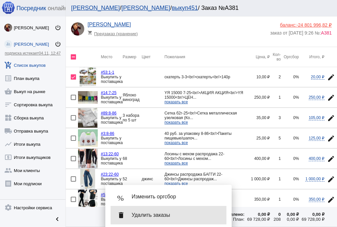
click at [154, 220] on div "delete Удалить заказы" at bounding box center [168, 215] width 116 height 18
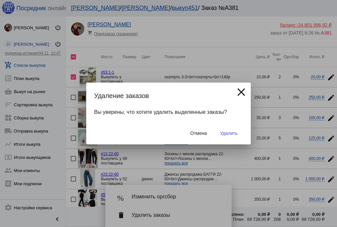
click at [227, 131] on span "Удалить" at bounding box center [228, 132] width 17 height 5
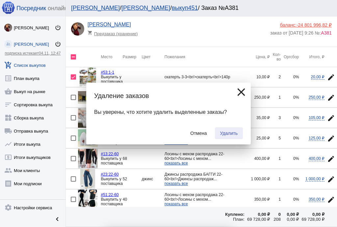
checkbox input "false"
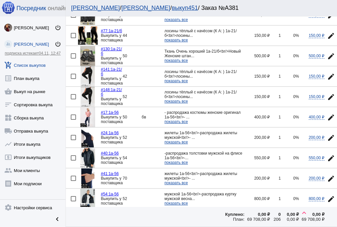
scroll to position [926, 0]
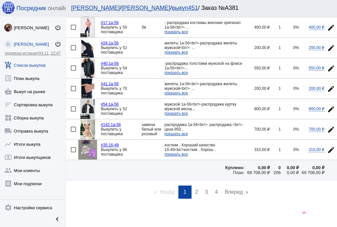
click at [199, 185] on link "page 2" at bounding box center [197, 191] width 10 height 13
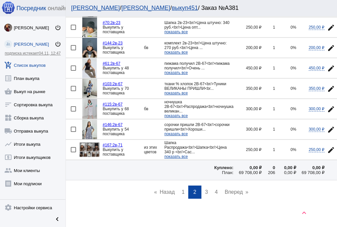
click at [205, 189] on span "3" at bounding box center [206, 192] width 3 height 6
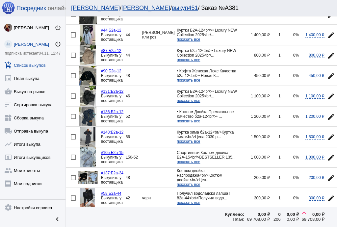
scroll to position [237, 0]
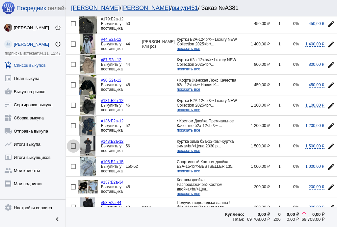
click at [71, 143] on div at bounding box center [73, 145] width 5 height 5
click at [73, 149] on input "checkbox" at bounding box center [73, 149] width 0 height 0
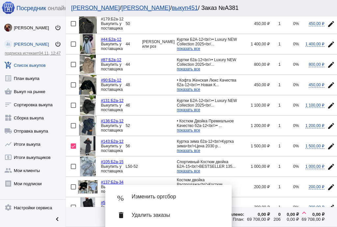
click at [191, 214] on span "Удалить заказы" at bounding box center [175, 215] width 89 height 7
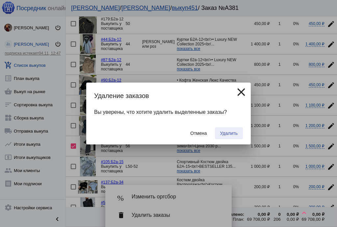
click at [228, 134] on span "Удалить" at bounding box center [228, 132] width 17 height 5
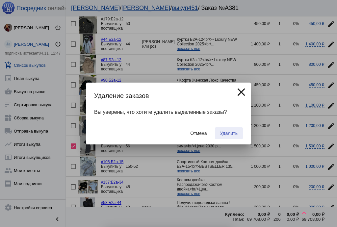
checkbox input "false"
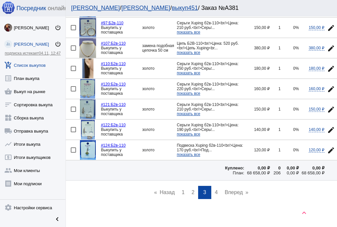
scroll to position [926, 0]
click at [215, 189] on span "4" at bounding box center [216, 192] width 3 height 6
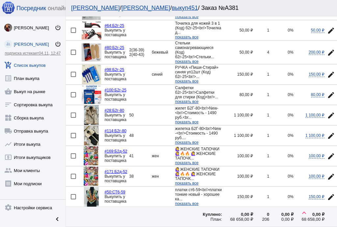
scroll to position [210, 0]
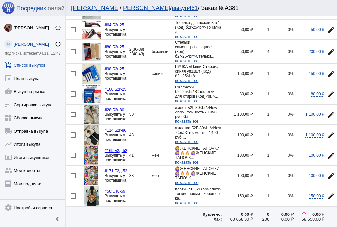
click at [331, 173] on mat-icon "edit" at bounding box center [331, 176] width 8 height 8
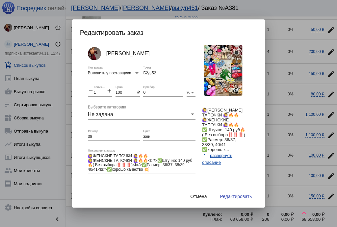
click at [109, 91] on mat-icon "add" at bounding box center [109, 91] width 6 height 8
type input "2"
click at [245, 198] on span "Редактировать" at bounding box center [236, 196] width 32 height 5
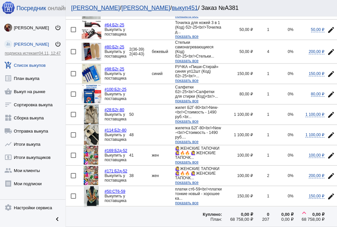
click at [331, 174] on mat-icon "edit" at bounding box center [331, 176] width 8 height 8
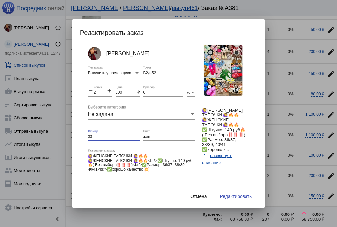
drag, startPoint x: 97, startPoint y: 137, endPoint x: 76, endPoint y: 134, distance: 21.2
click at [76, 134] on mat-dialog-container "Редактировать заказ Анастасия Бондаренко Выкупить у поставщика Тип заказа Б2д-5…" at bounding box center [168, 113] width 193 height 188
type input "36,38,38,38"
drag, startPoint x: 99, startPoint y: 92, endPoint x: 87, endPoint y: 92, distance: 12.5
click at [87, 92] on div "Анастасия Бондаренко Выкупить у поставщика Тип заказа Б2д-52 Точка remove 2 Кол…" at bounding box center [172, 118] width 184 height 148
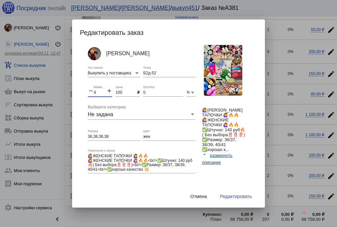
type input "4"
drag, startPoint x: 118, startPoint y: 133, endPoint x: 116, endPoint y: 139, distance: 7.1
click at [118, 133] on div "36,38,38,38 Размер" at bounding box center [114, 135] width 52 height 11
type input "36,38,38,38.41"
click at [109, 89] on mat-icon "add" at bounding box center [109, 91] width 6 height 8
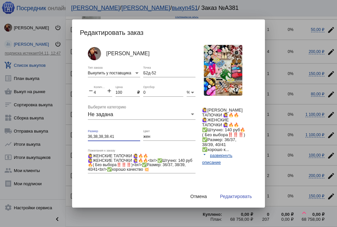
type input "5"
click at [232, 198] on span "Редактировать" at bounding box center [236, 196] width 32 height 5
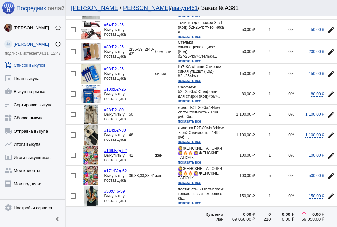
click at [73, 153] on div at bounding box center [73, 155] width 5 height 5
click at [73, 158] on input "checkbox" at bounding box center [73, 158] width 0 height 0
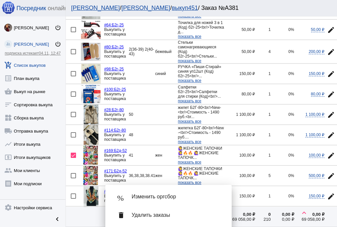
click at [197, 219] on div "delete Удалить заказы" at bounding box center [168, 215] width 116 height 18
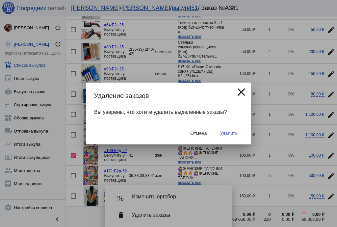
click at [235, 130] on button "Удалить" at bounding box center [229, 133] width 28 height 12
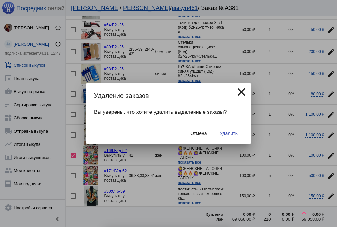
checkbox input "false"
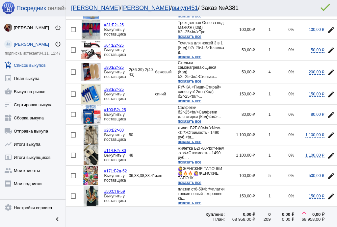
scroll to position [237, 0]
